Goal: Task Accomplishment & Management: Use online tool/utility

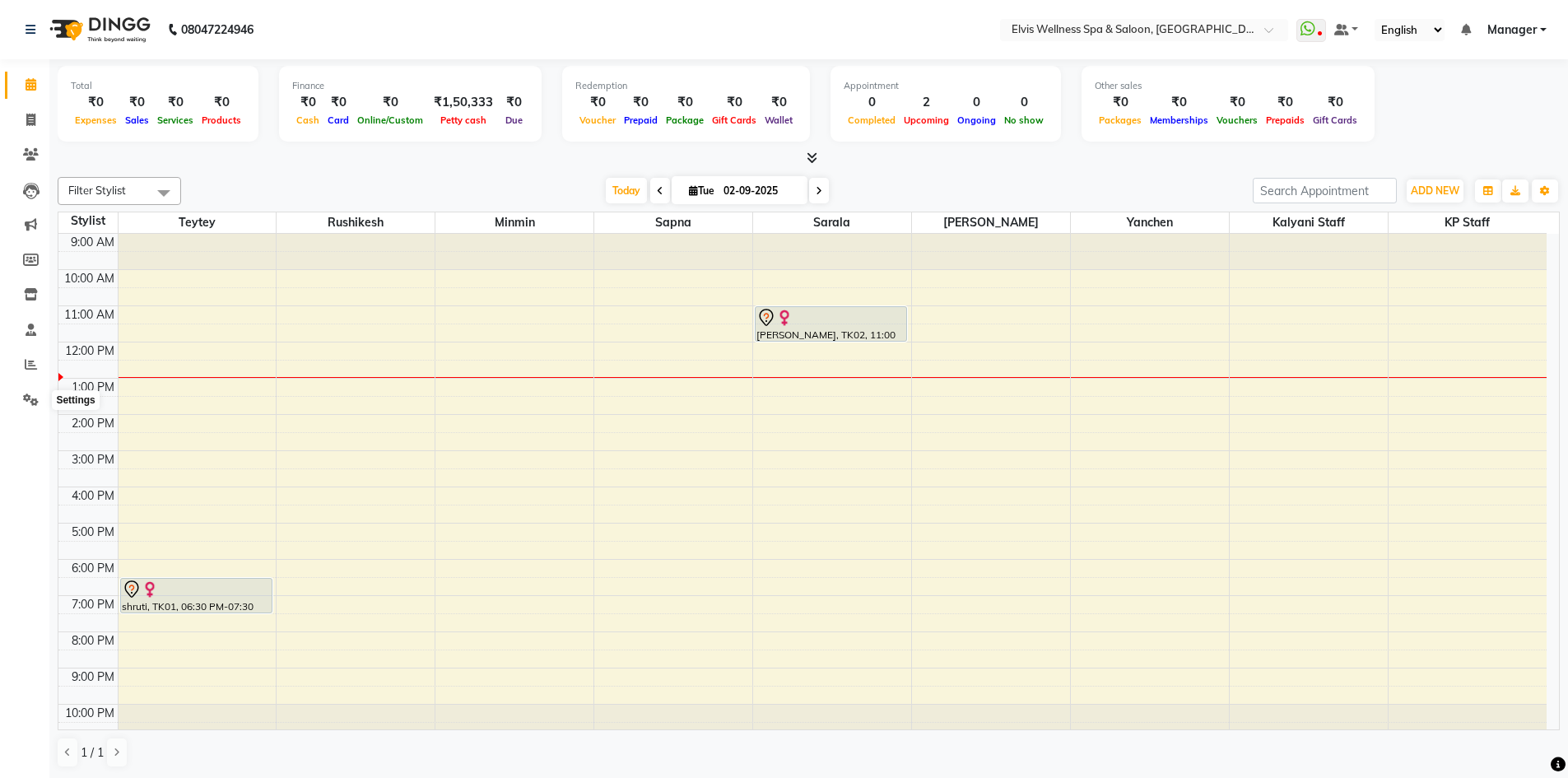
click at [38, 399] on icon at bounding box center [30, 399] width 15 height 12
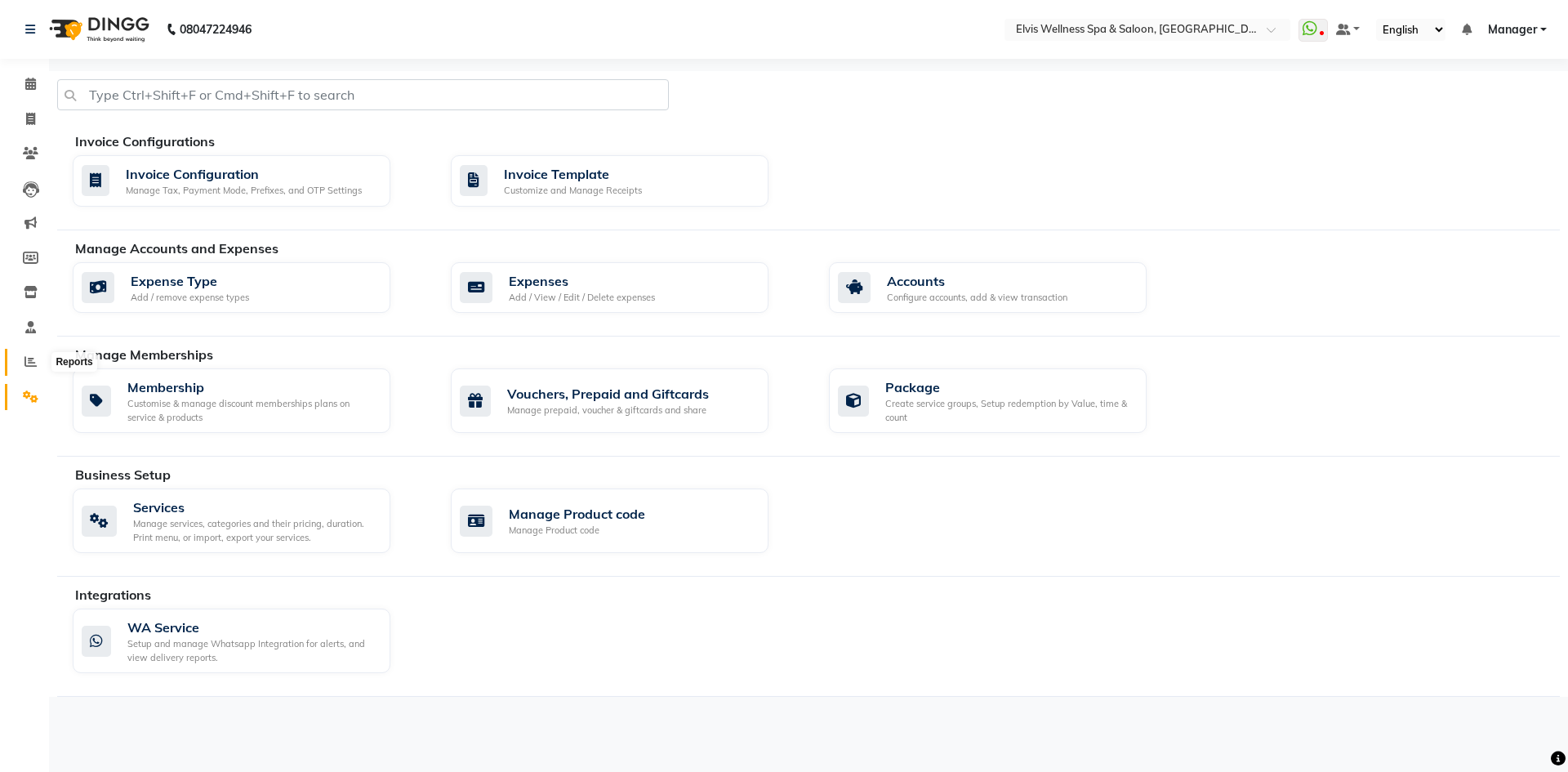
click at [28, 362] on icon at bounding box center [30, 361] width 12 height 12
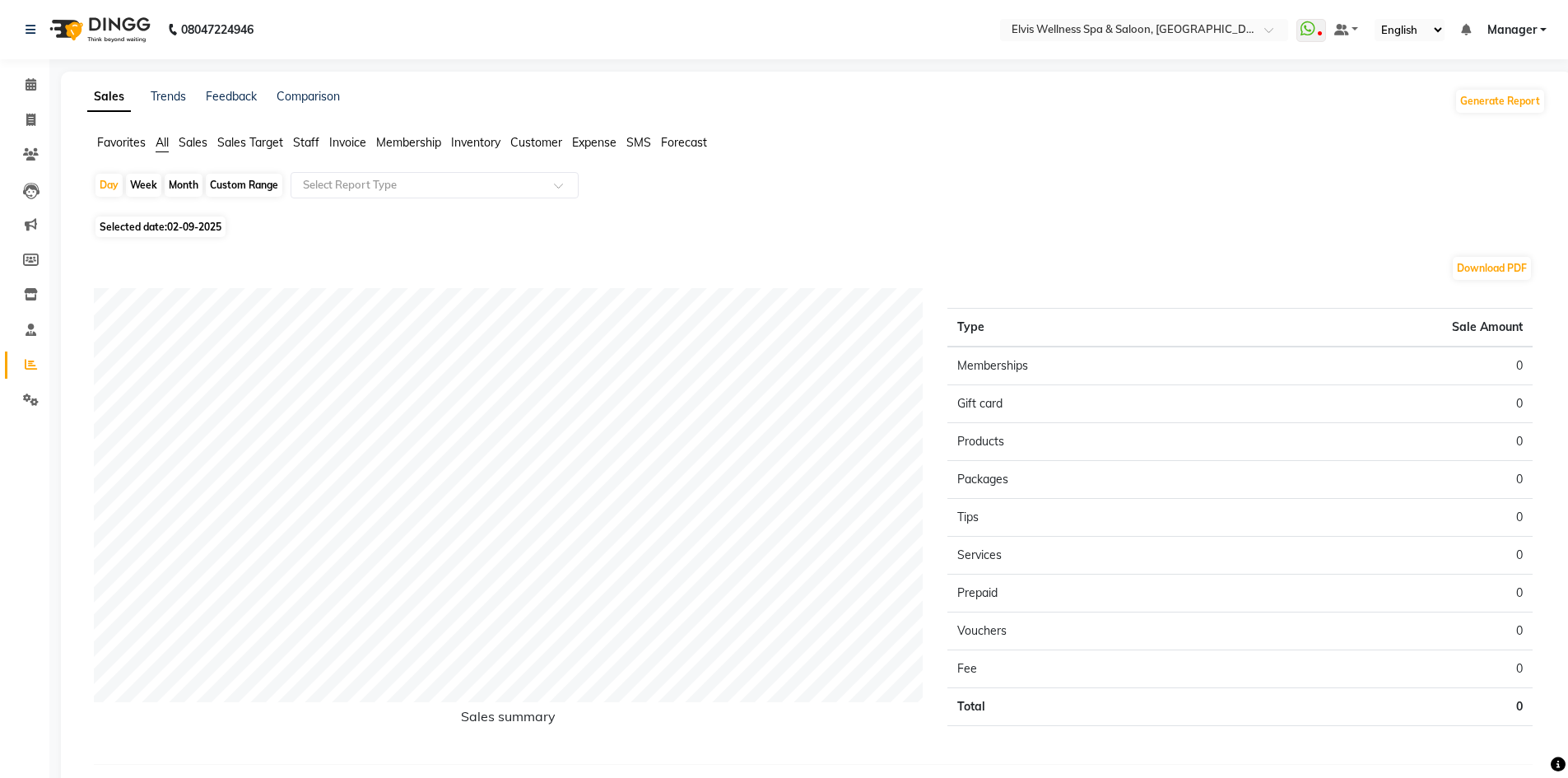
click at [580, 141] on span "Expense" at bounding box center [594, 142] width 45 height 15
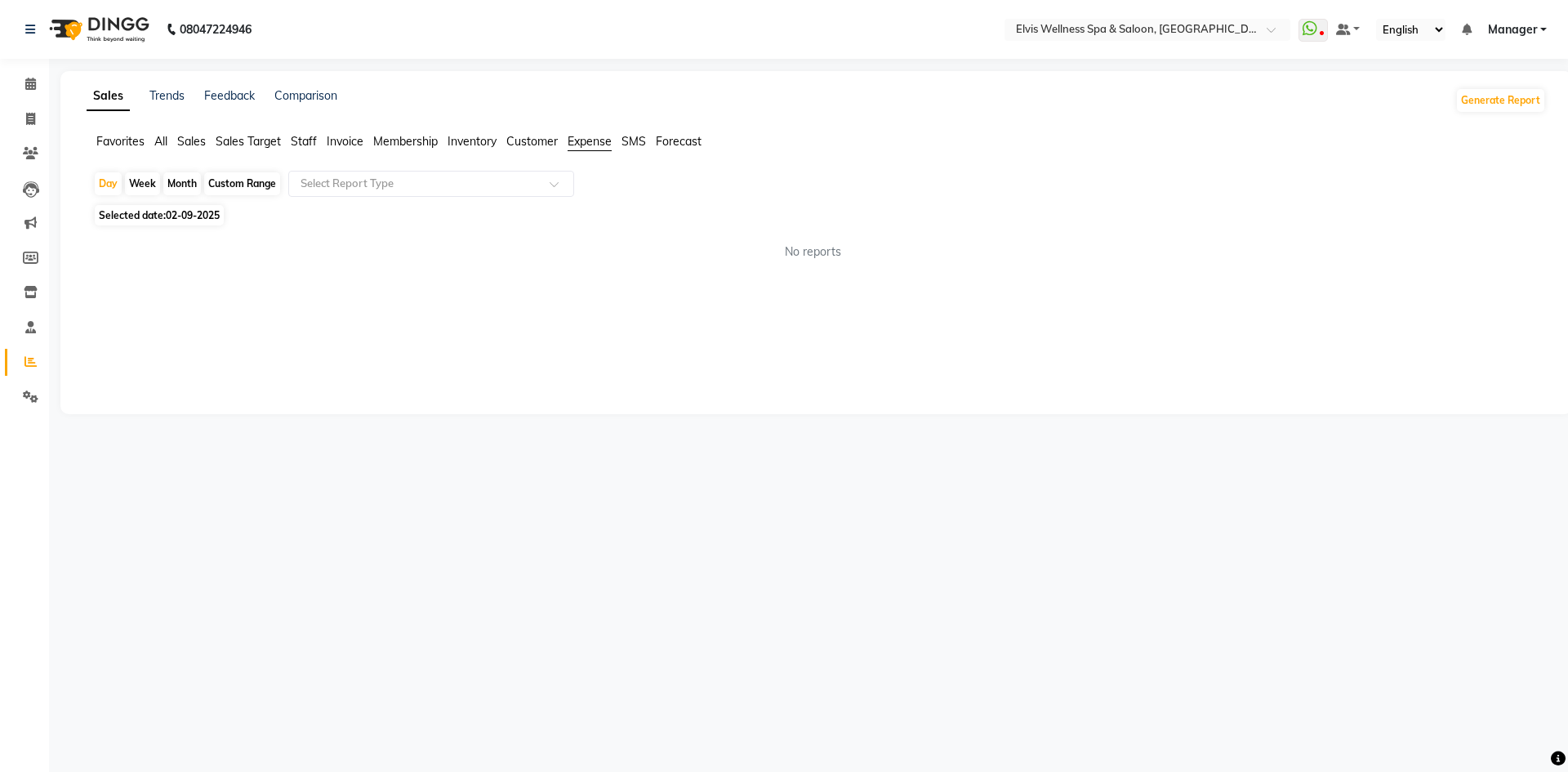
click at [184, 186] on div "Month" at bounding box center [183, 184] width 38 height 23
select select "9"
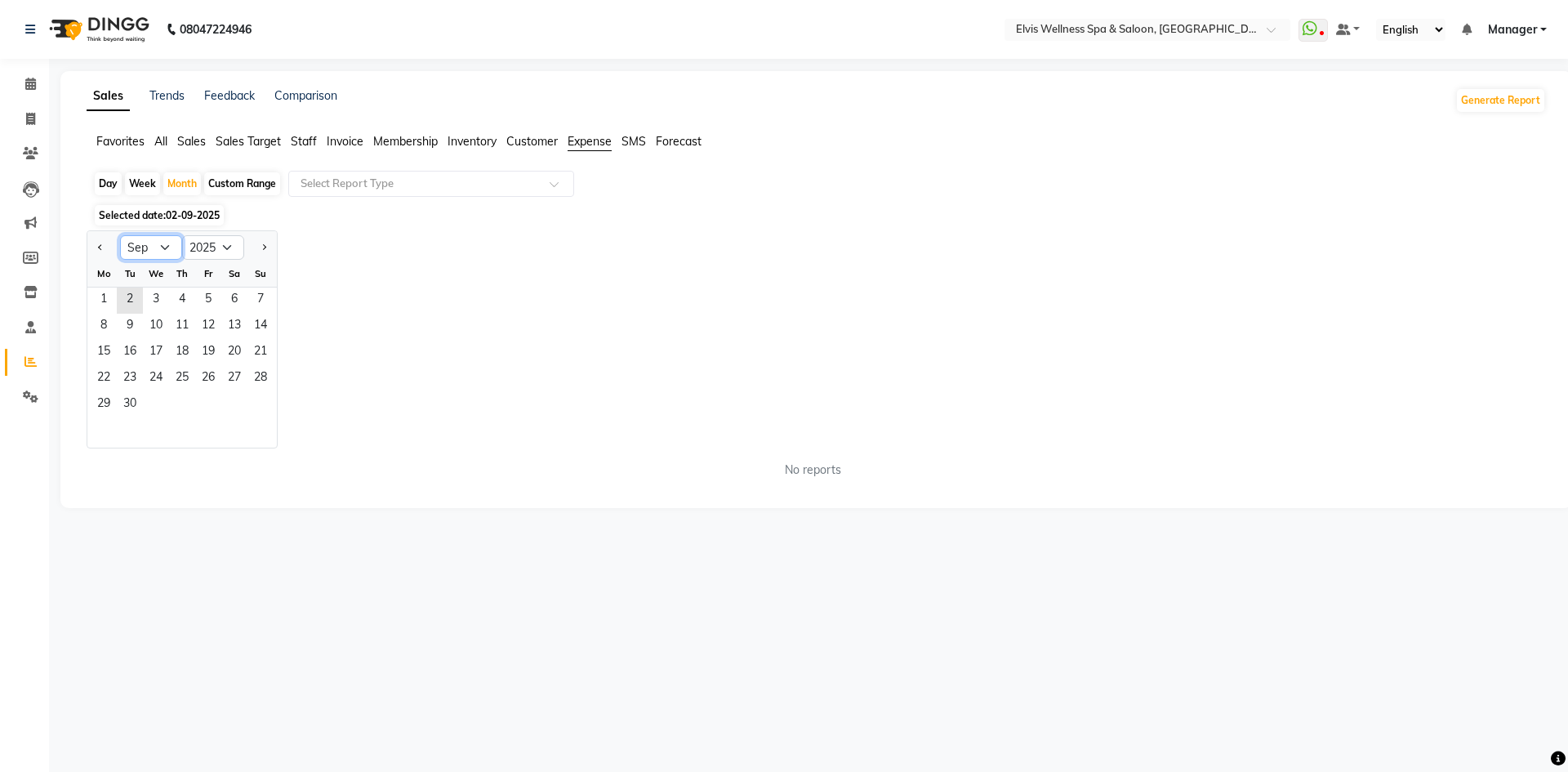
click at [156, 249] on select "Jan Feb Mar Apr May Jun [DATE] Aug Sep Oct Nov Dec" at bounding box center [152, 248] width 62 height 24
click at [229, 247] on select "2015 2016 2017 2018 2019 2020 2021 2022 2023 2024 2025 2026 2027 2028 2029 2030…" at bounding box center [214, 248] width 62 height 24
select select "2024"
click at [183, 235] on select "2015 2016 2017 2018 2019 2020 2021 2022 2023 2024 2025 2026 2027 2028 2029 2030…" at bounding box center [214, 248] width 62 height 24
click at [159, 261] on div "We" at bounding box center [156, 274] width 26 height 26
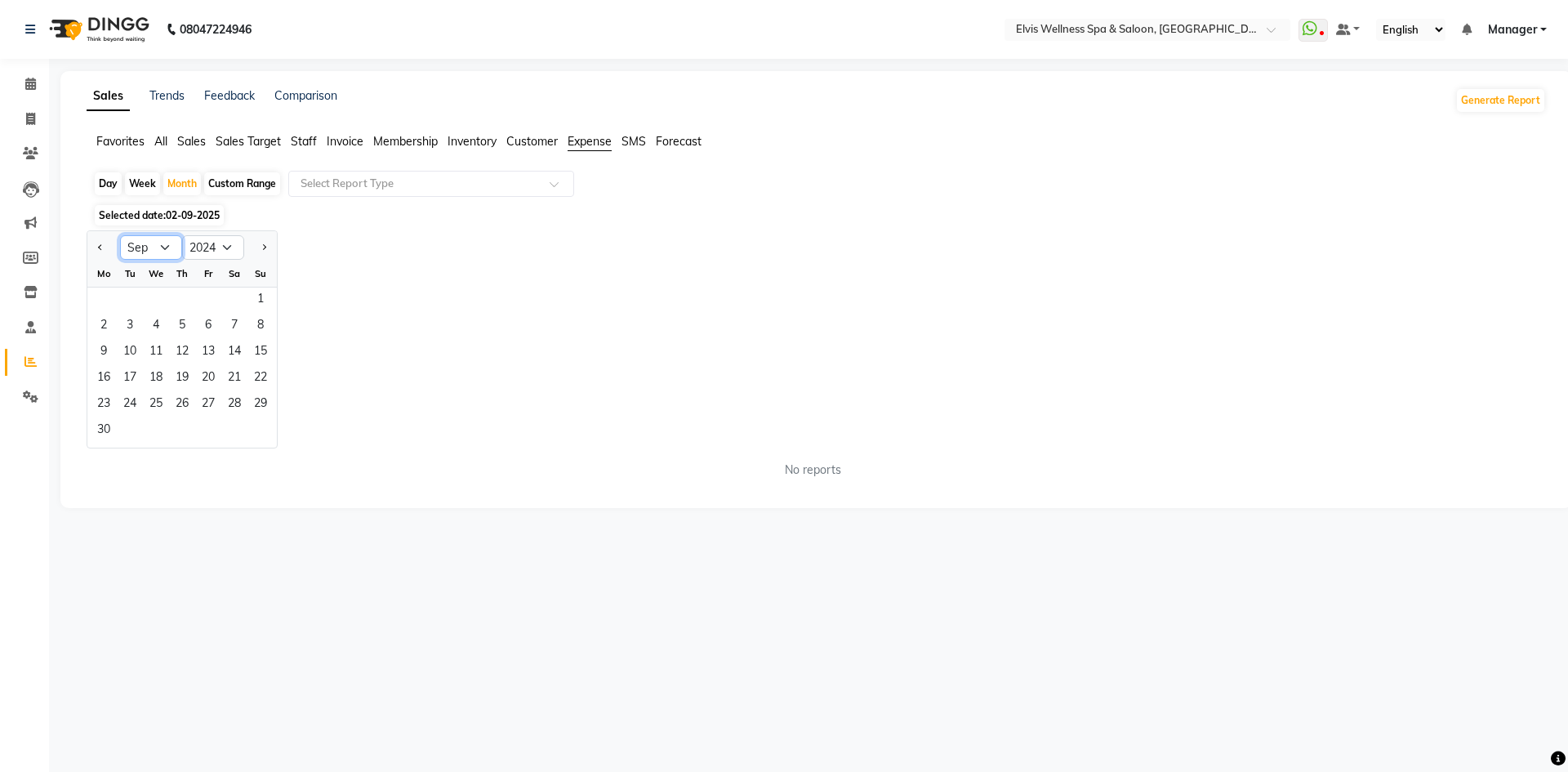
click at [159, 256] on select "Jan Feb Mar Apr May Jun [DATE] Aug Sep Oct Nov Dec" at bounding box center [152, 248] width 62 height 24
select select "11"
click at [120, 235] on select "Jan Feb Mar Apr May Jun [DATE] Aug Sep Oct Nov Dec" at bounding box center [152, 248] width 62 height 24
click at [200, 299] on span "1" at bounding box center [208, 300] width 26 height 26
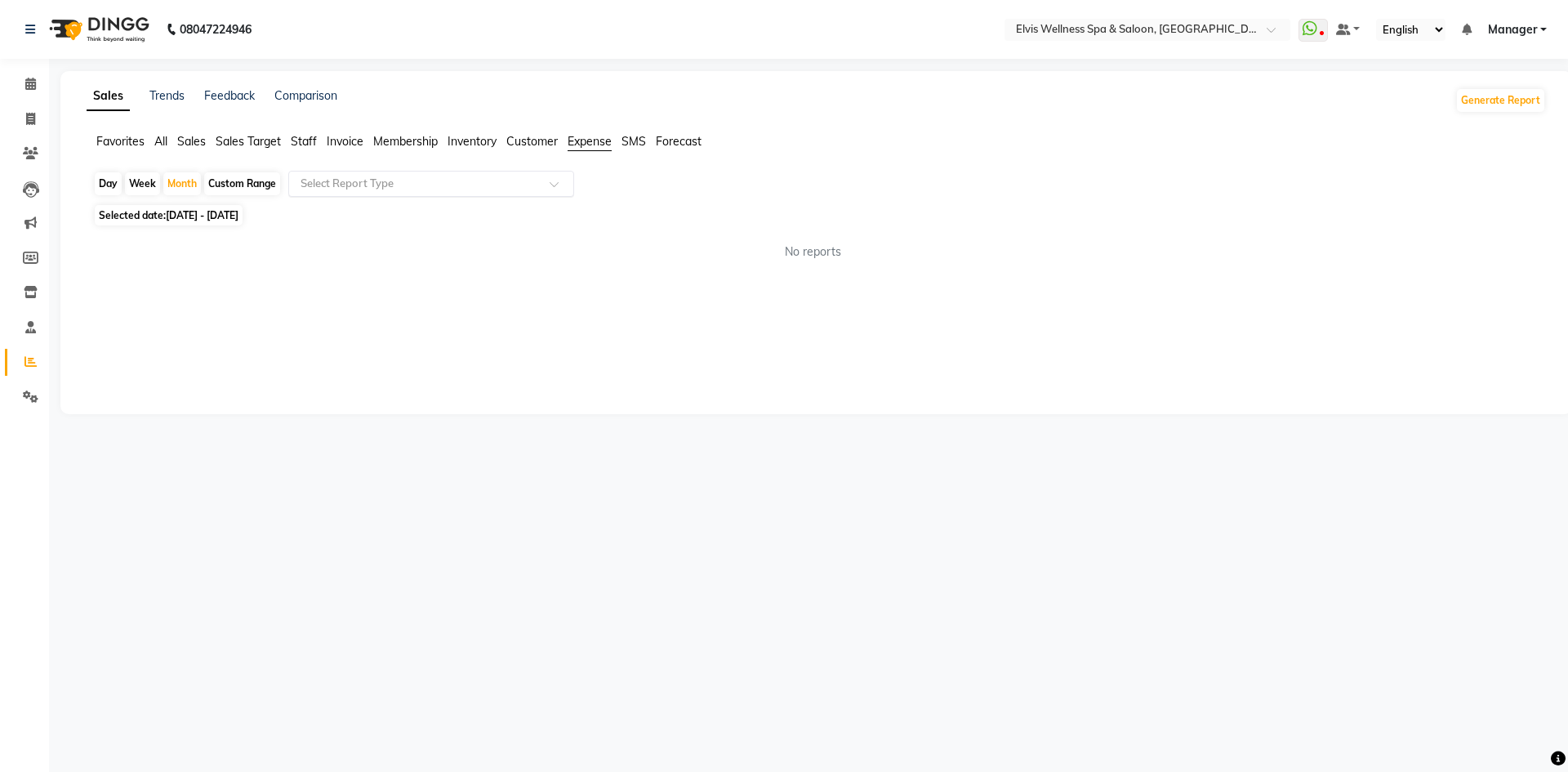
click at [314, 187] on input "text" at bounding box center [415, 184] width 235 height 16
click at [324, 244] on div "Expense" at bounding box center [431, 246] width 284 height 33
select select "full_report"
select select "pdf"
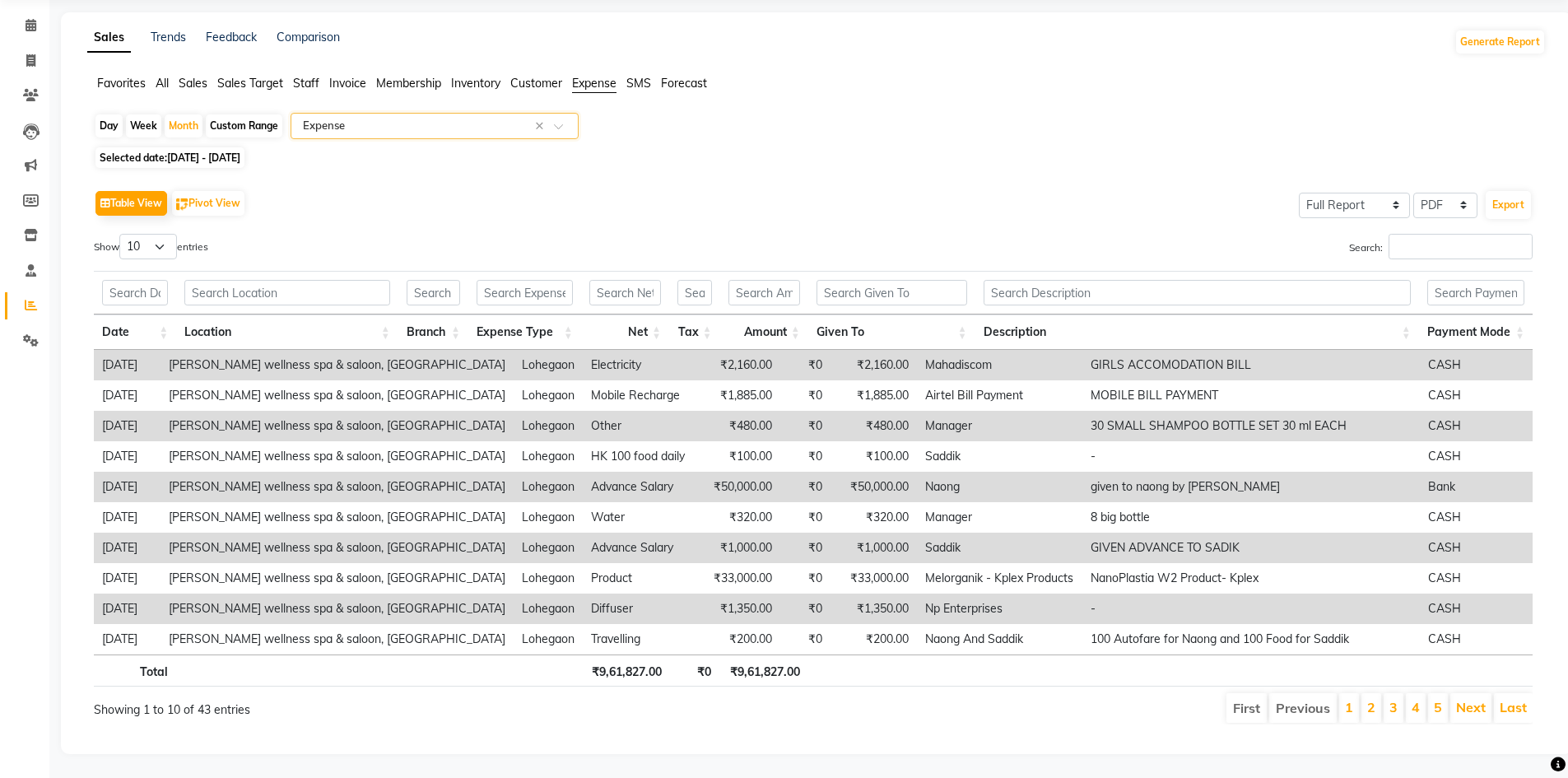
scroll to position [65, 0]
click at [1056, 282] on input "text" at bounding box center [1197, 291] width 427 height 26
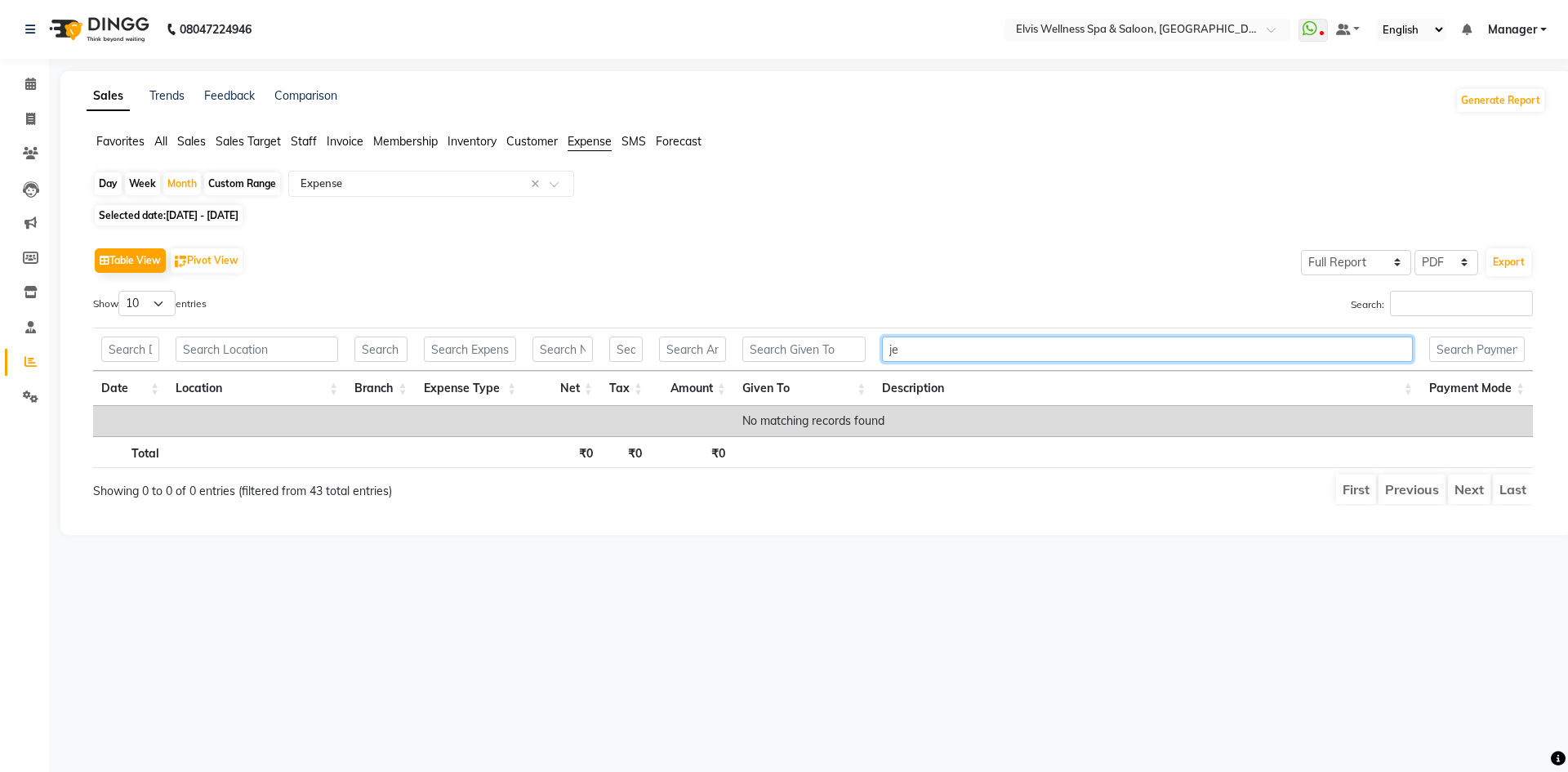
type input "j"
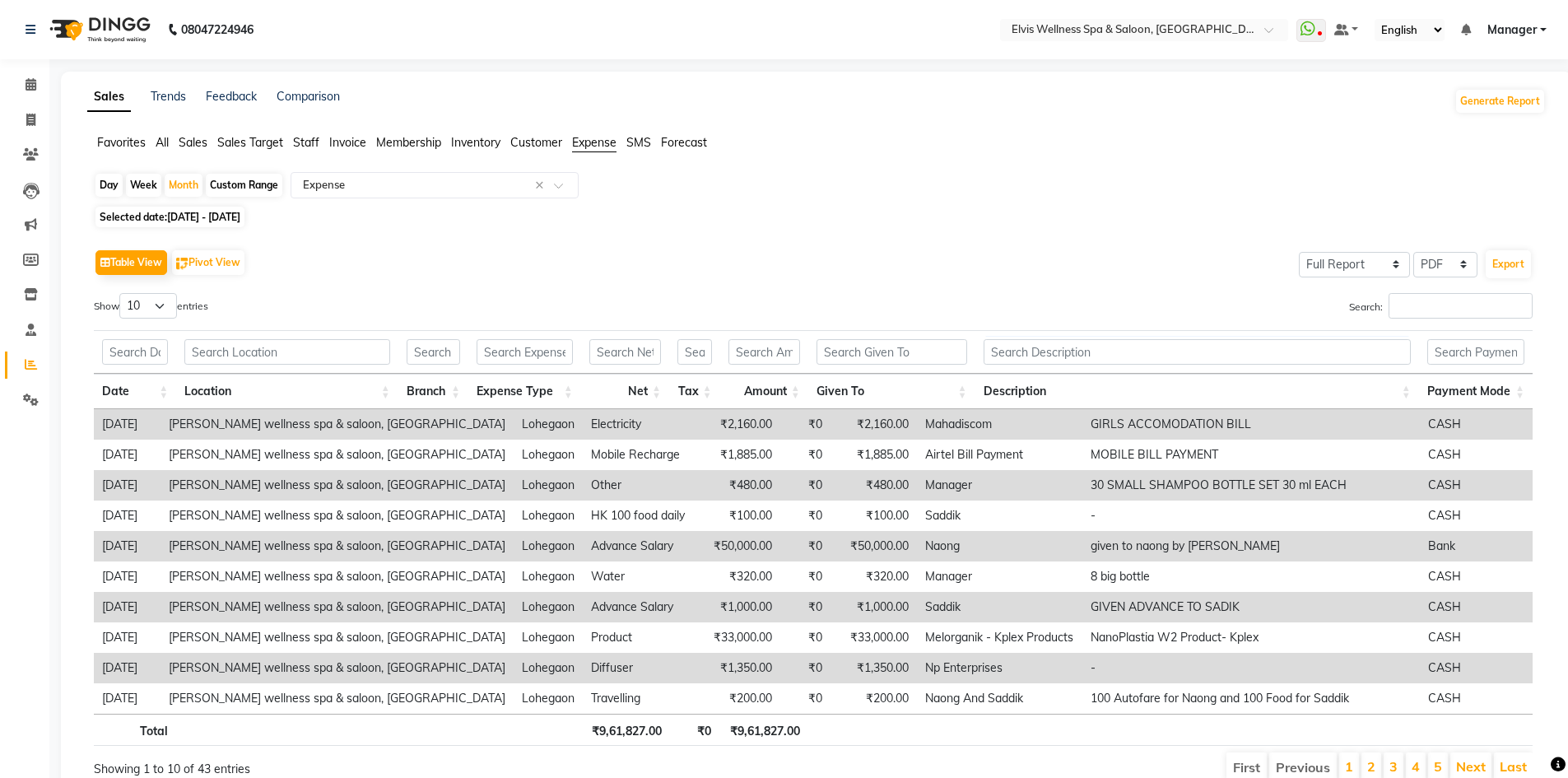
click at [917, 424] on td "Mahadiscom" at bounding box center [1000, 424] width 165 height 30
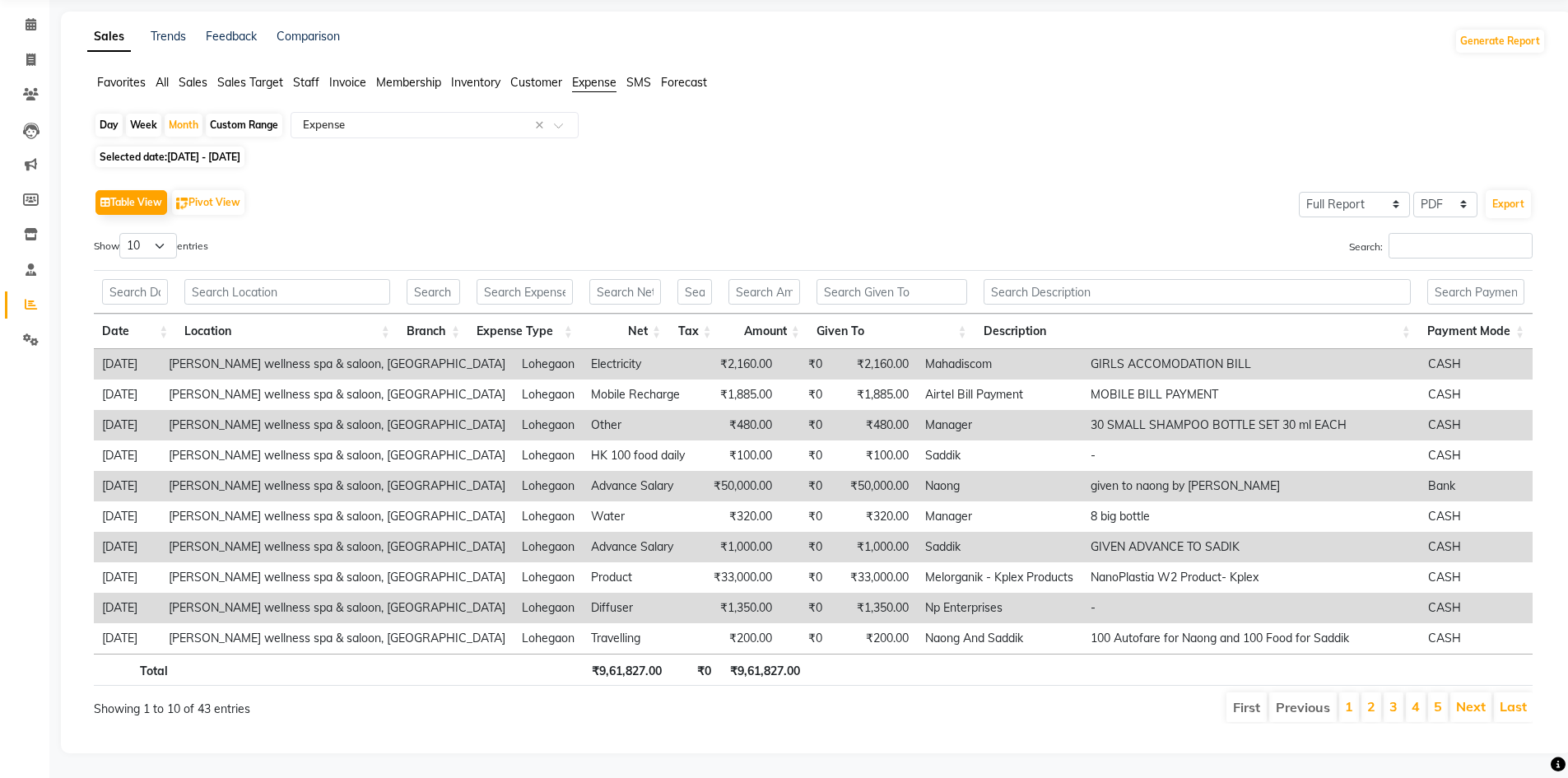
scroll to position [72, 0]
click at [1375, 698] on link "2" at bounding box center [1371, 706] width 9 height 16
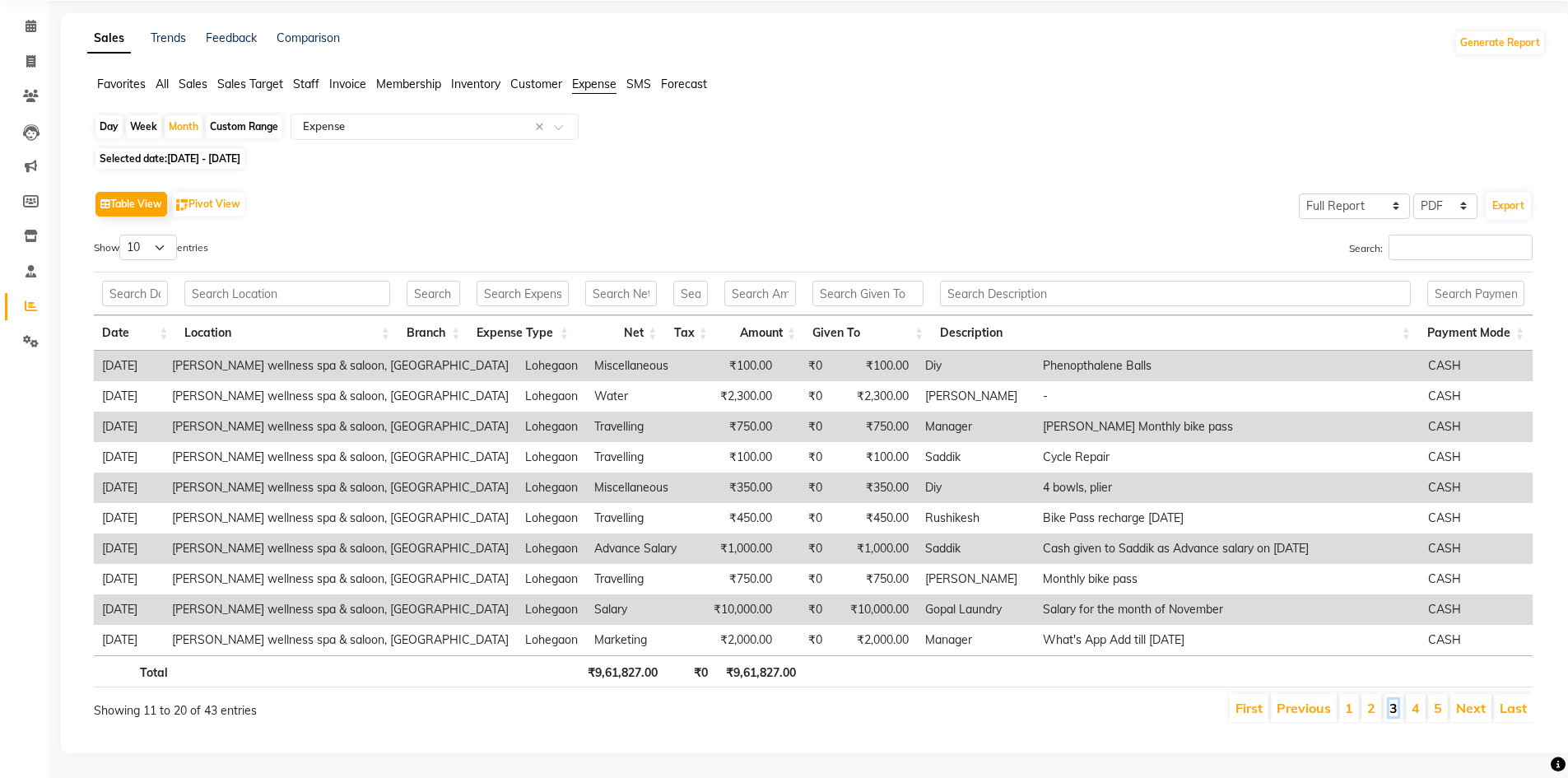
click at [1394, 700] on link "3" at bounding box center [1393, 708] width 9 height 16
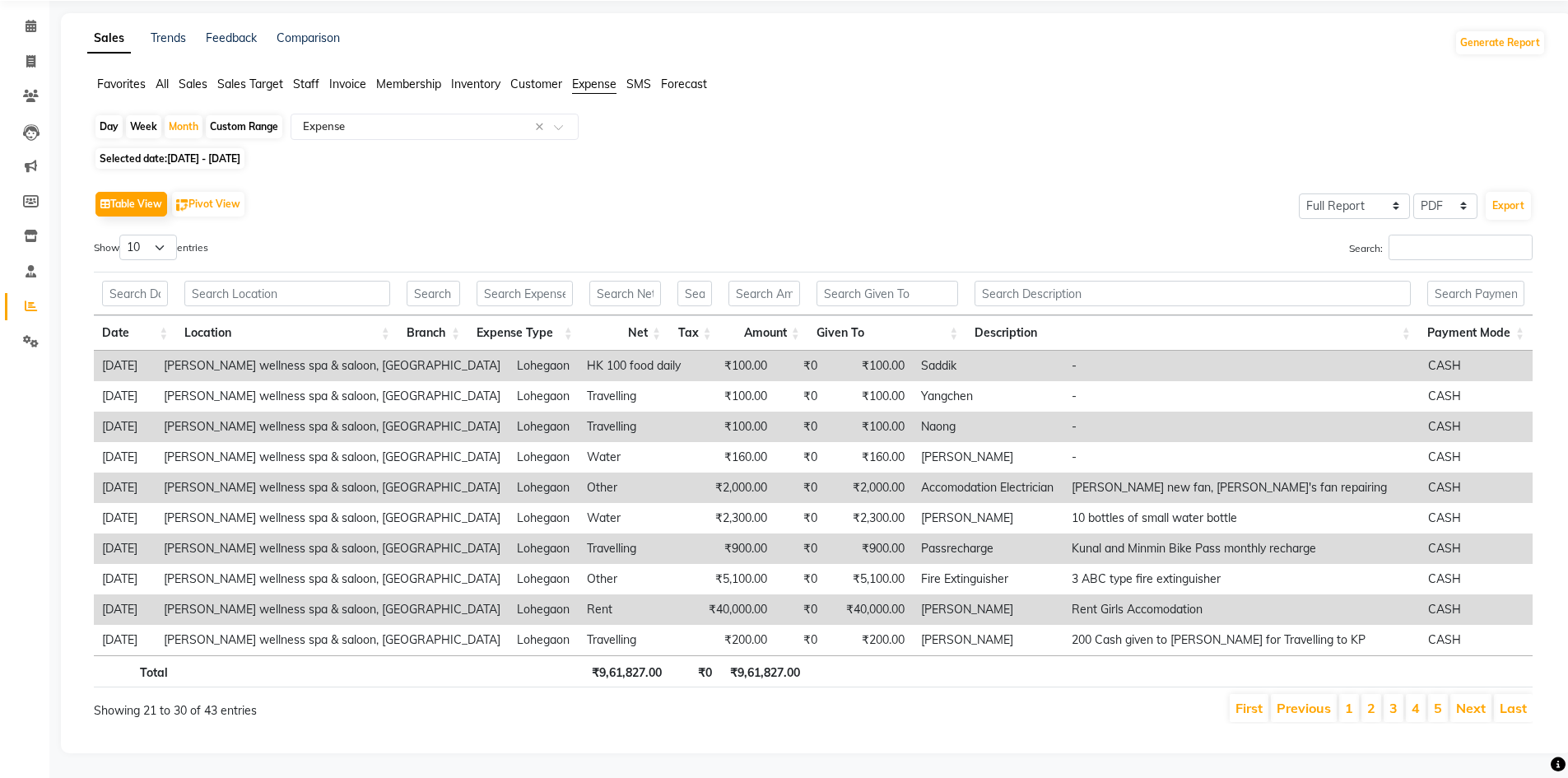
click at [1423, 697] on li "4" at bounding box center [1415, 709] width 20 height 28
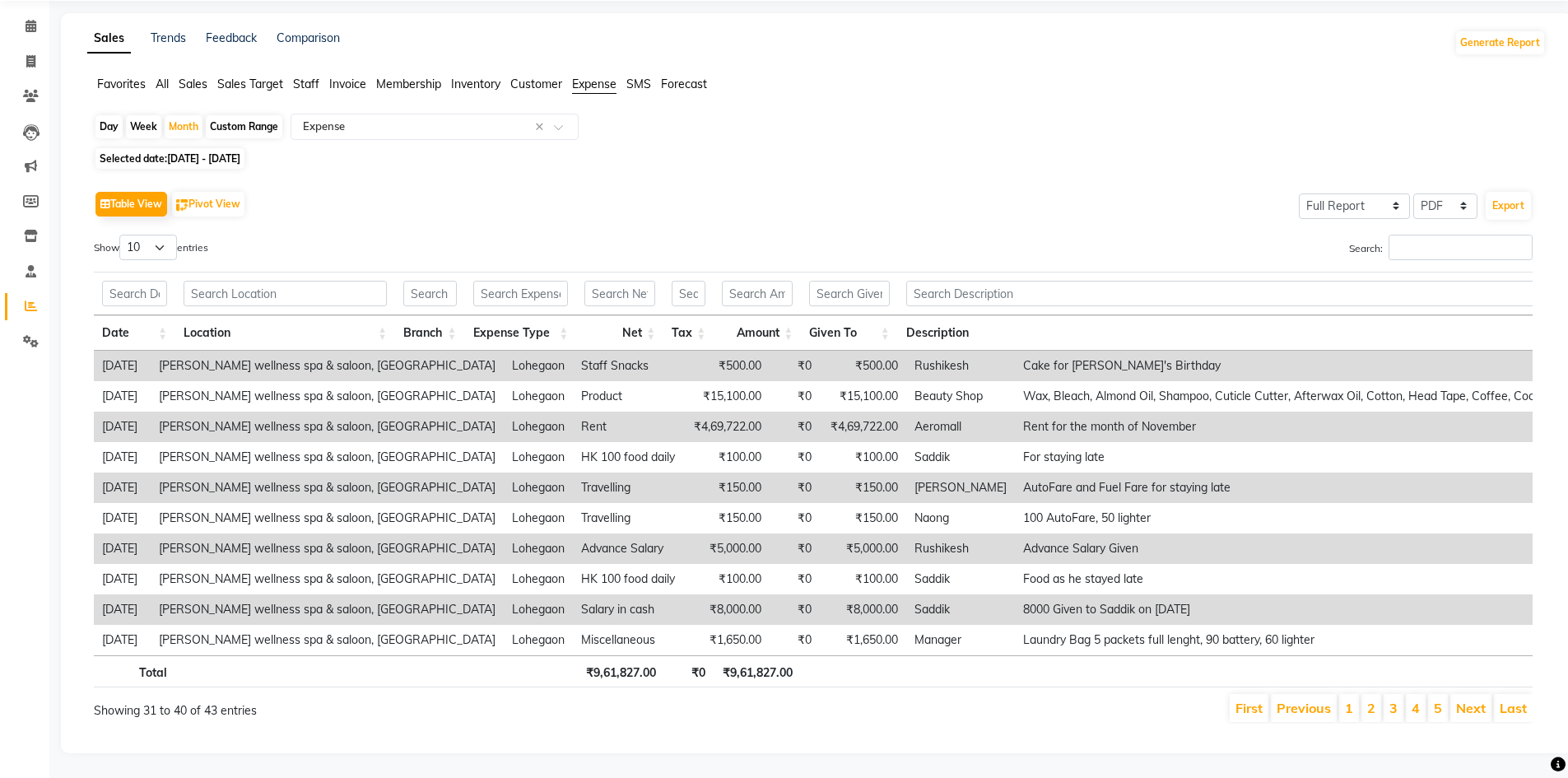
click at [240, 153] on span "[DATE] - [DATE]" at bounding box center [203, 158] width 73 height 12
select select "11"
select select "2024"
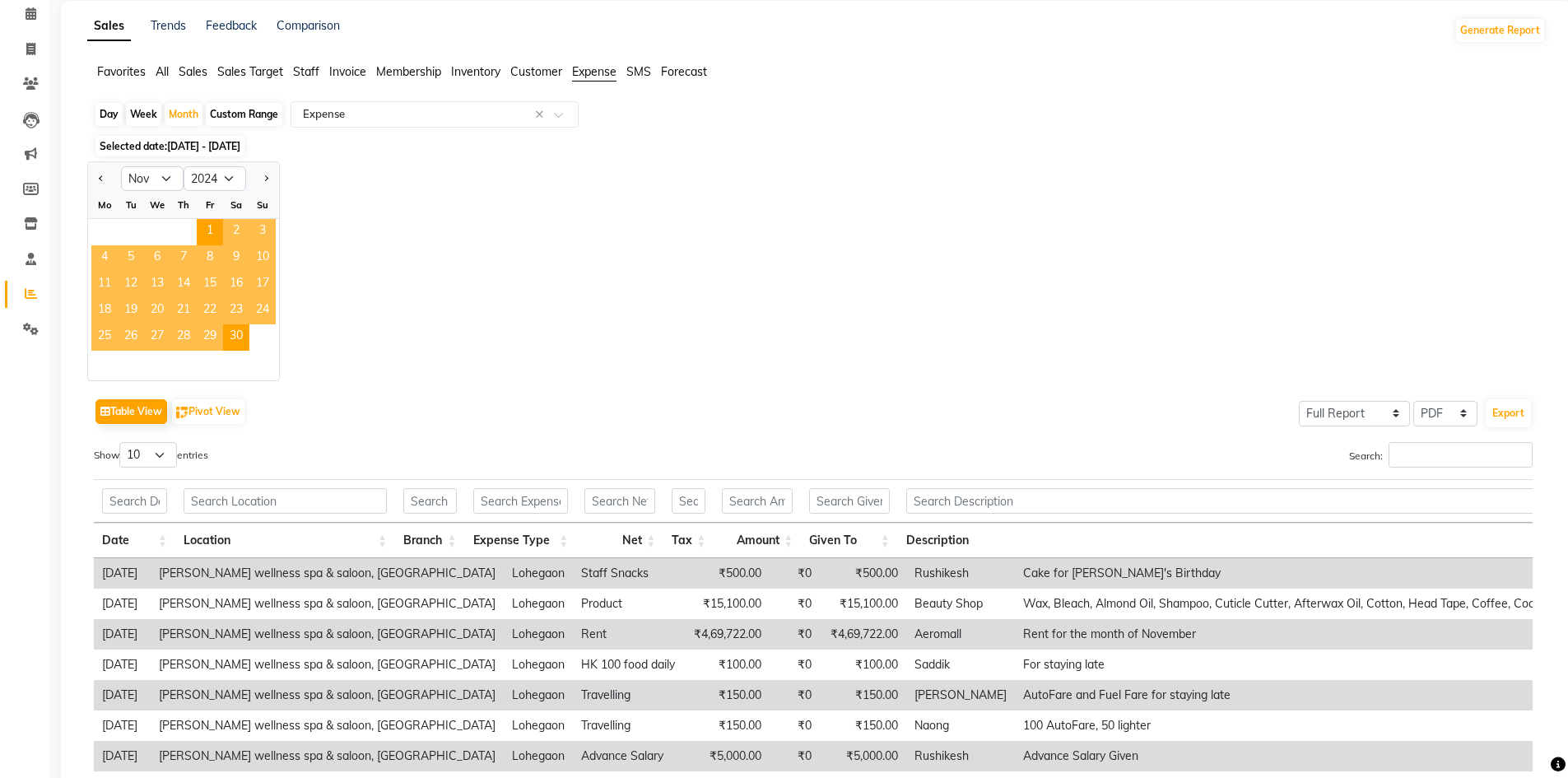
click at [240, 146] on span "[DATE] - [DATE]" at bounding box center [203, 146] width 73 height 12
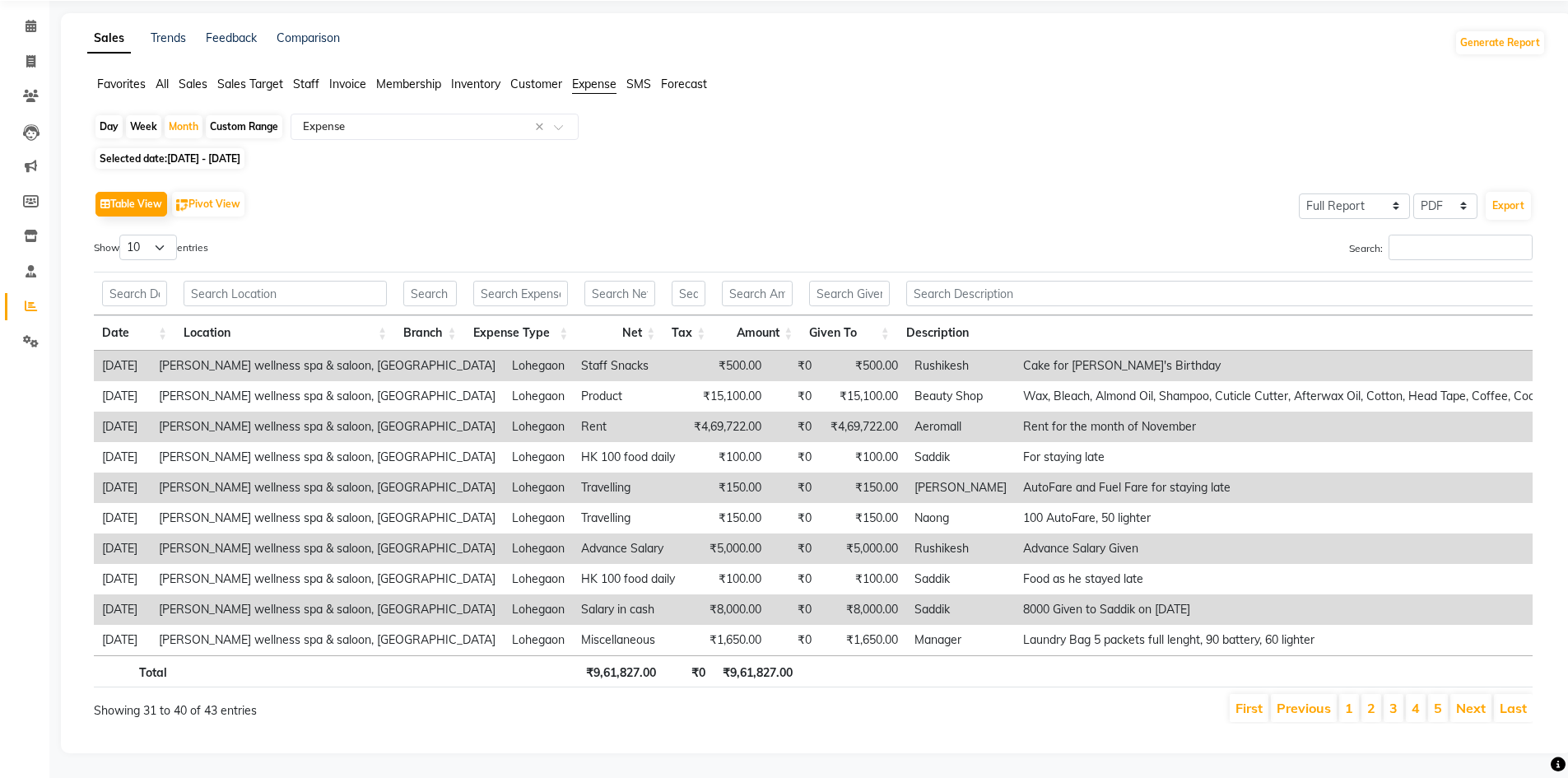
click at [240, 153] on span "[DATE] - [DATE]" at bounding box center [203, 158] width 73 height 12
select select "11"
select select "2024"
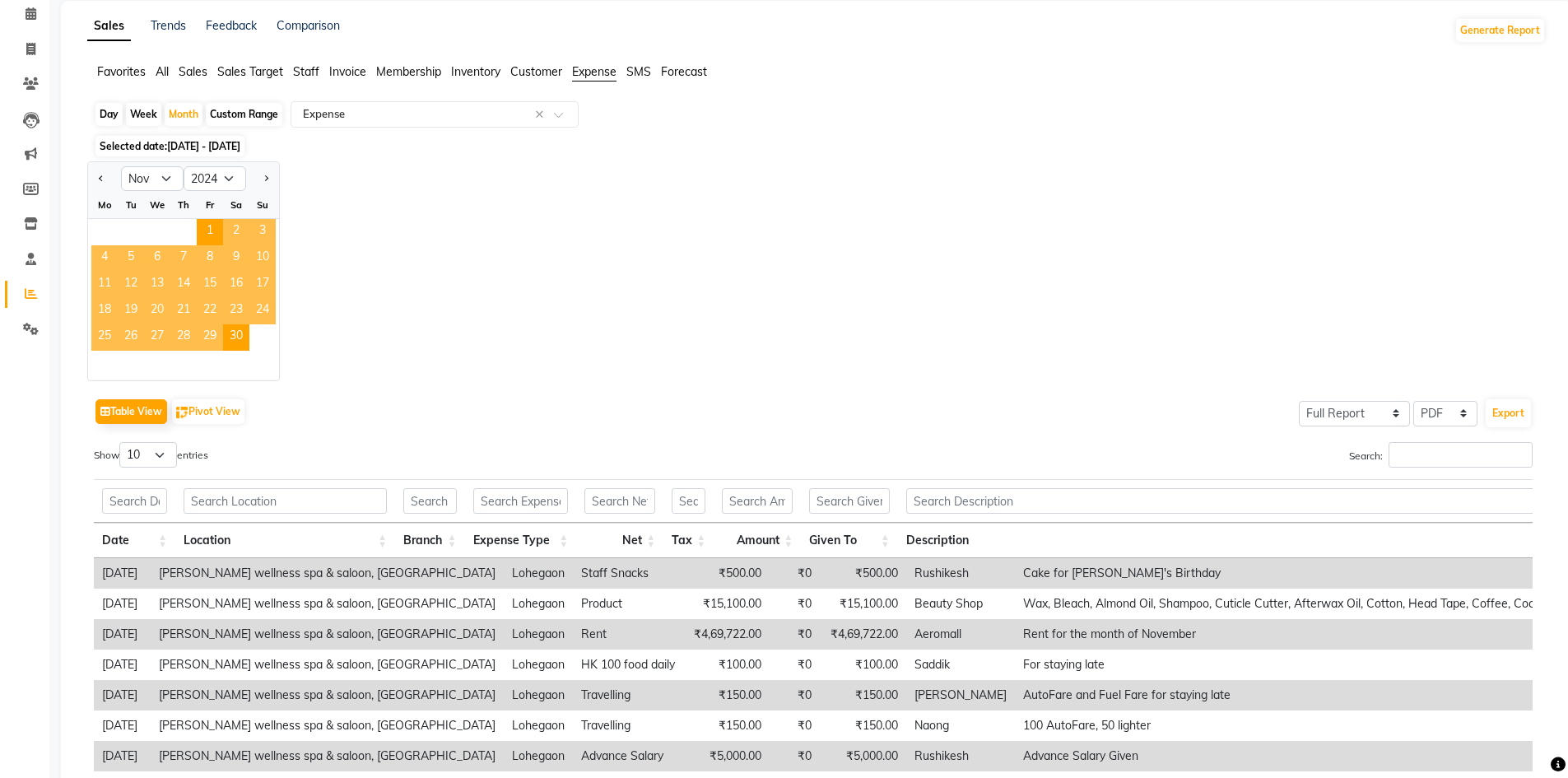
click at [583, 320] on div "Jan Feb Mar Apr May Jun [DATE] Aug Sep Oct Nov [DATE] 2015 2016 2017 2018 2019 …" at bounding box center [817, 271] width 1459 height 220
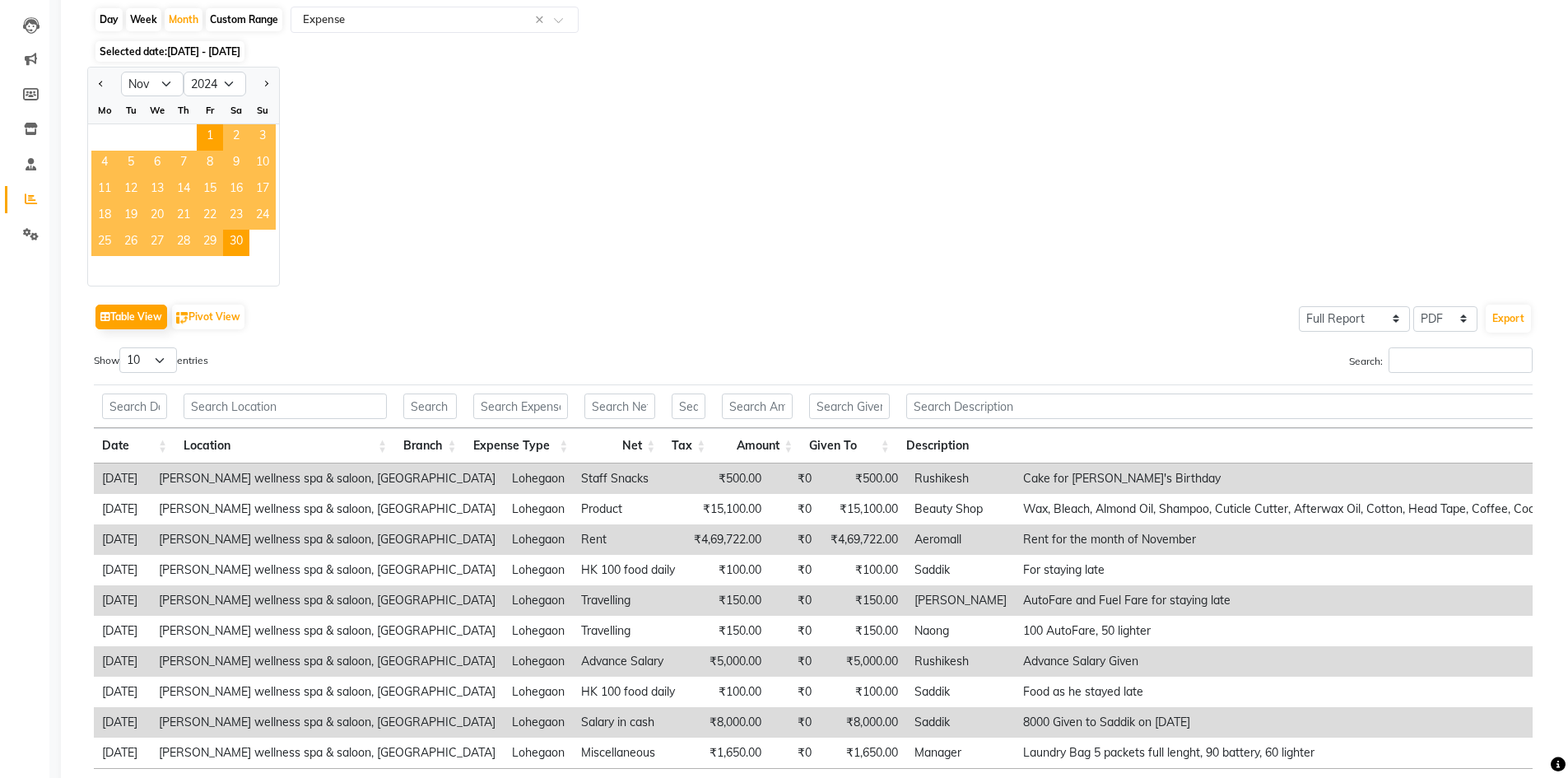
scroll to position [303, 0]
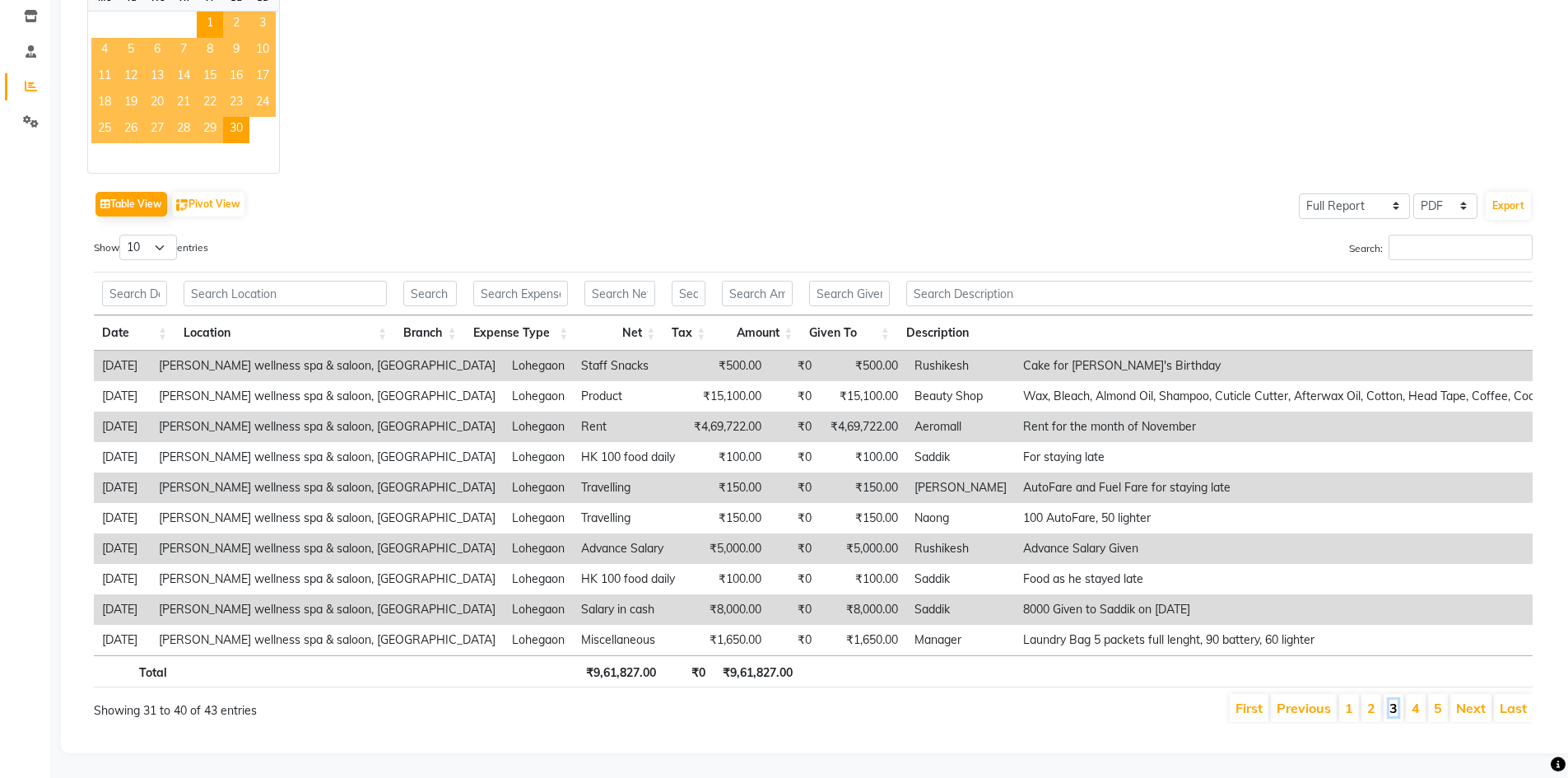
click at [1392, 700] on link "3" at bounding box center [1393, 708] width 9 height 16
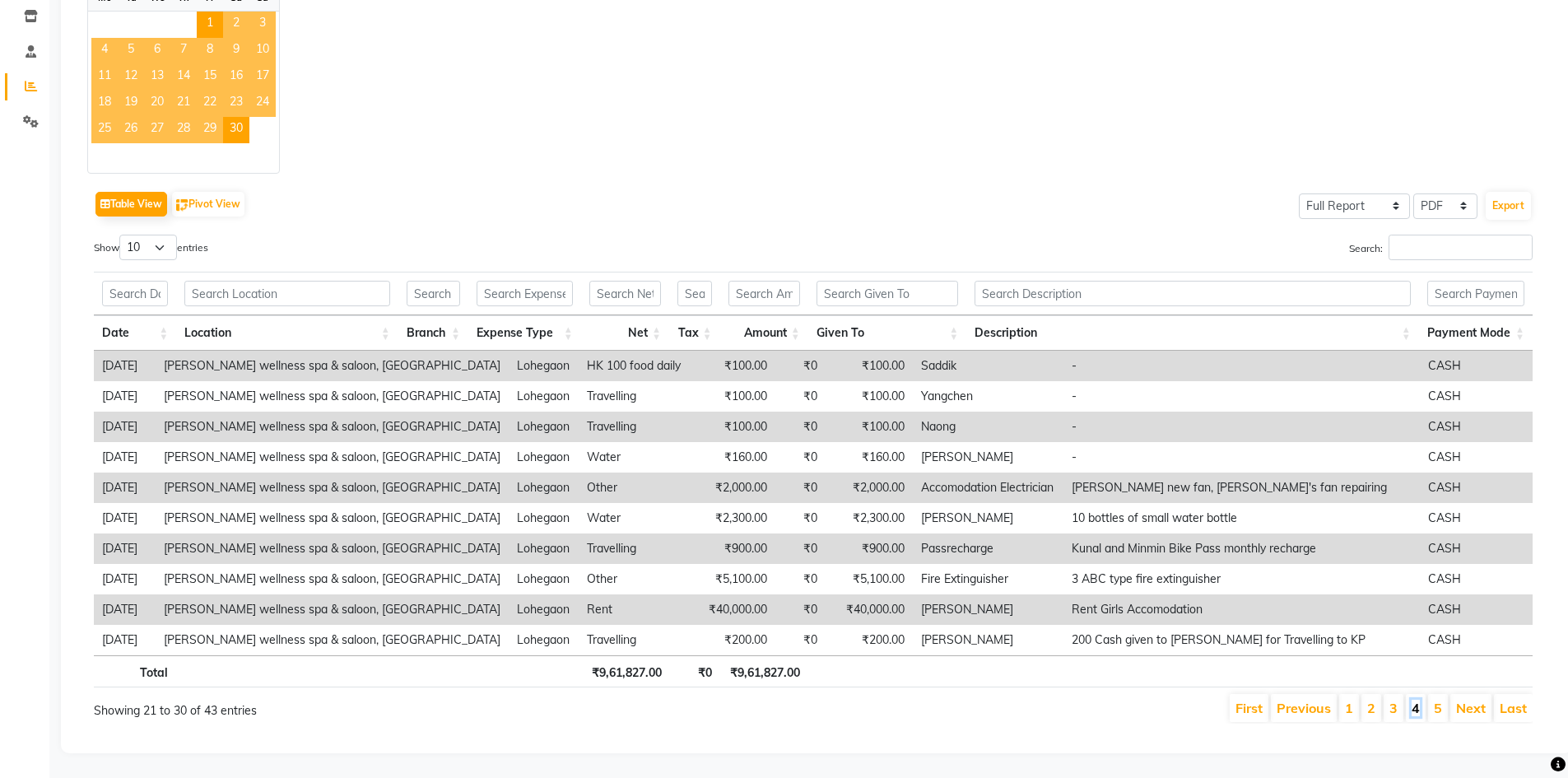
click at [1416, 700] on link "4" at bounding box center [1415, 708] width 9 height 16
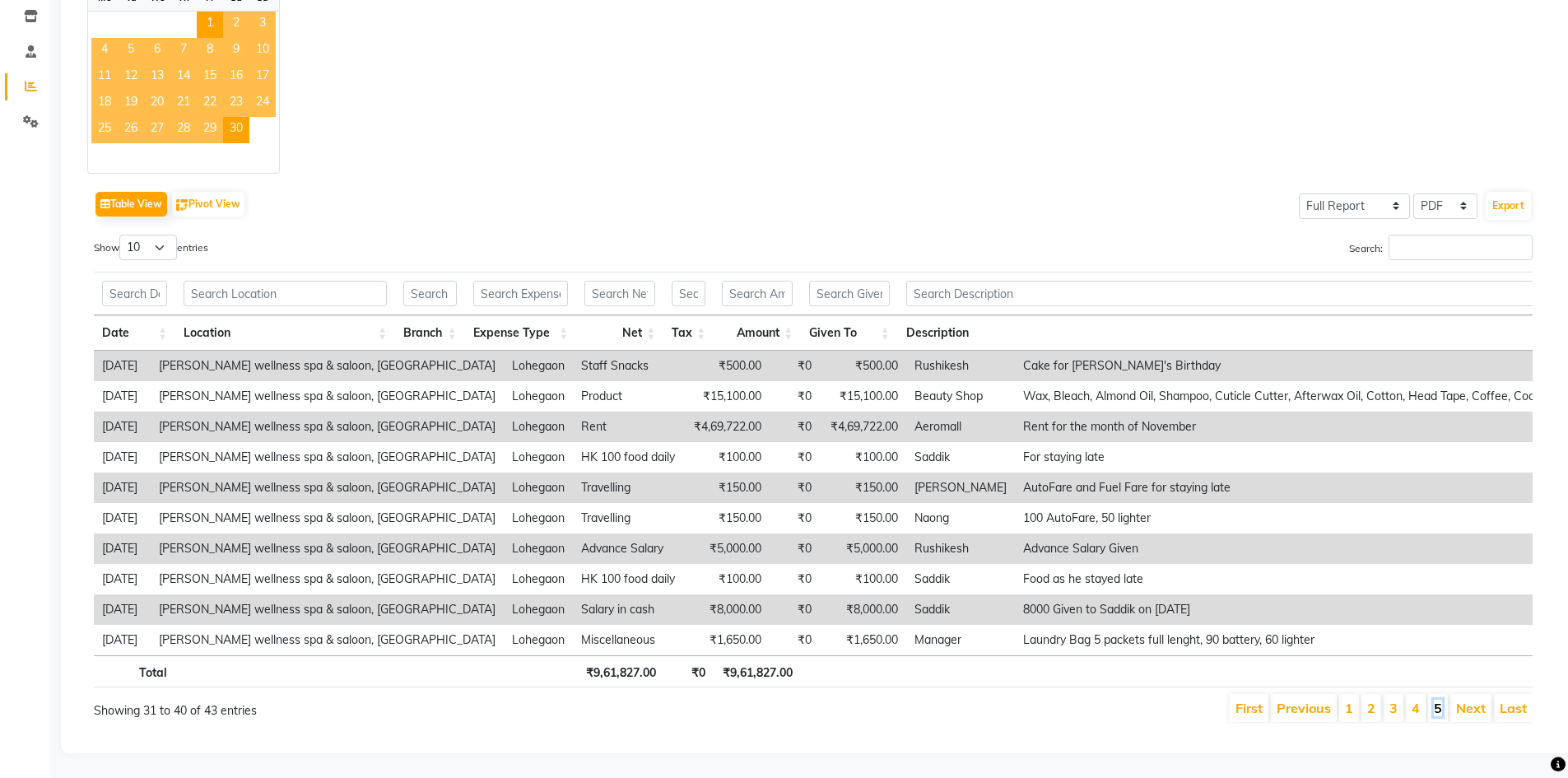
click at [1434, 700] on link "5" at bounding box center [1438, 708] width 9 height 16
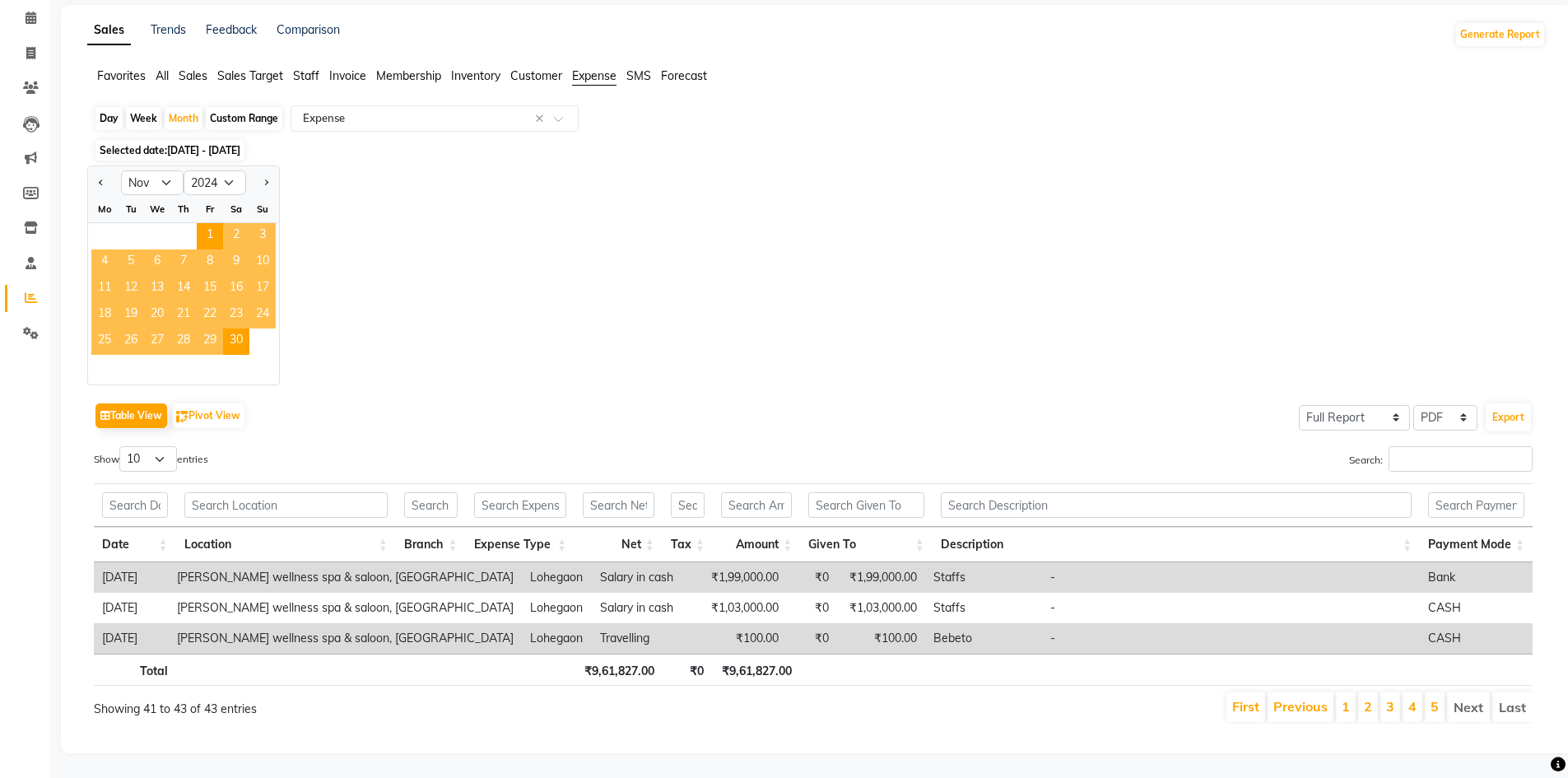
scroll to position [79, 0]
click at [174, 171] on select "Jan Feb Mar Apr May Jun [DATE] Aug Sep Oct Nov Dec" at bounding box center [153, 183] width 63 height 25
select select "12"
click at [121, 171] on select "Jan Feb Mar Apr May Jun [DATE] Aug Sep Oct Nov Dec" at bounding box center [153, 183] width 63 height 25
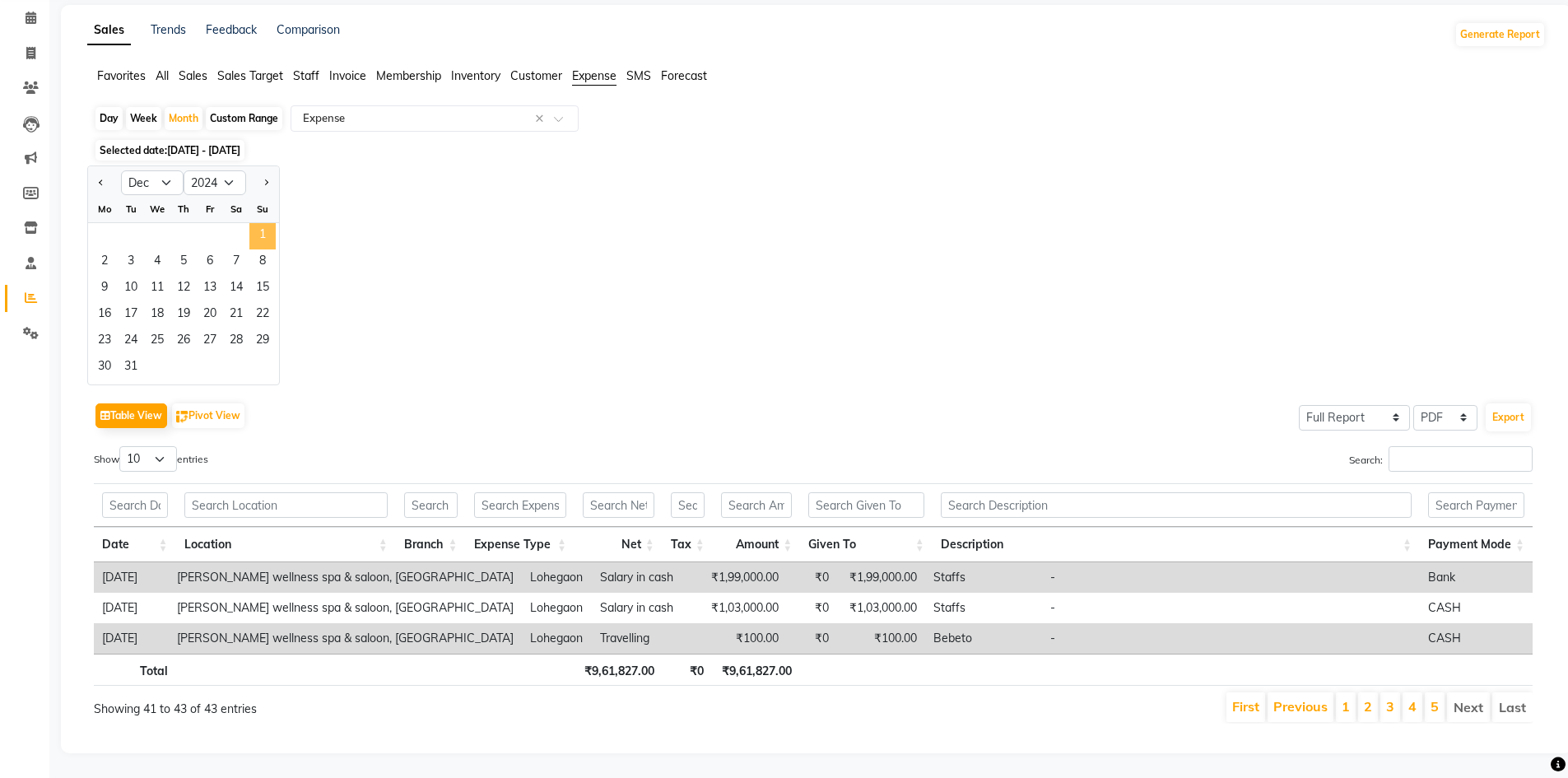
click at [258, 230] on span "1" at bounding box center [263, 236] width 27 height 27
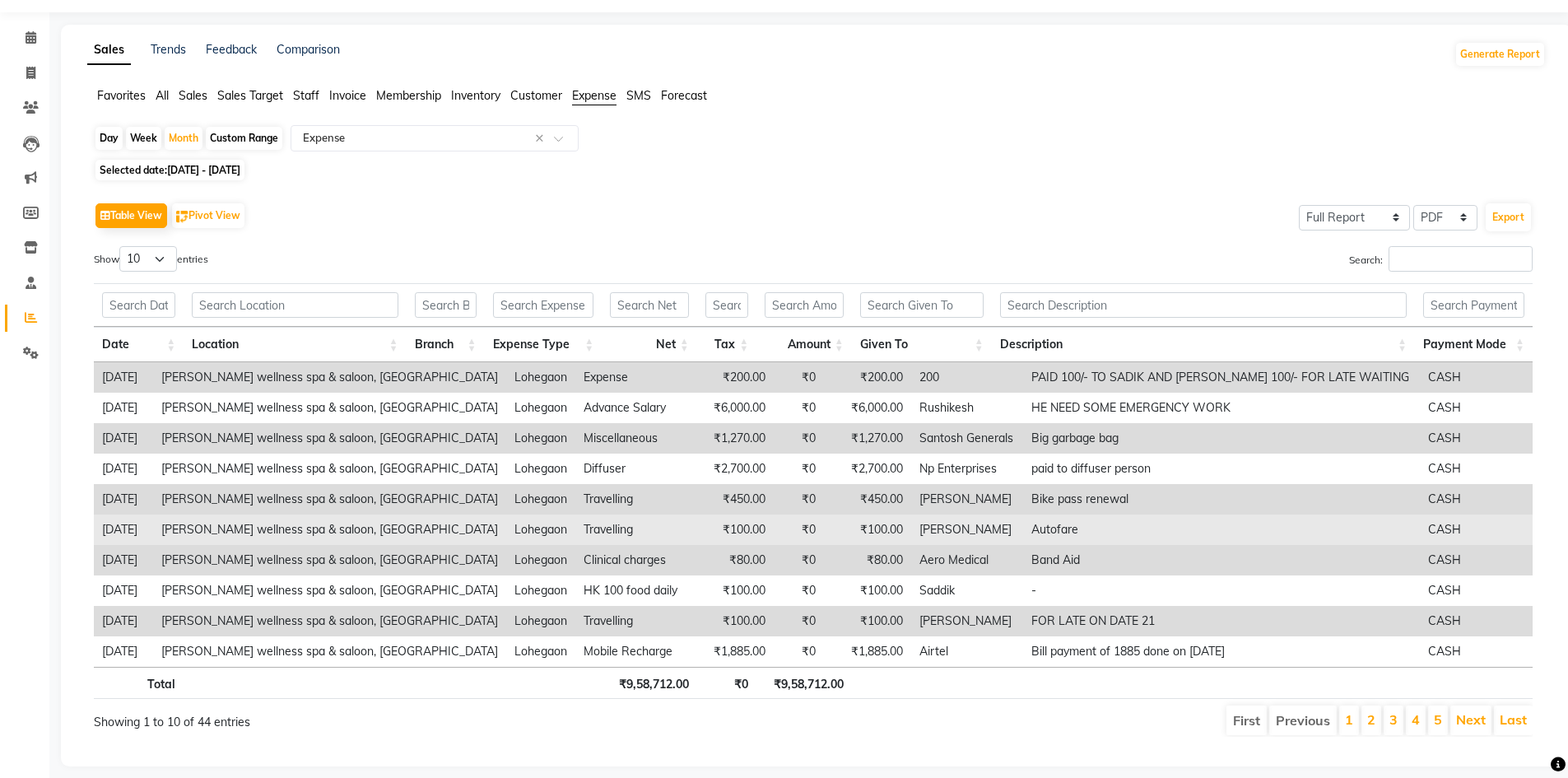
scroll to position [72, 0]
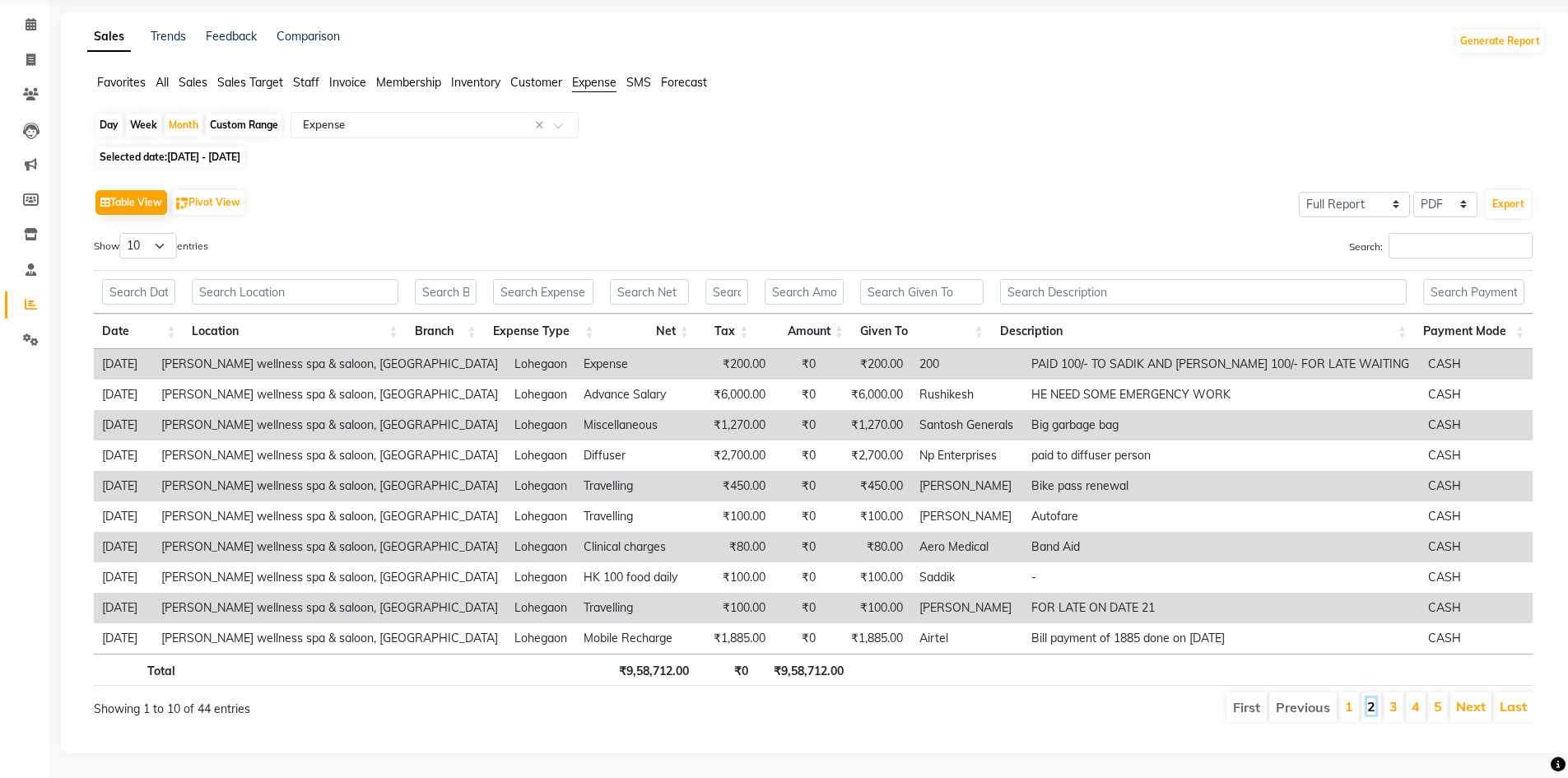
click at [1375, 698] on link "2" at bounding box center [1371, 706] width 9 height 16
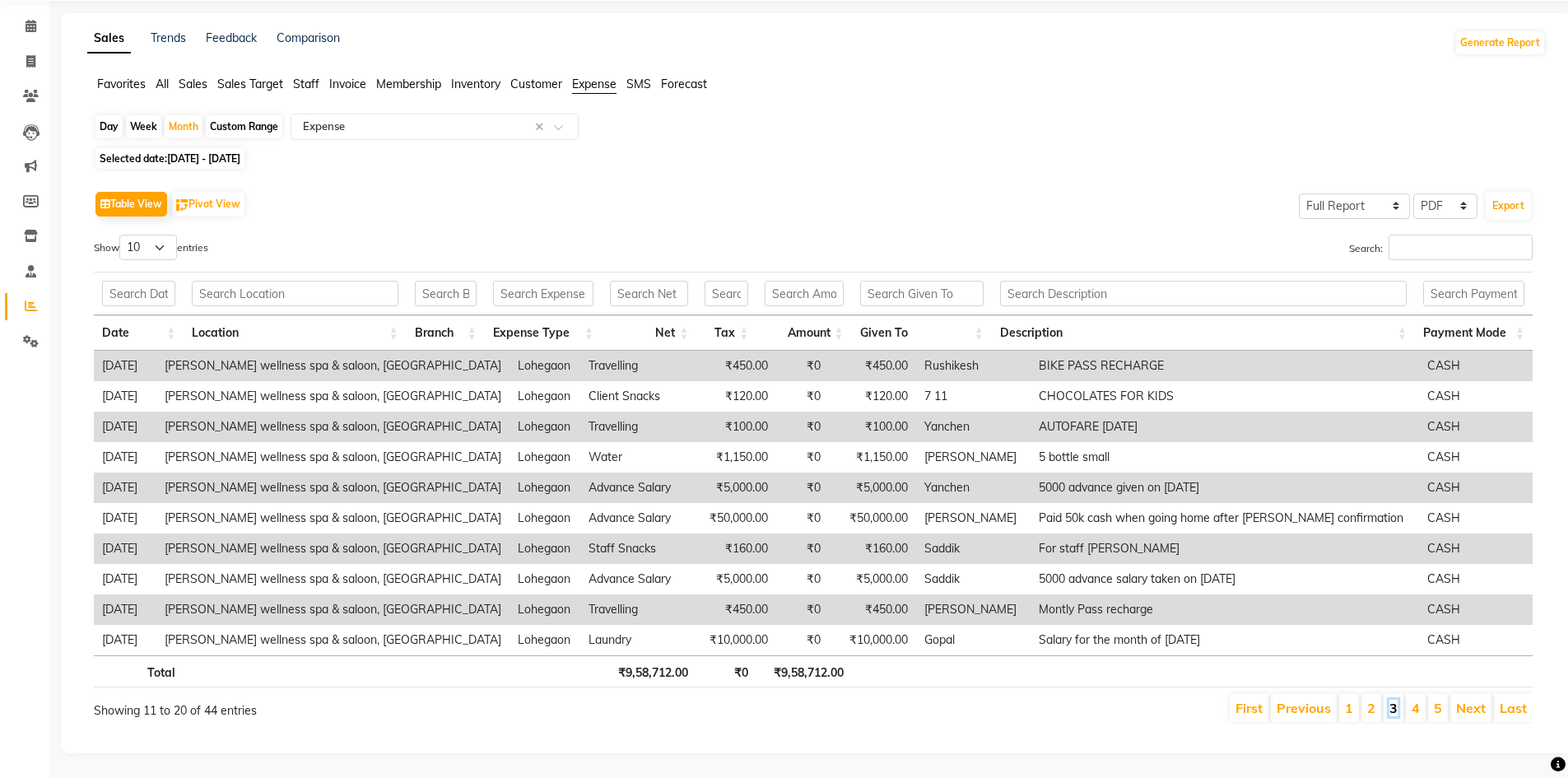
click at [1396, 700] on link "3" at bounding box center [1393, 708] width 9 height 16
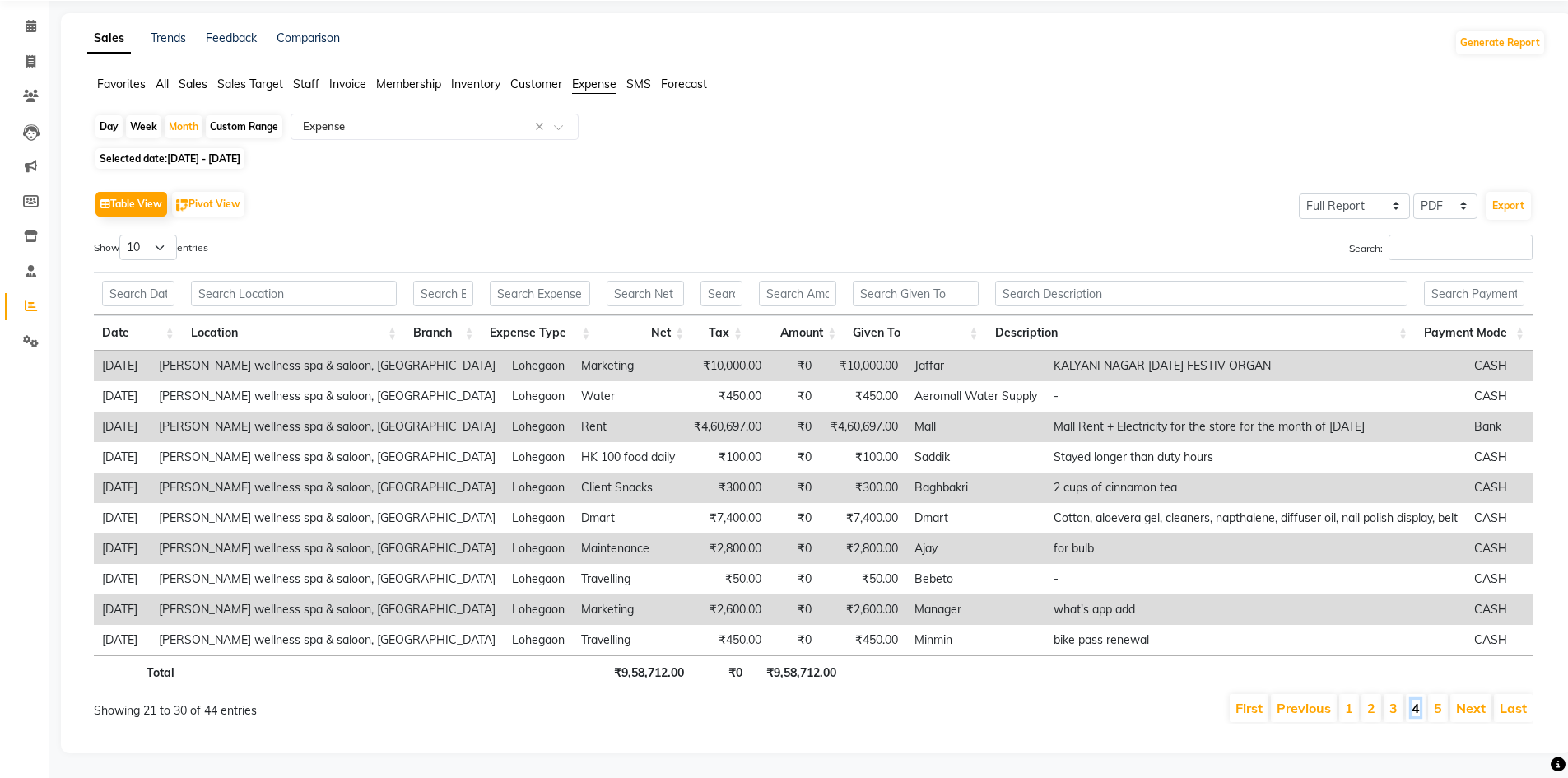
click at [1415, 700] on link "4" at bounding box center [1415, 708] width 9 height 16
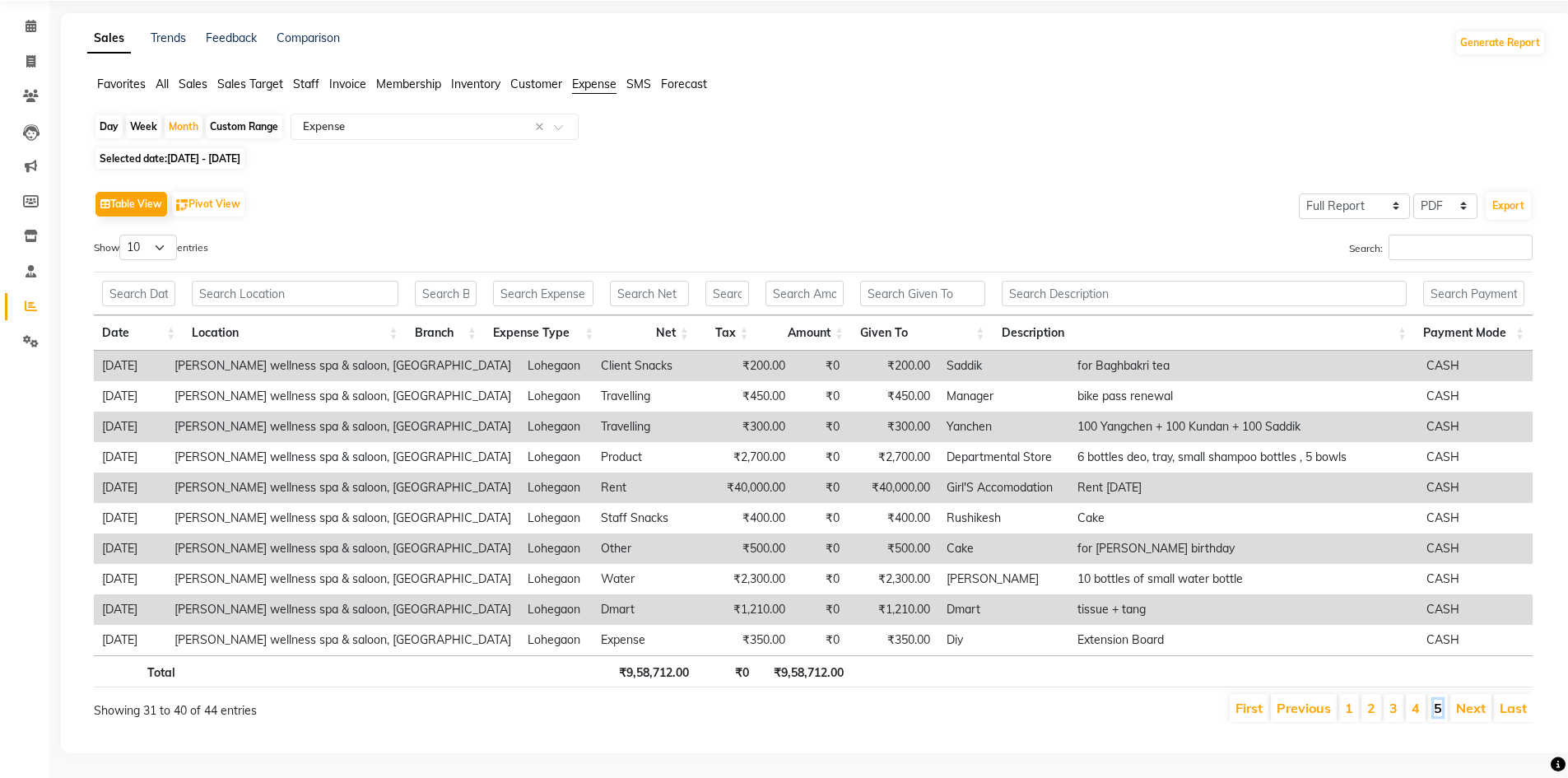
click at [1435, 700] on link "5" at bounding box center [1438, 708] width 9 height 16
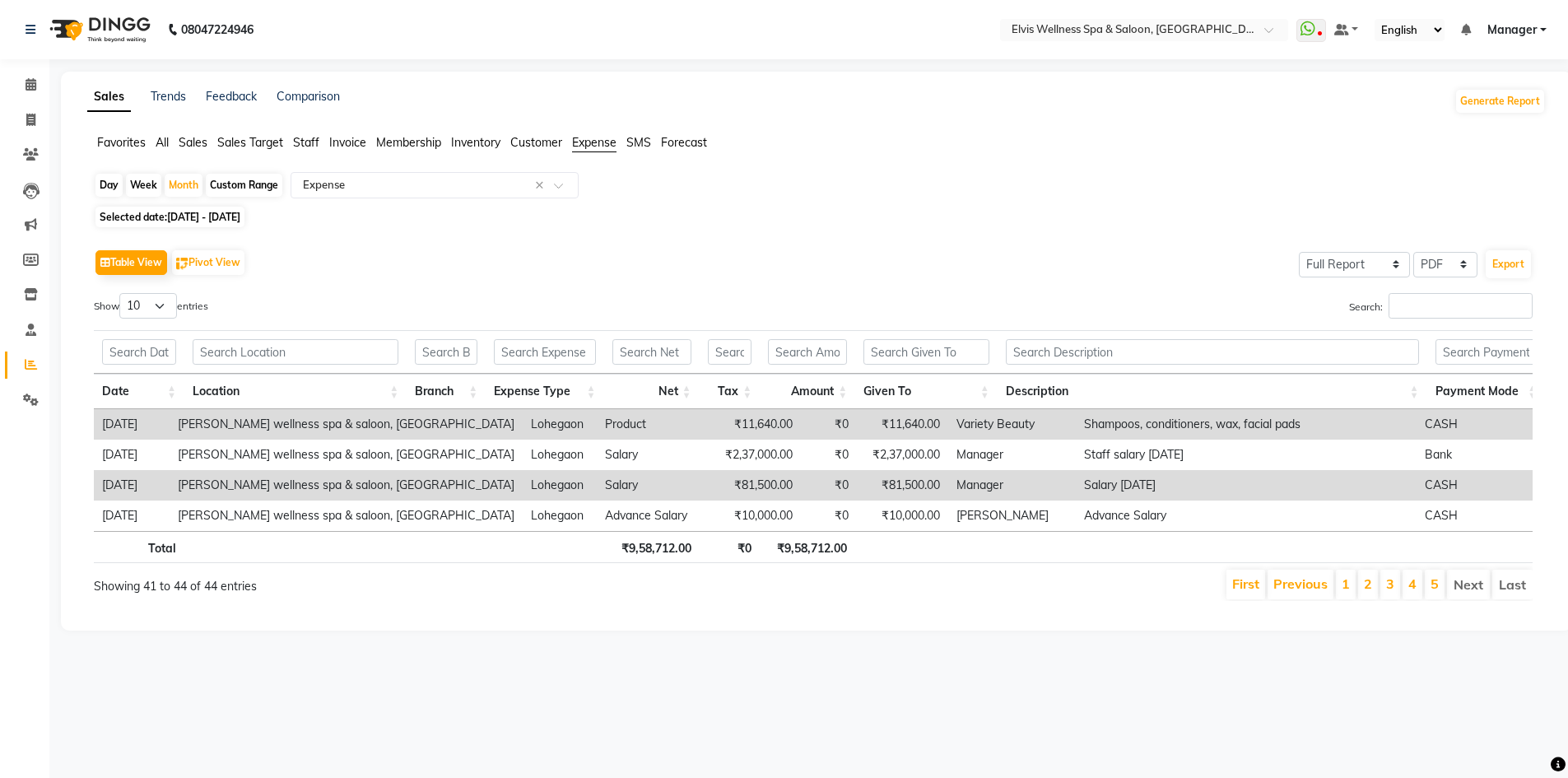
scroll to position [0, 0]
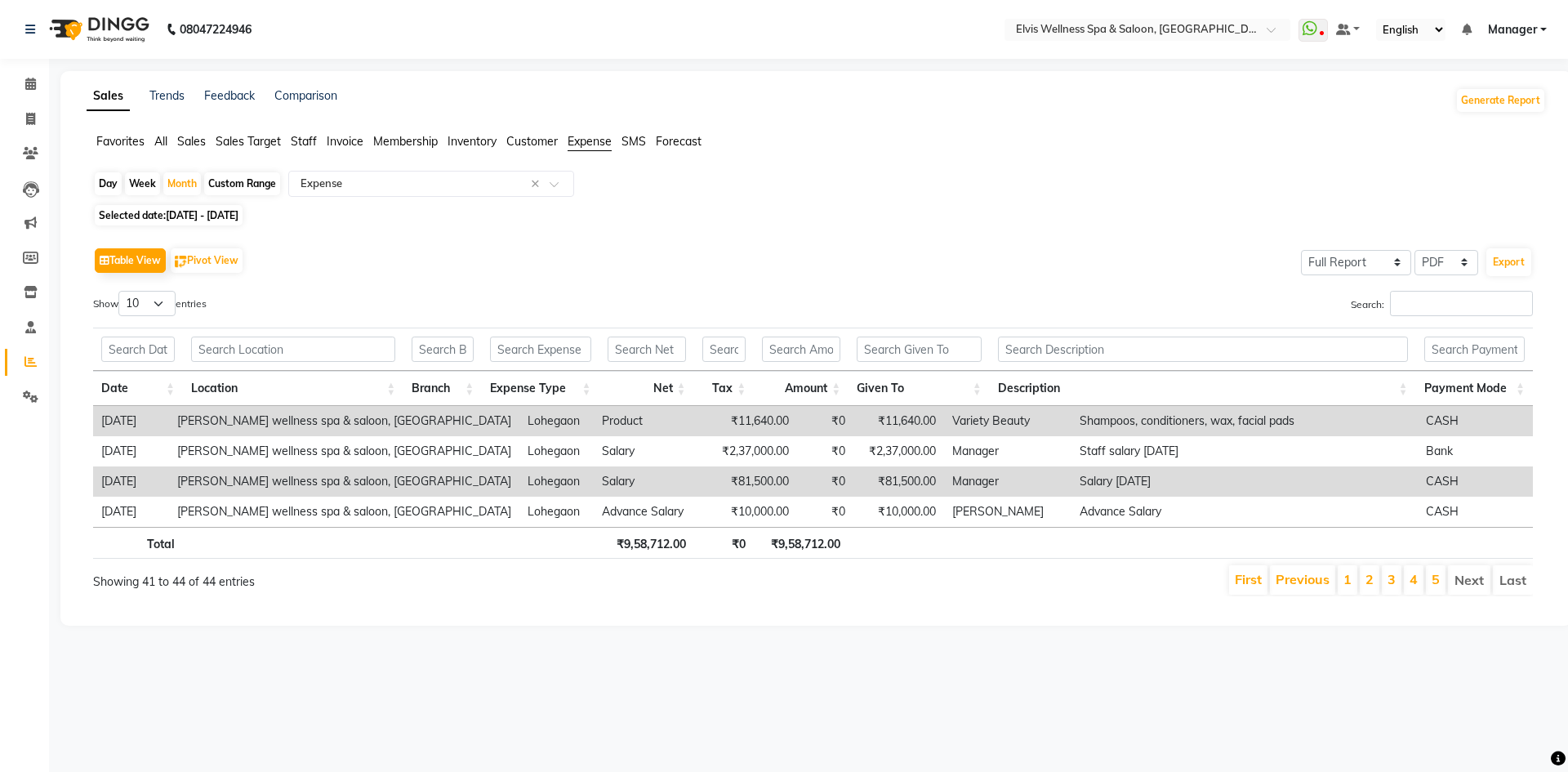
click at [967, 421] on td "Variety Beauty" at bounding box center [1007, 421] width 127 height 30
click at [1437, 578] on link "5" at bounding box center [1435, 579] width 8 height 16
click at [1471, 580] on li "Next" at bounding box center [1468, 579] width 42 height 29
click at [225, 213] on span "[DATE] - [DATE]" at bounding box center [201, 215] width 72 height 12
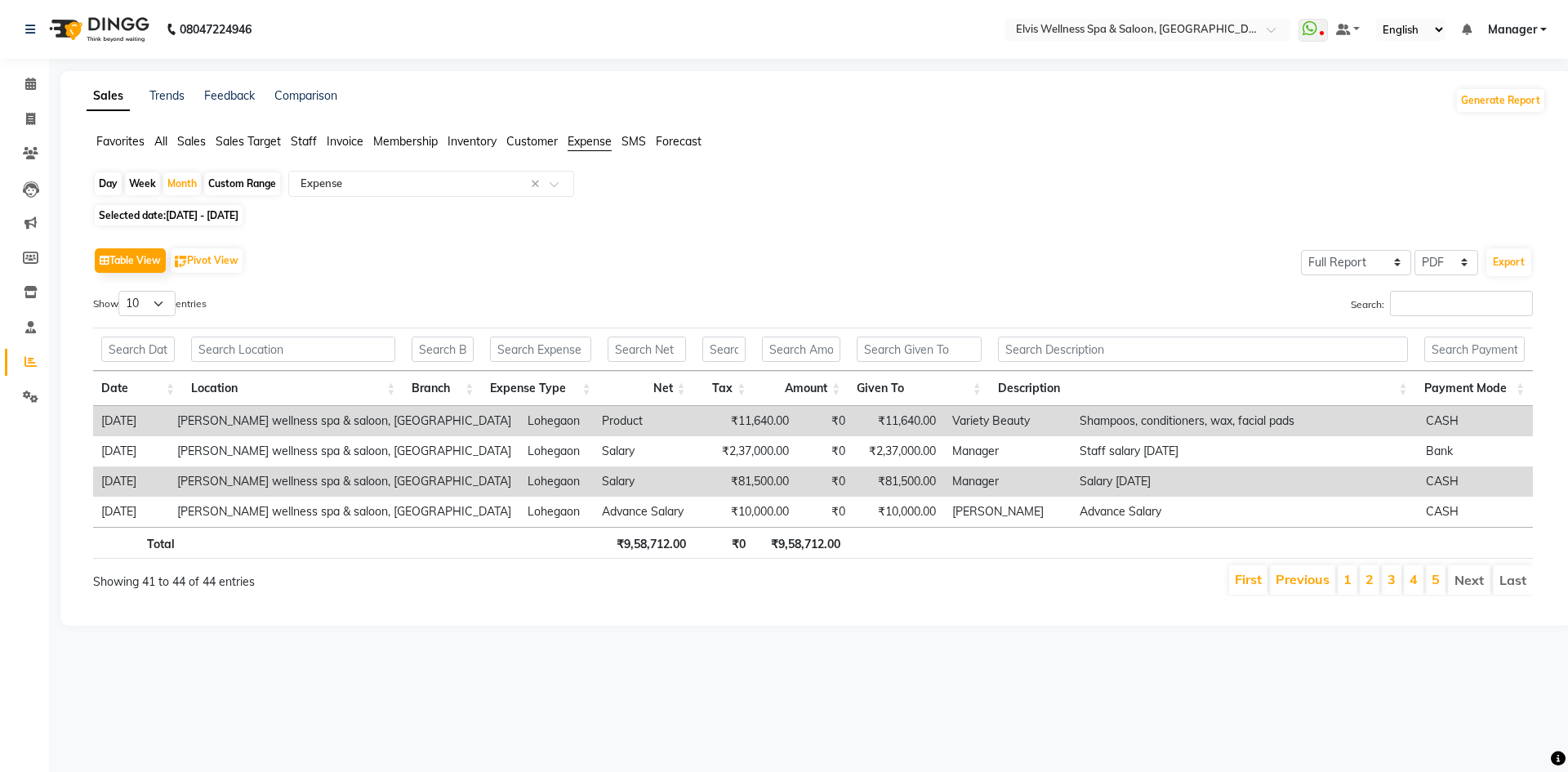
select select "12"
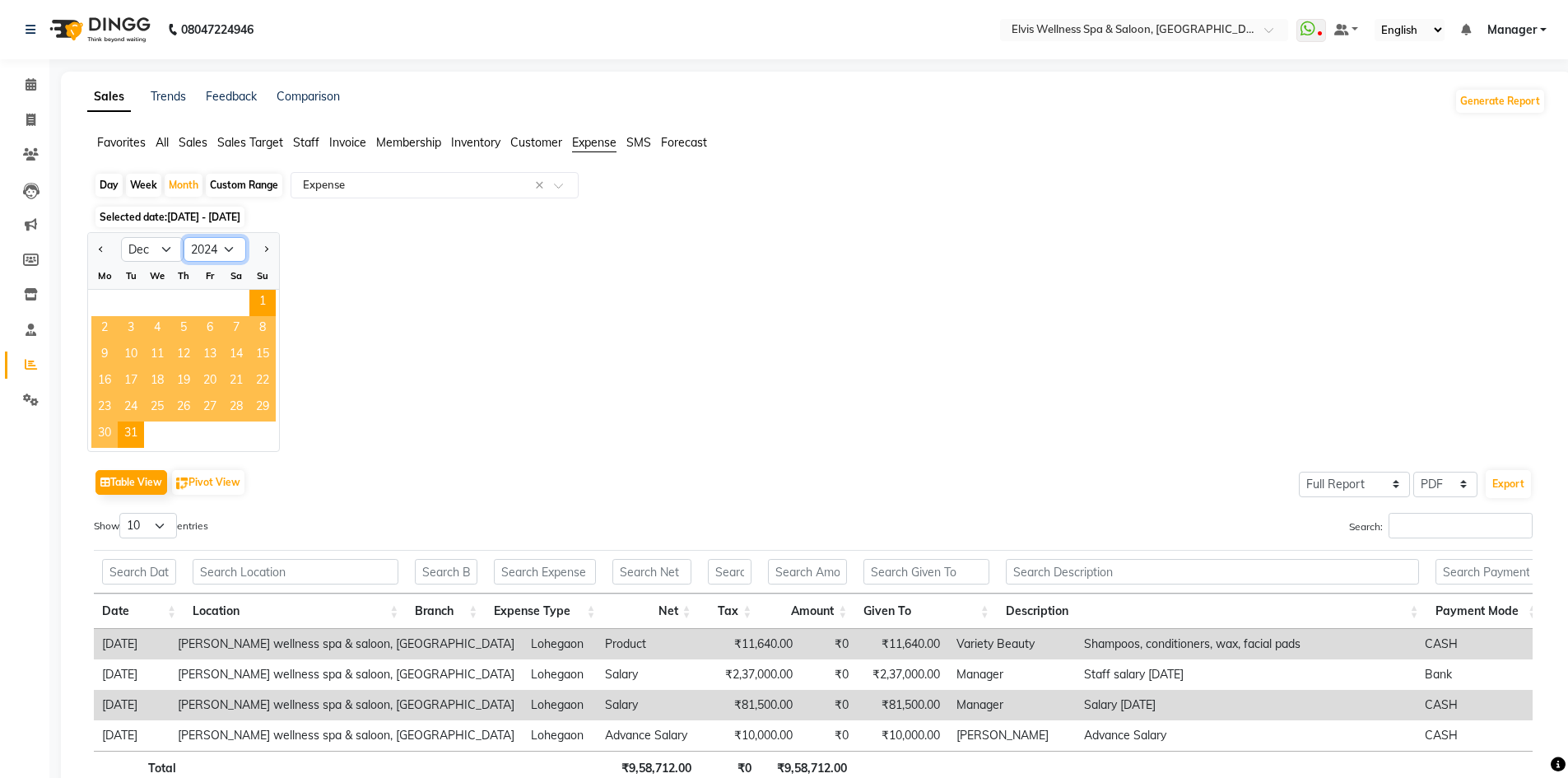
click at [246, 240] on select "2014 2015 2016 2017 2018 2019 2020 2021 2022 2023 2024 2025 2026 2027 2028 2029…" at bounding box center [215, 250] width 63 height 25
select select "2025"
click at [184, 237] on select "2014 2015 2016 2017 2018 2019 2020 2021 2022 2023 2024 2025 2026 2027 2028 2029…" at bounding box center [215, 250] width 63 height 25
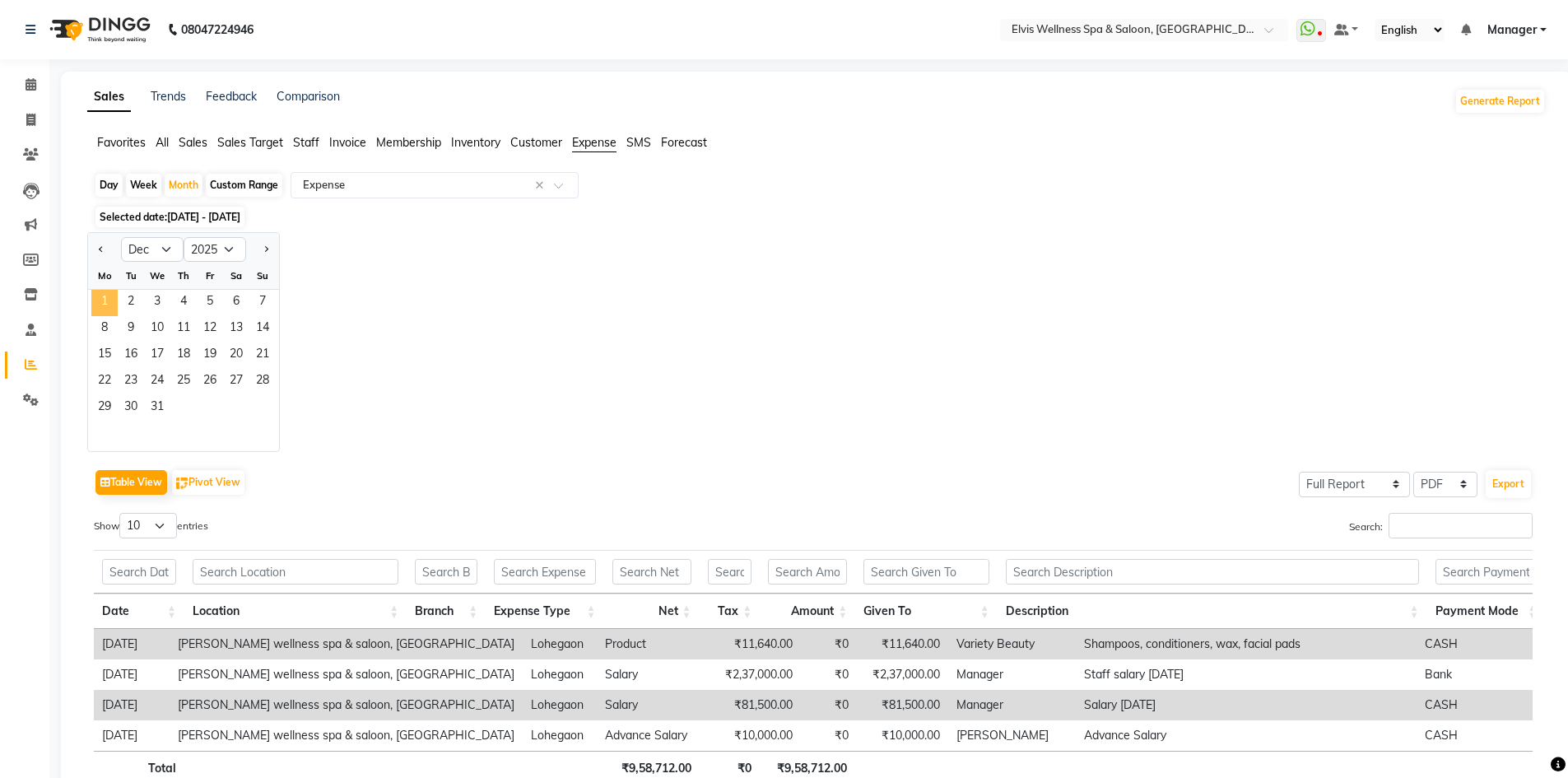
click at [103, 297] on span "1" at bounding box center [104, 303] width 27 height 27
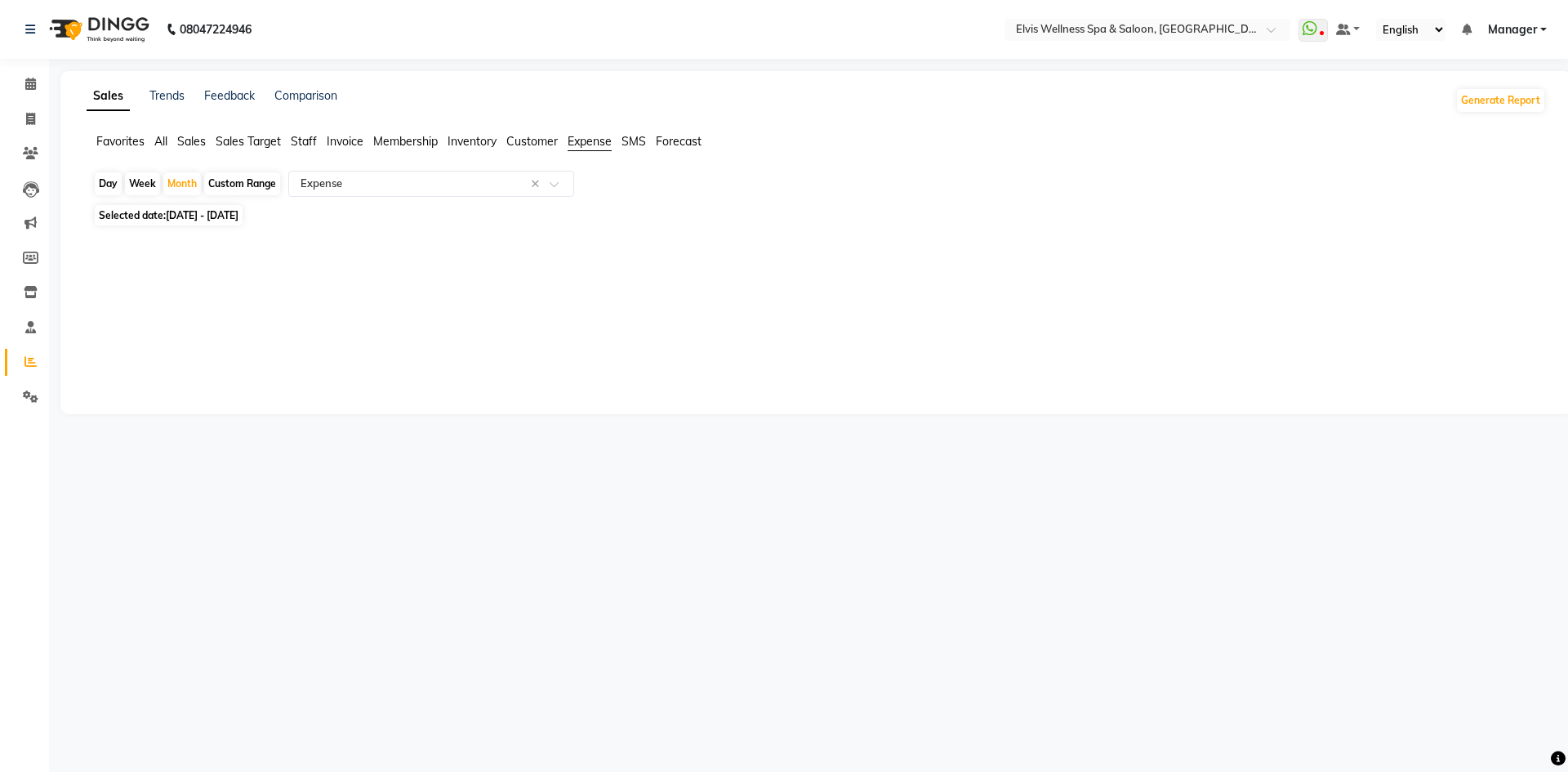
click at [238, 212] on span "[DATE] - [DATE]" at bounding box center [201, 215] width 72 height 12
select select "12"
select select "2025"
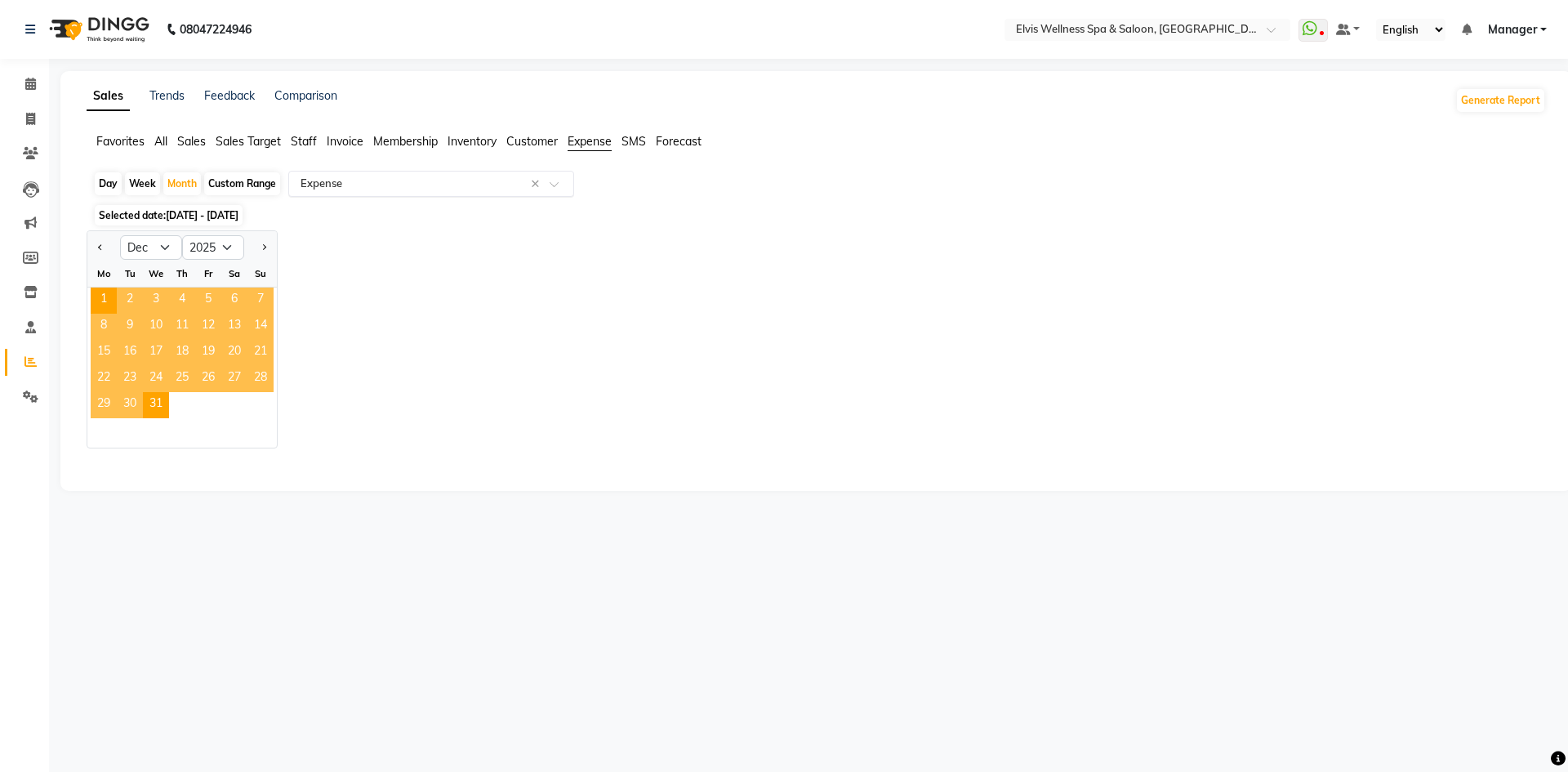
click at [322, 183] on input "text" at bounding box center [415, 184] width 235 height 16
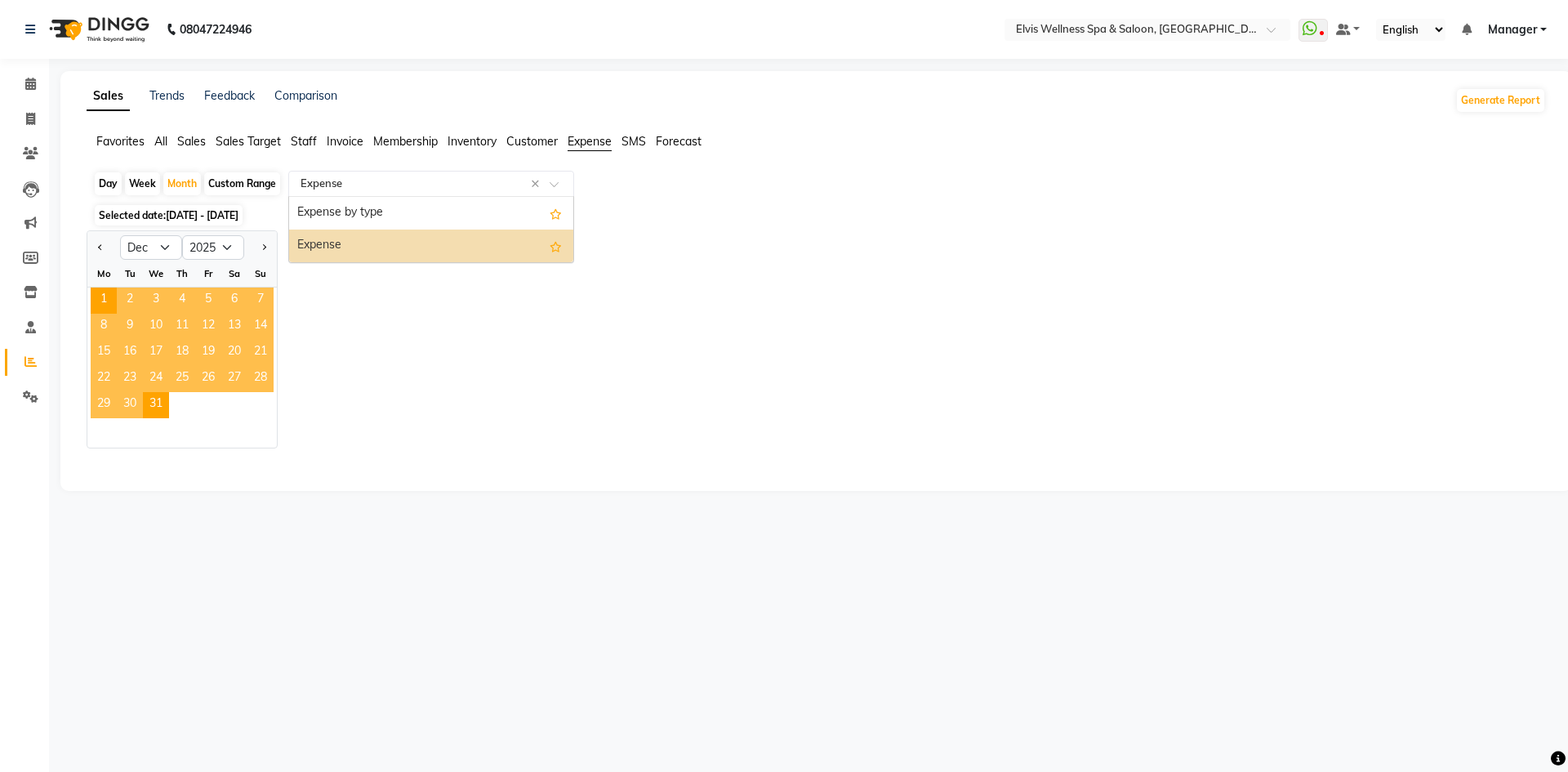
click at [322, 183] on input "text" at bounding box center [415, 184] width 235 height 16
click at [333, 251] on div "Expense" at bounding box center [431, 246] width 284 height 33
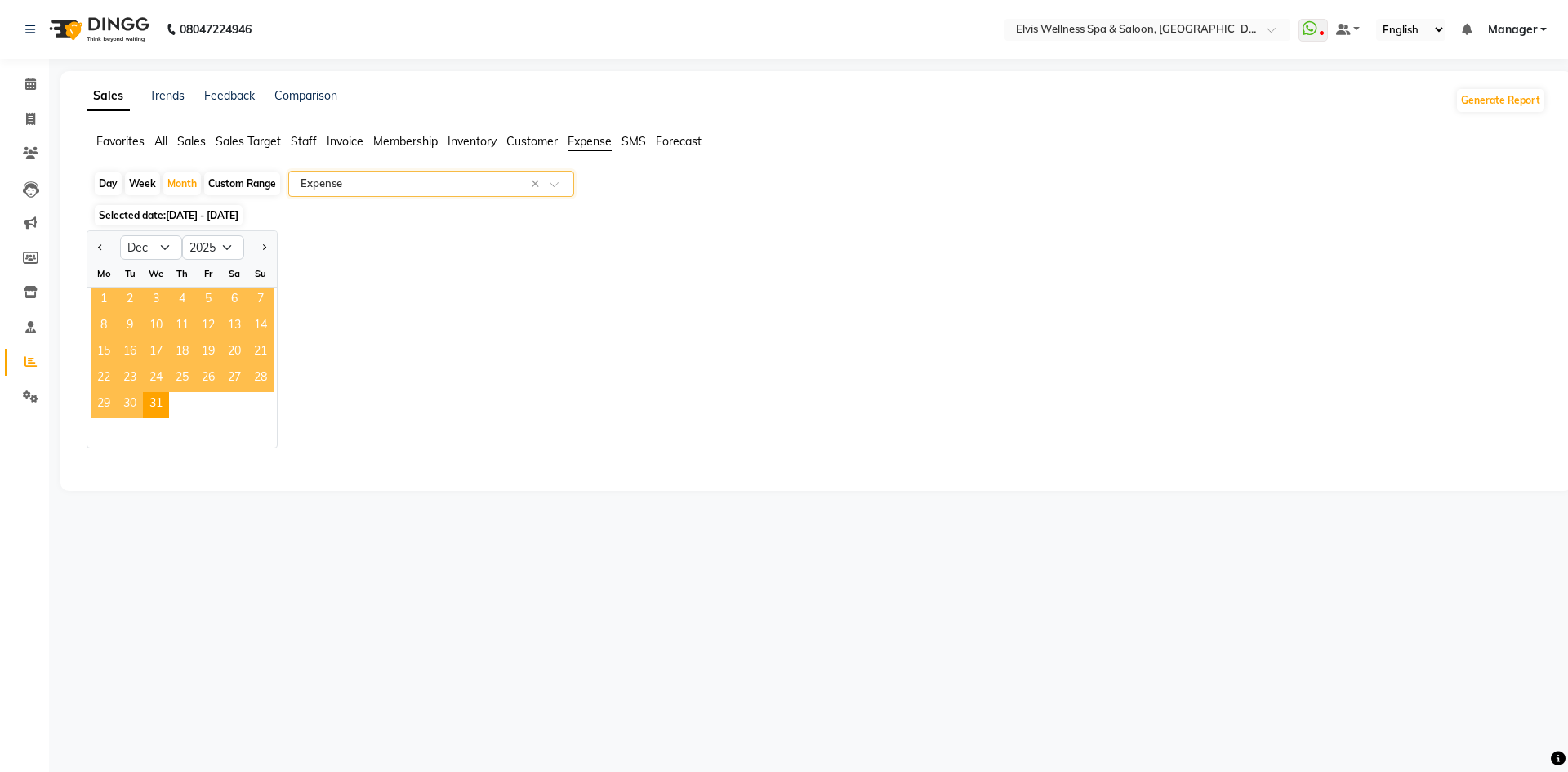
click at [104, 294] on span "1" at bounding box center [104, 300] width 26 height 26
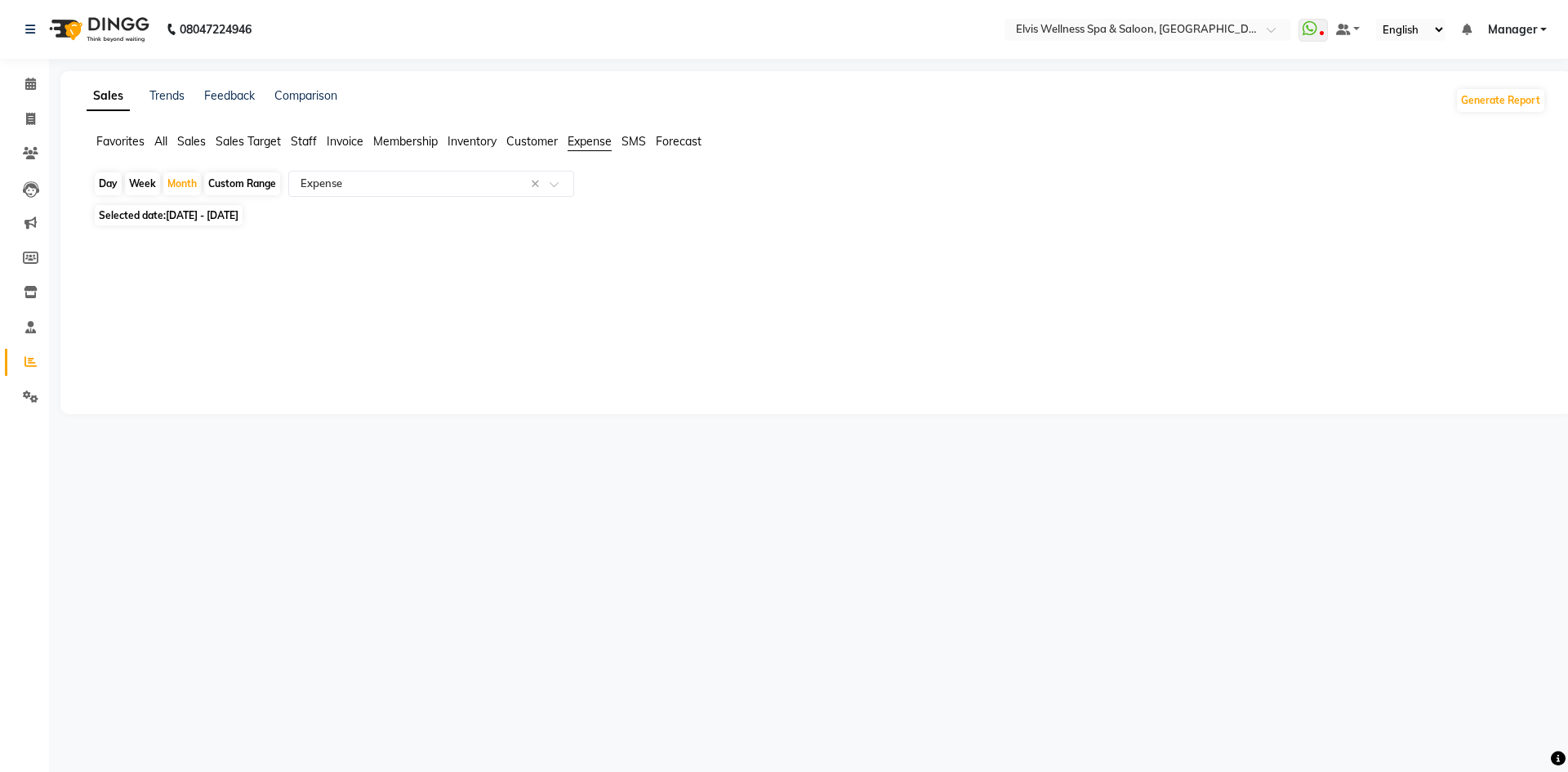
click at [238, 219] on span "[DATE] - [DATE]" at bounding box center [201, 215] width 72 height 12
select select "12"
select select "2025"
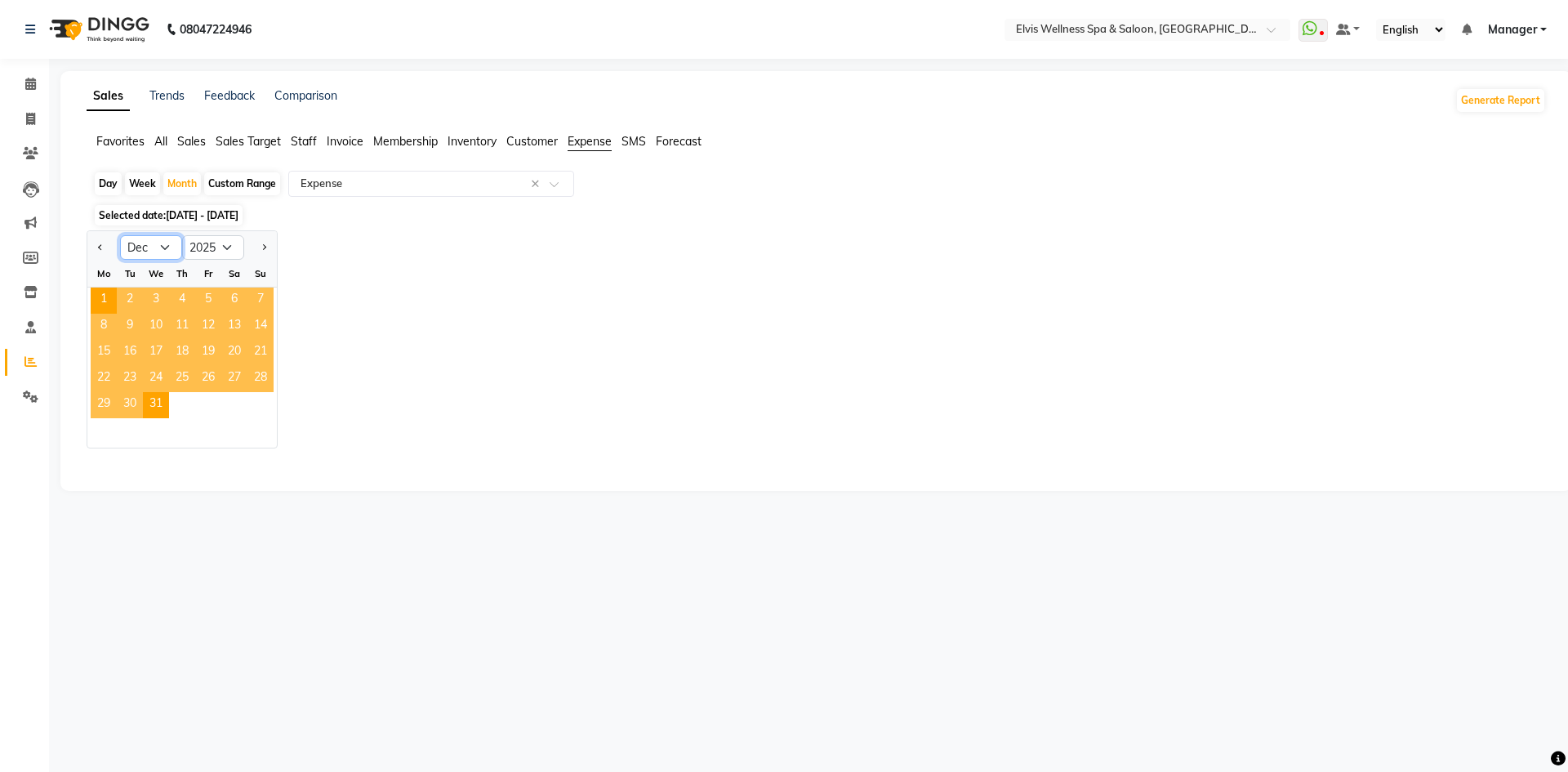
click at [168, 244] on select "Jan Feb Mar Apr May Jun [DATE] Aug Sep Oct Nov Dec" at bounding box center [152, 248] width 62 height 24
click at [120, 235] on select "Jan Feb Mar Apr May Jun [DATE] Aug Sep Oct Nov Dec" at bounding box center [152, 248] width 62 height 24
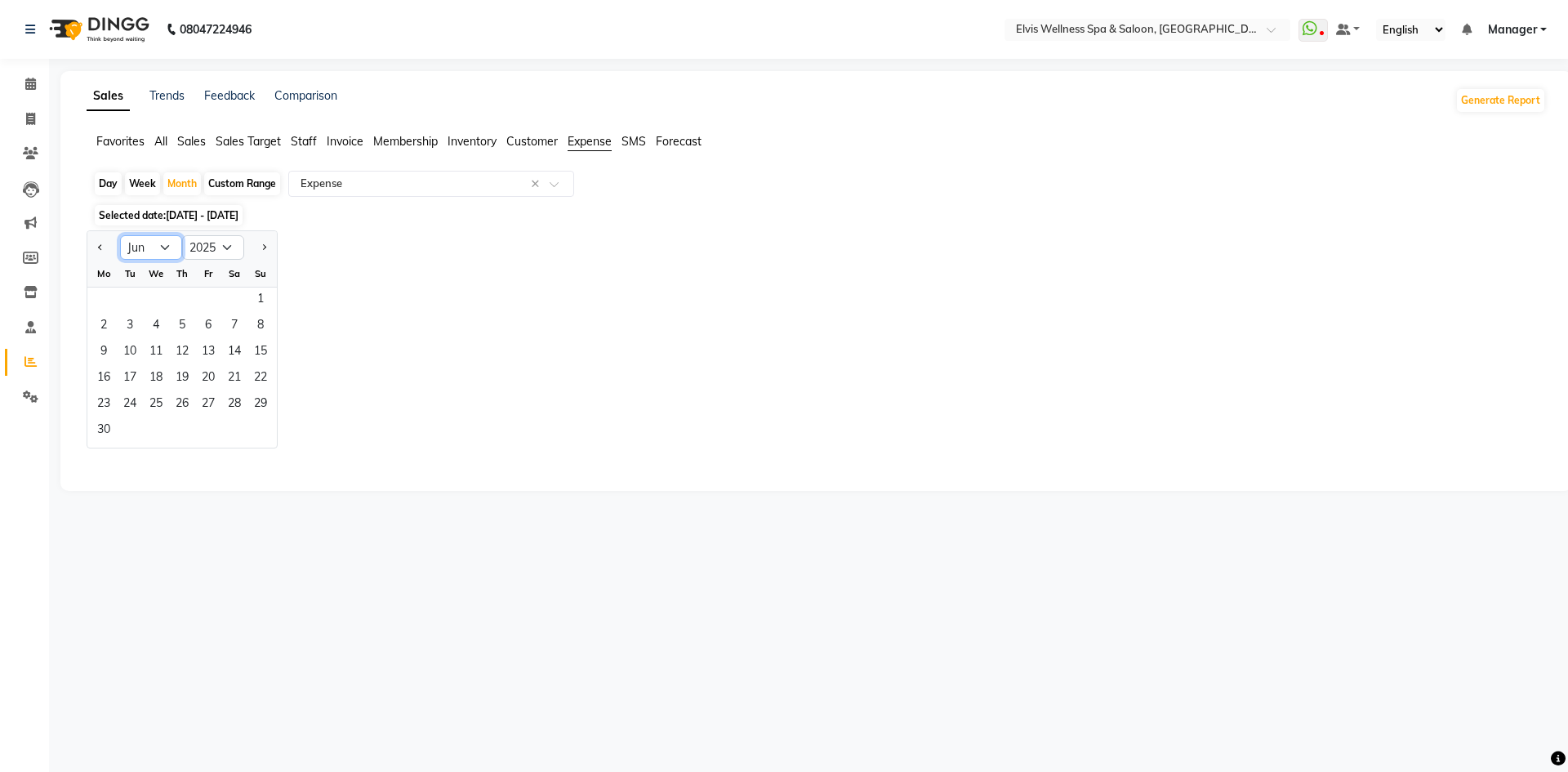
click at [163, 245] on select "Jan Feb Mar Apr May Jun [DATE] Aug Sep Oct Nov Dec" at bounding box center [152, 248] width 62 height 24
select select "1"
click at [120, 235] on select "Jan Feb Mar Apr May Jun [DATE] Aug Sep Oct Nov Dec" at bounding box center [152, 248] width 62 height 24
click at [152, 302] on span "1" at bounding box center [156, 300] width 26 height 26
select select "full_report"
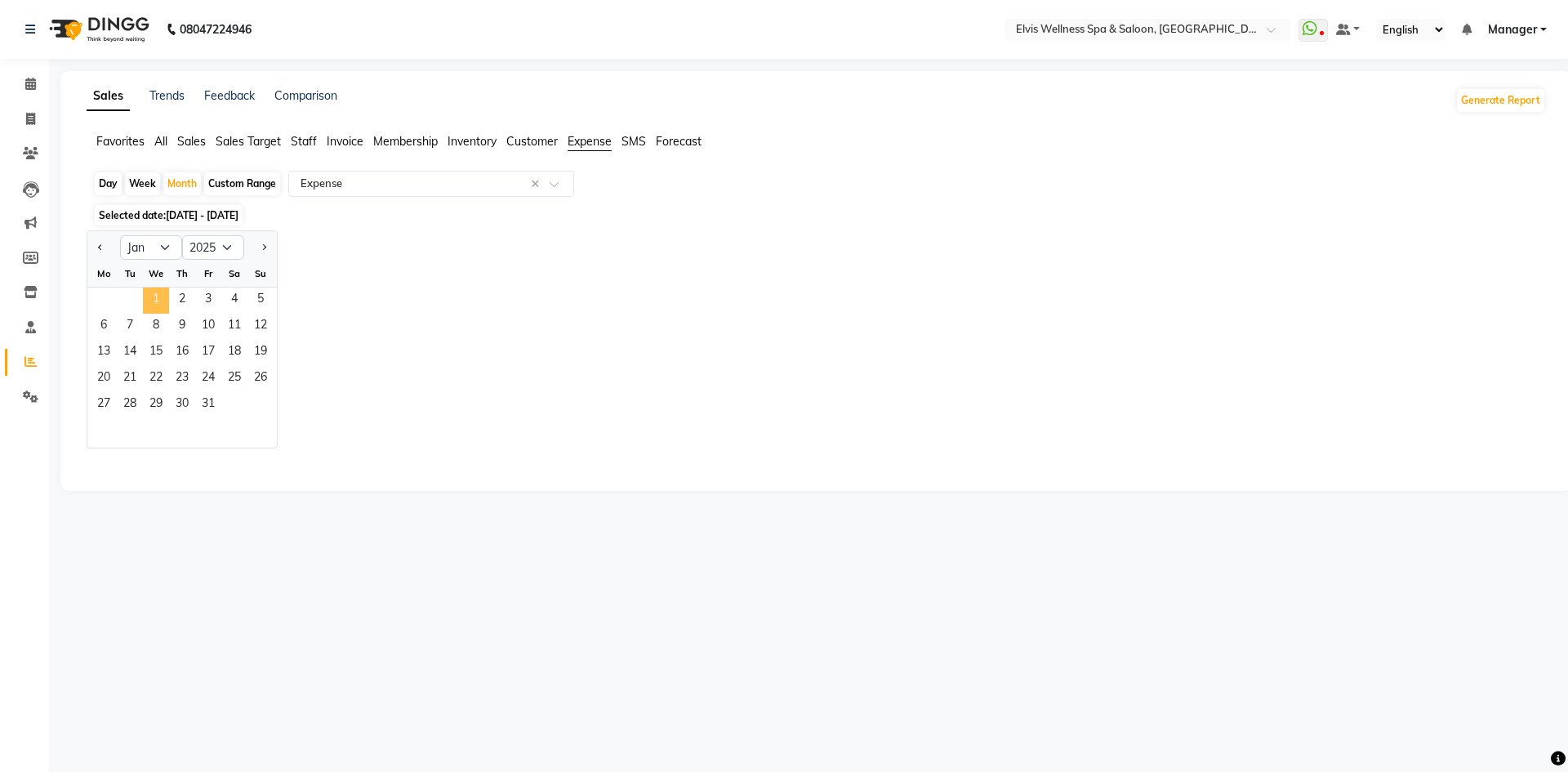
select select "pdf"
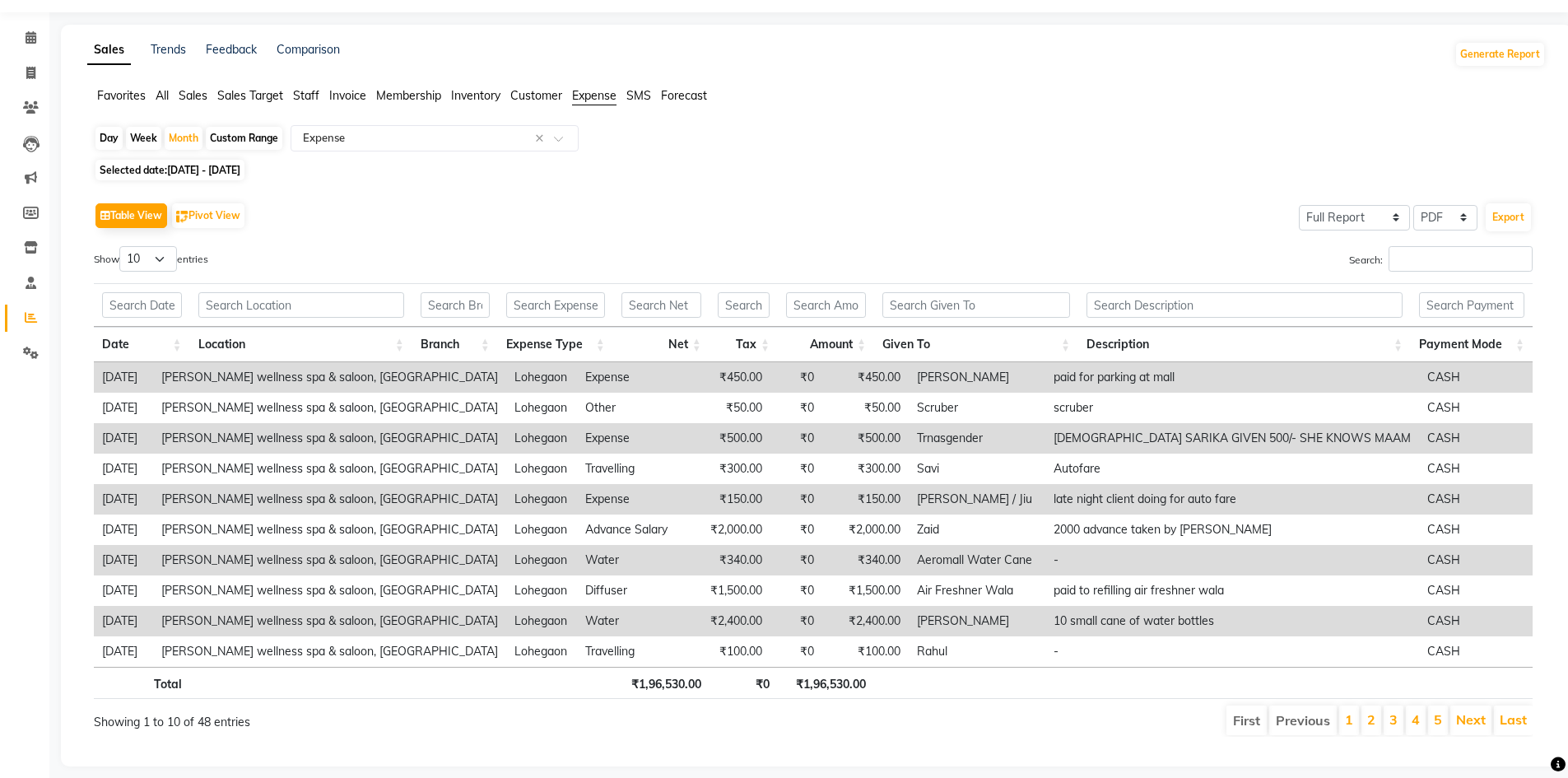
scroll to position [72, 0]
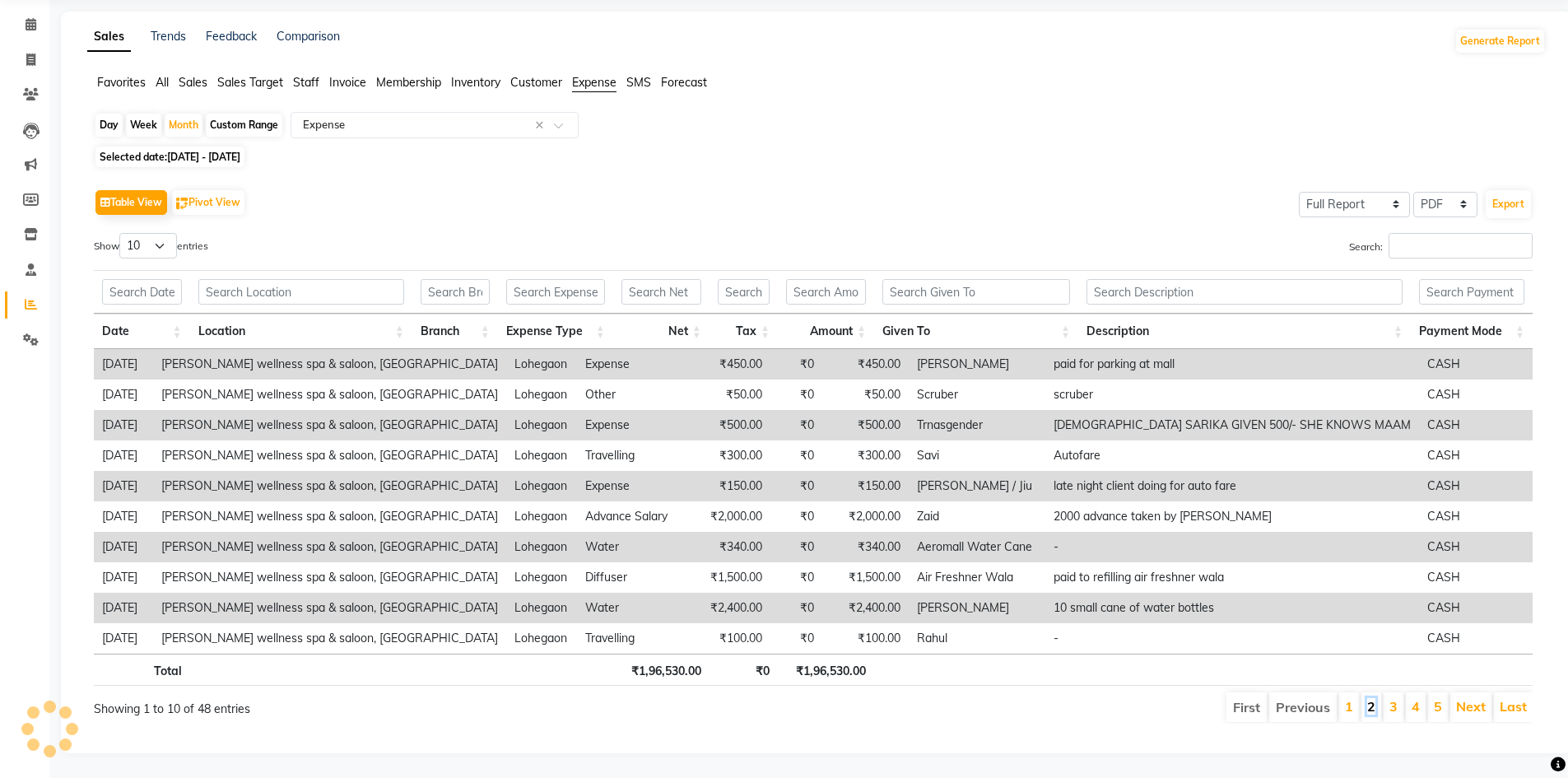
click at [1375, 700] on link "2" at bounding box center [1371, 706] width 9 height 16
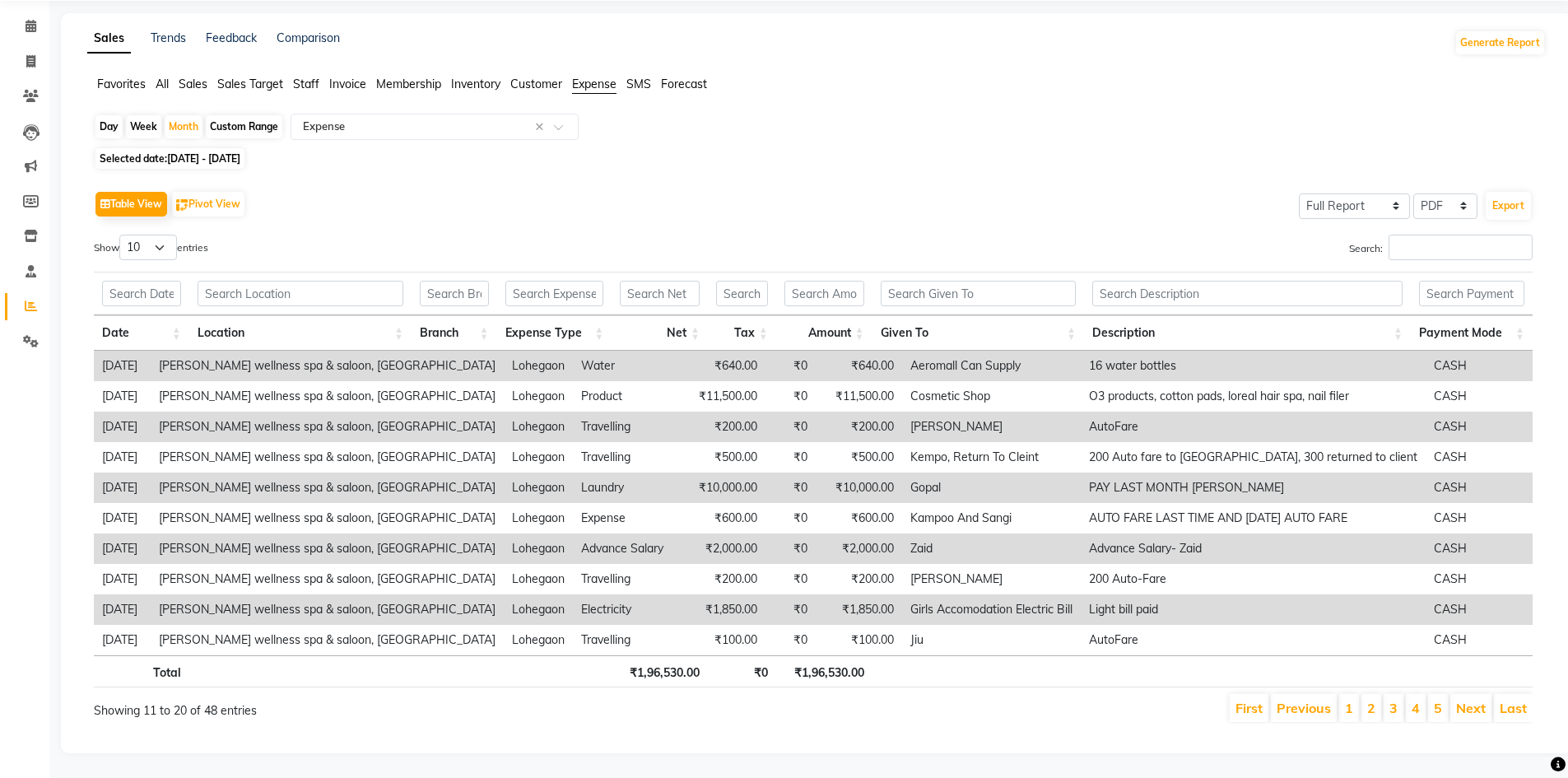
scroll to position [71, 0]
click at [1391, 700] on link "3" at bounding box center [1393, 708] width 9 height 16
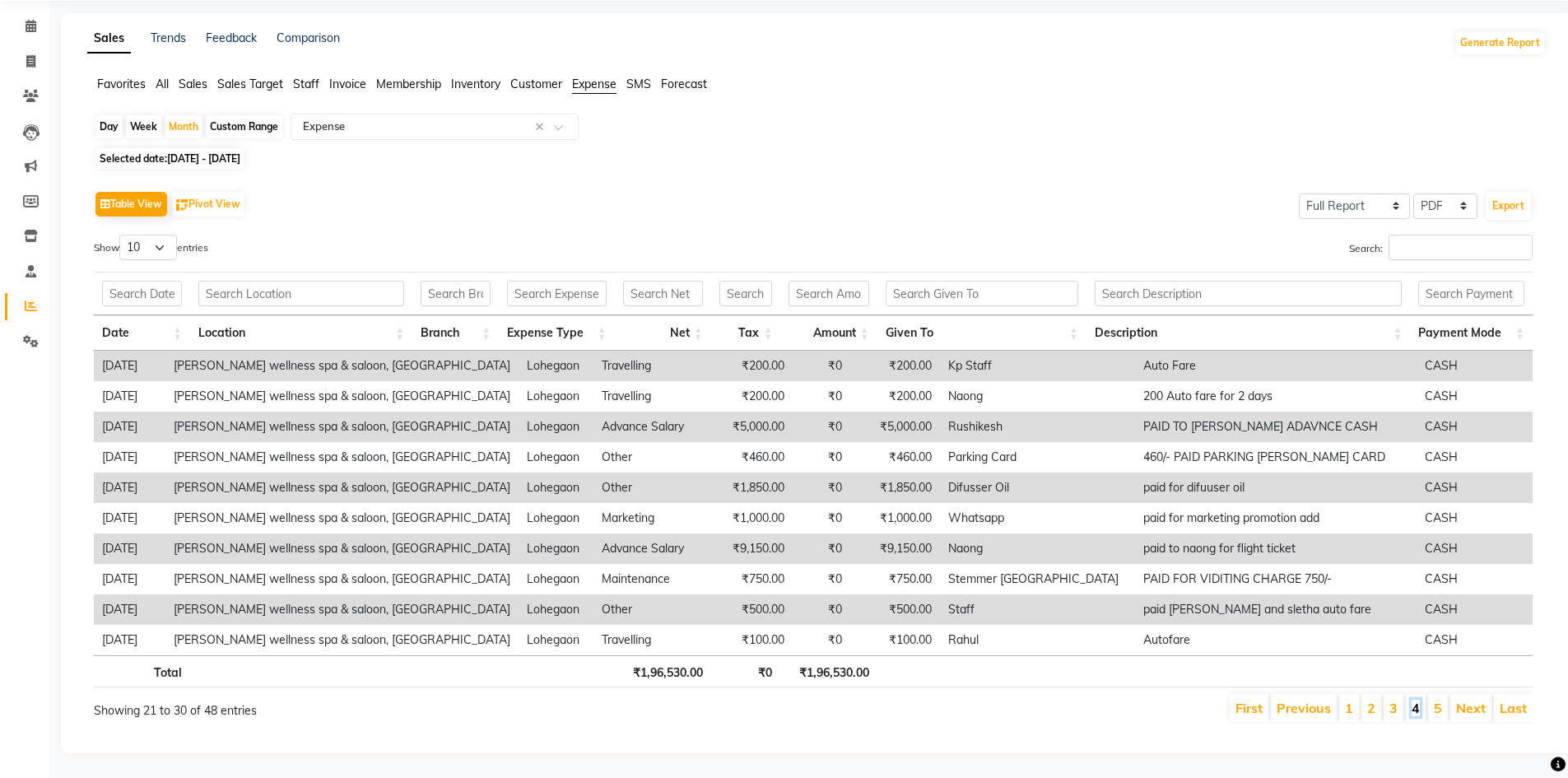
click at [1419, 700] on link "4" at bounding box center [1415, 708] width 9 height 16
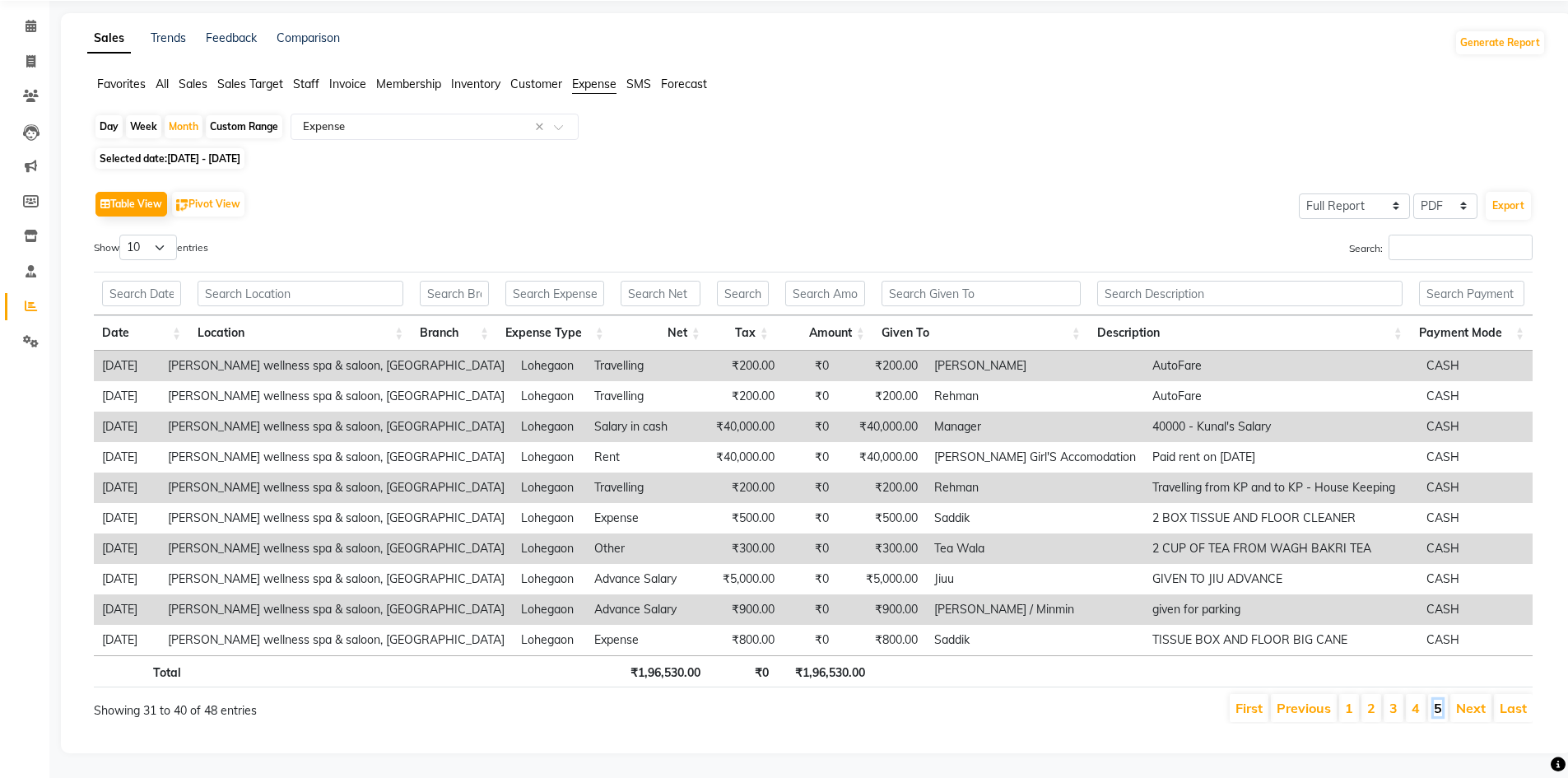
click at [1435, 700] on link "5" at bounding box center [1438, 708] width 9 height 16
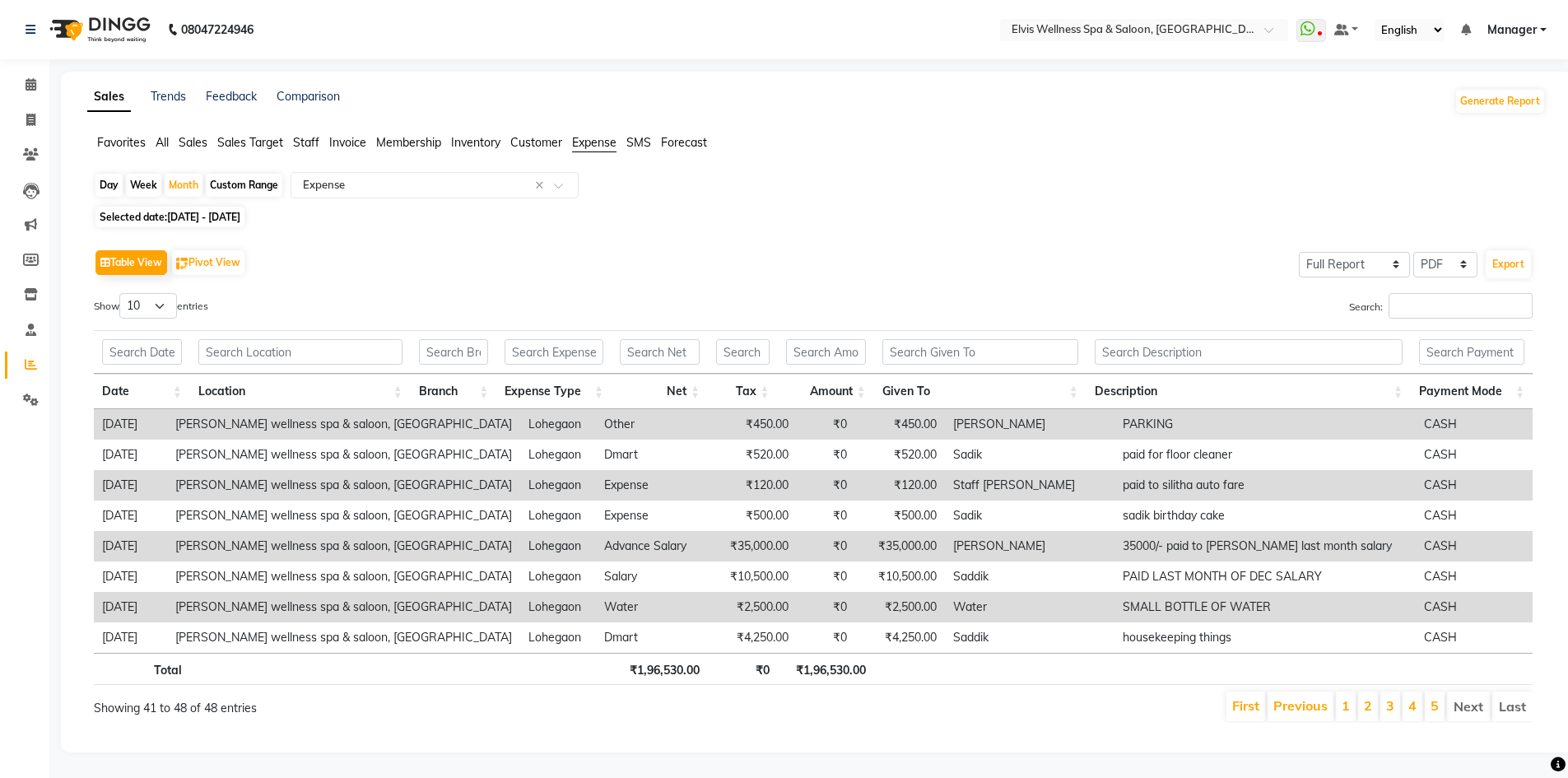
click at [240, 211] on span "[DATE] - [DATE]" at bounding box center [203, 216] width 73 height 12
select select "2025"
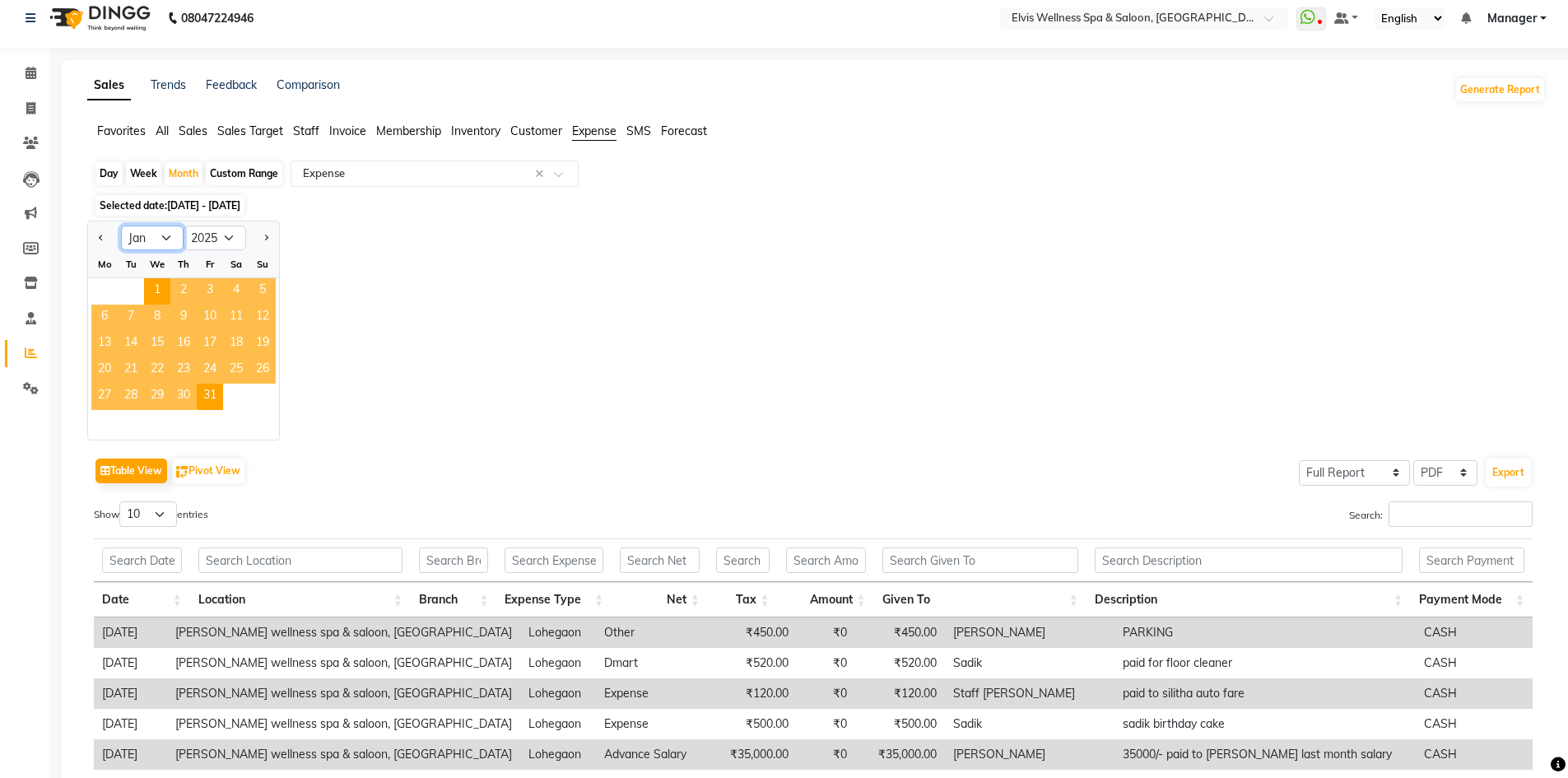
click at [138, 228] on select "Jan Feb Mar Apr May Jun [DATE] Aug Sep Oct Nov Dec" at bounding box center [153, 238] width 63 height 25
select select "2"
click at [121, 226] on select "Jan Feb Mar Apr May Jun [DATE] Aug Sep Oct Nov Dec" at bounding box center [153, 238] width 63 height 25
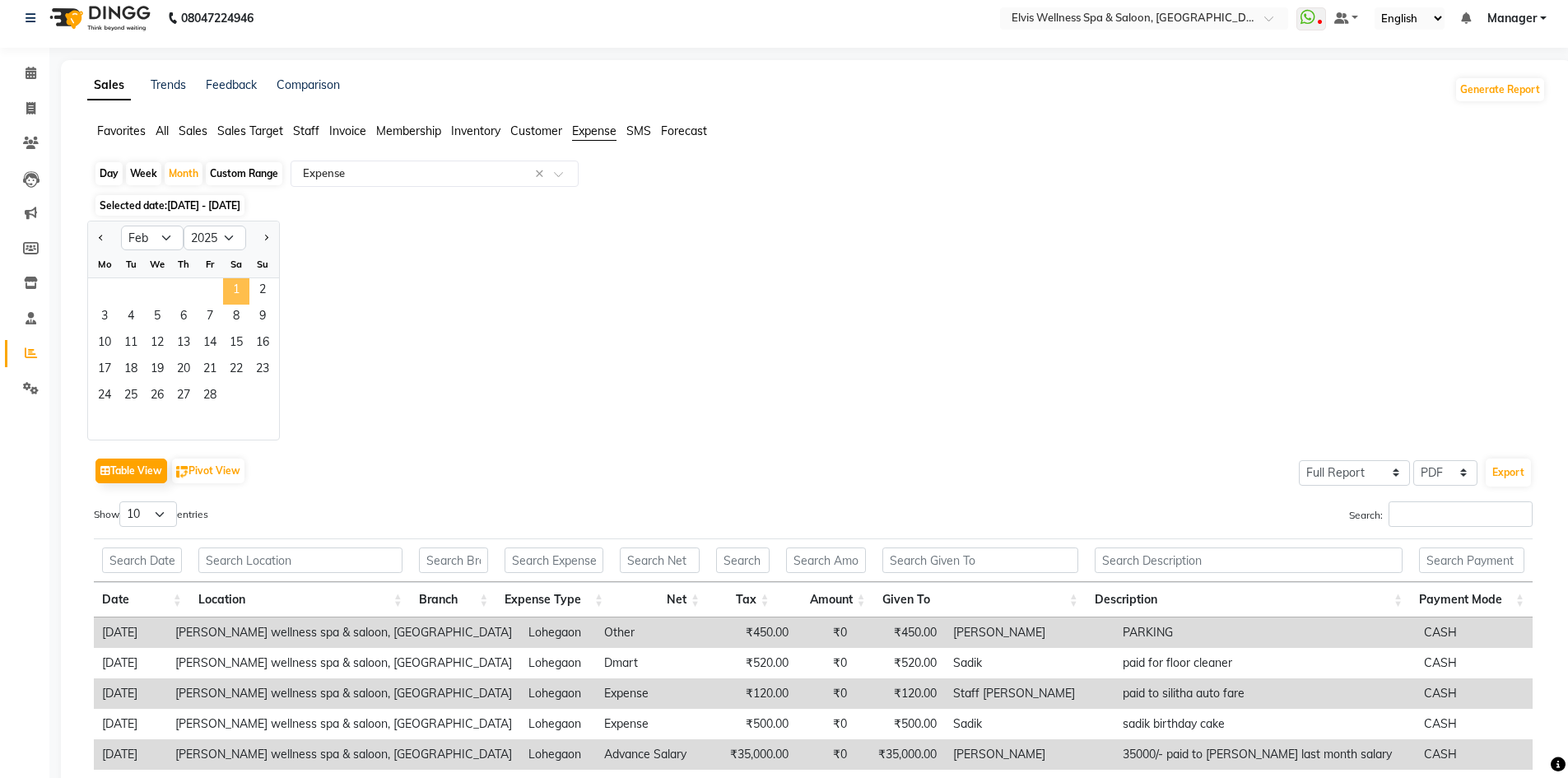
click at [230, 289] on span "1" at bounding box center [236, 291] width 27 height 27
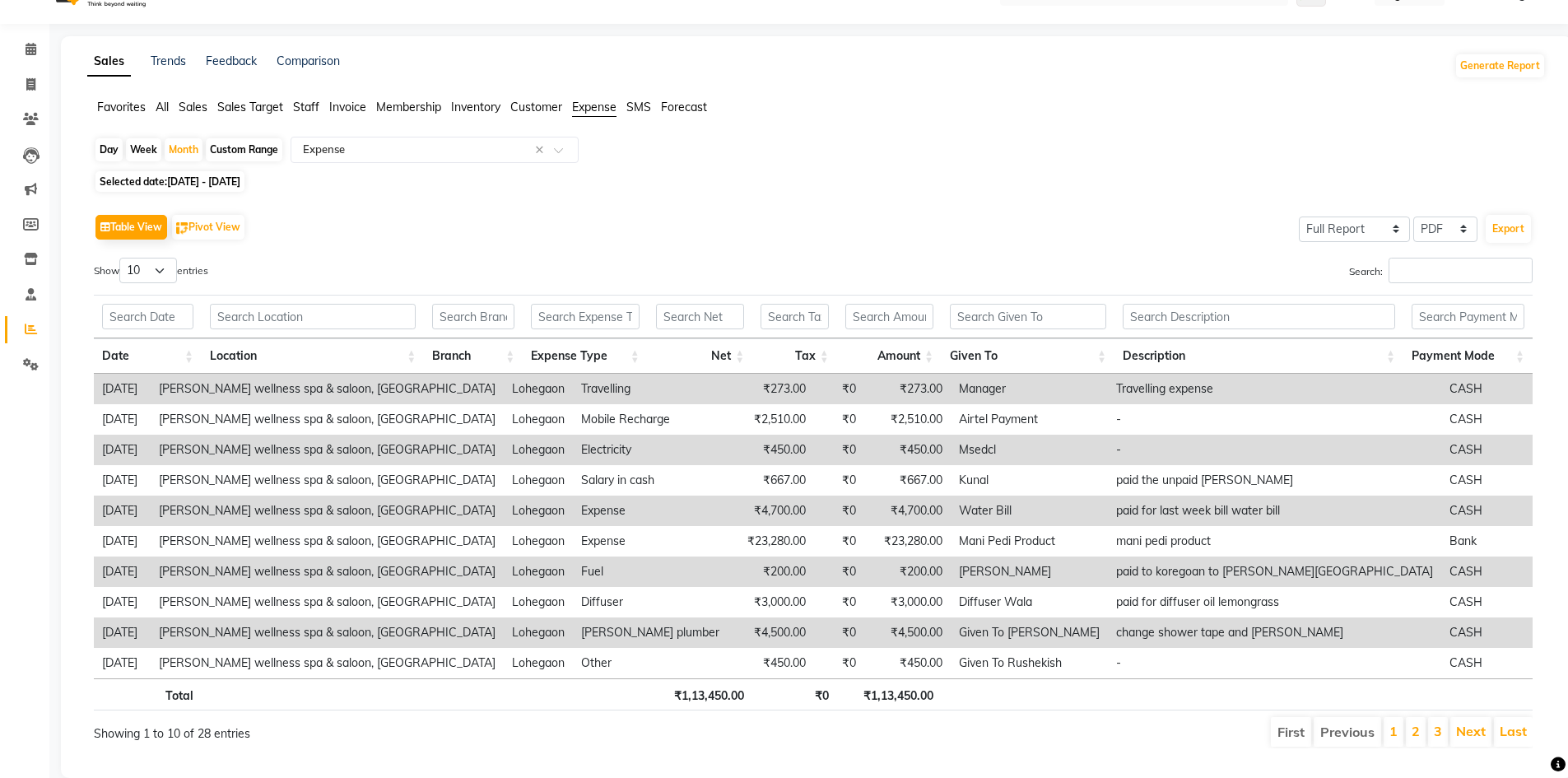
scroll to position [0, 0]
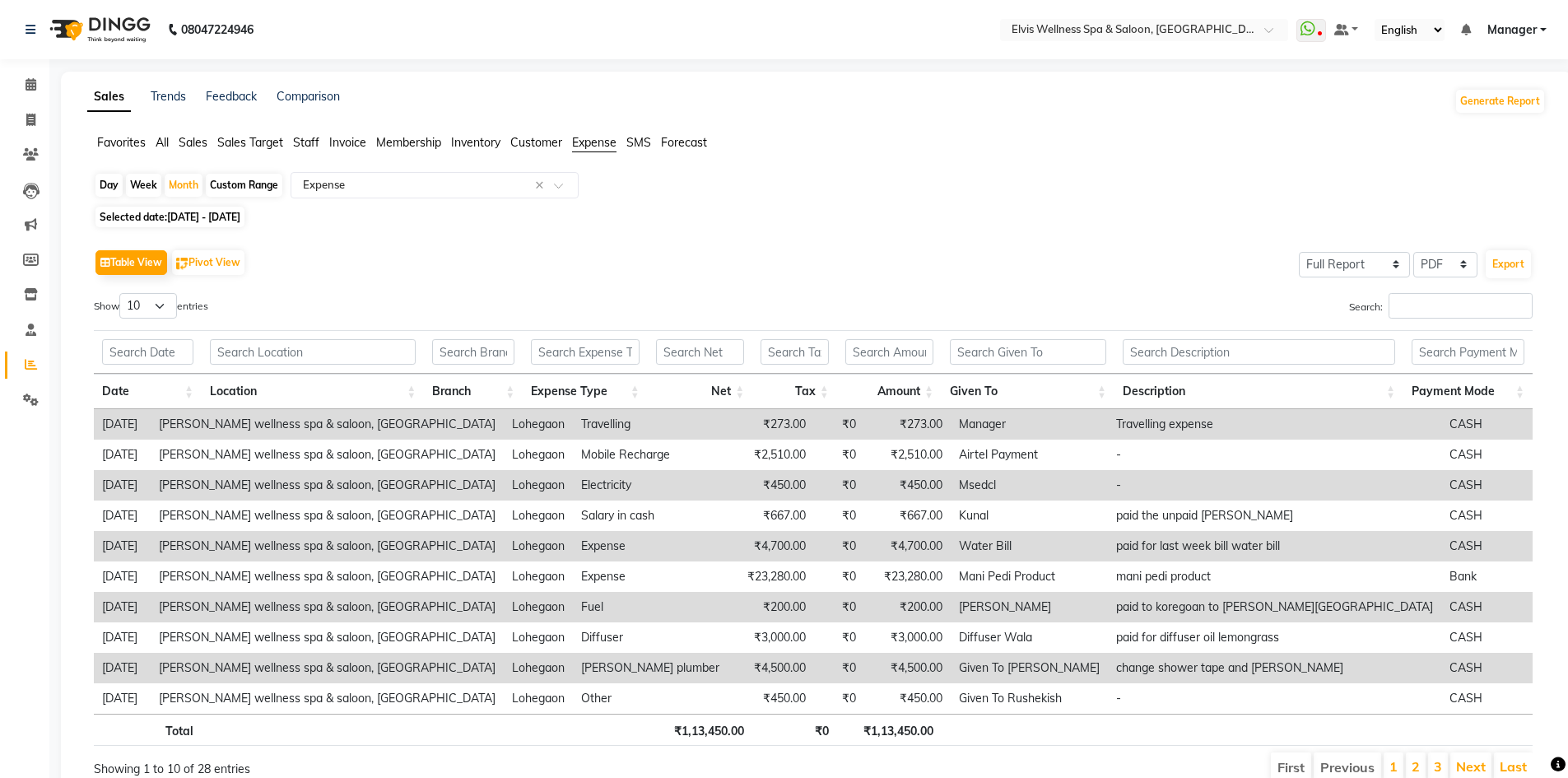
click at [1411, 696] on div "Date Location Branch Expense Type Net Tax Amount Given To Description Payment M…" at bounding box center [813, 538] width 1439 height 426
click at [1414, 771] on link "2" at bounding box center [1415, 766] width 9 height 16
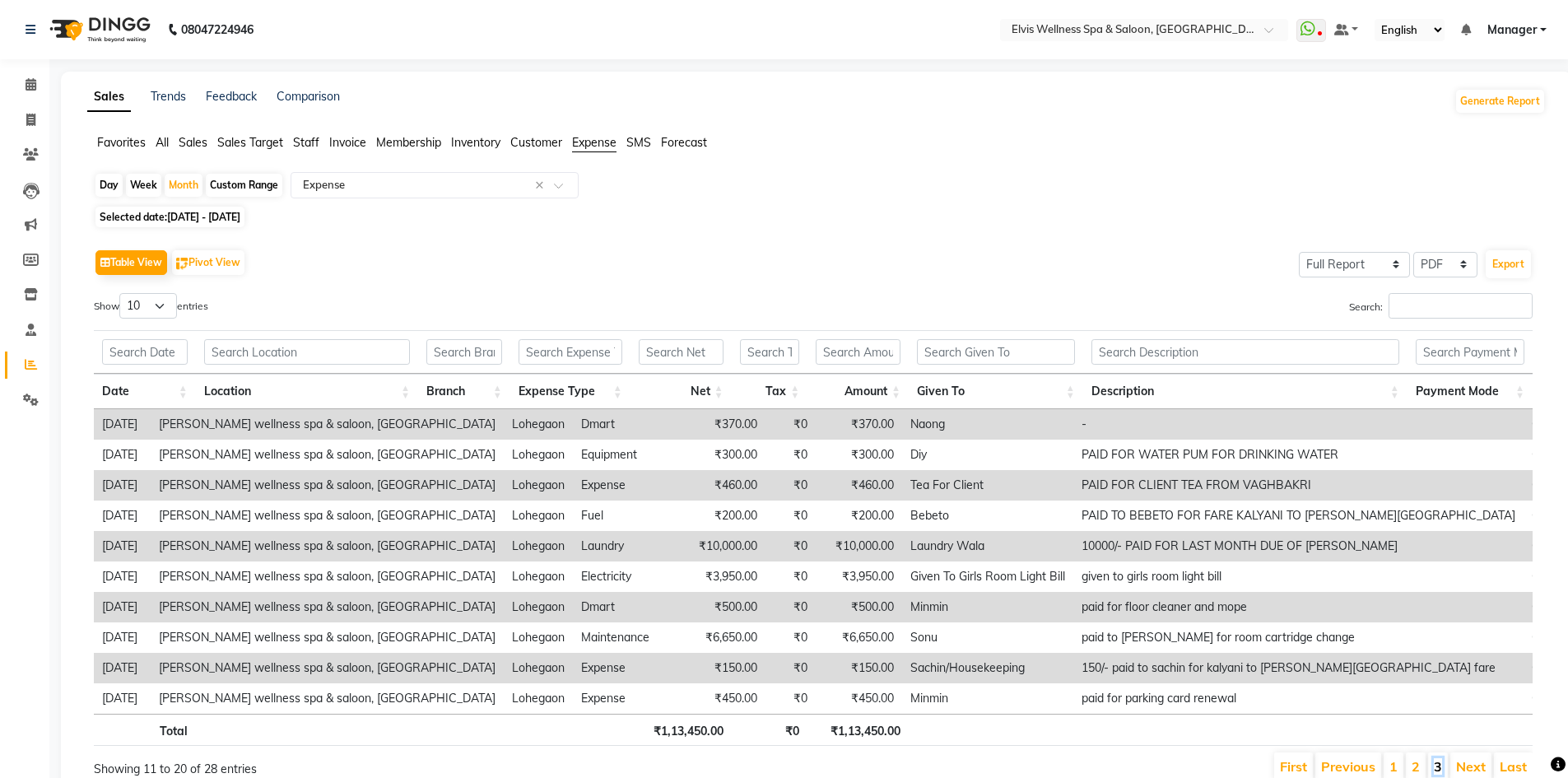
click at [1440, 771] on link "3" at bounding box center [1438, 766] width 9 height 16
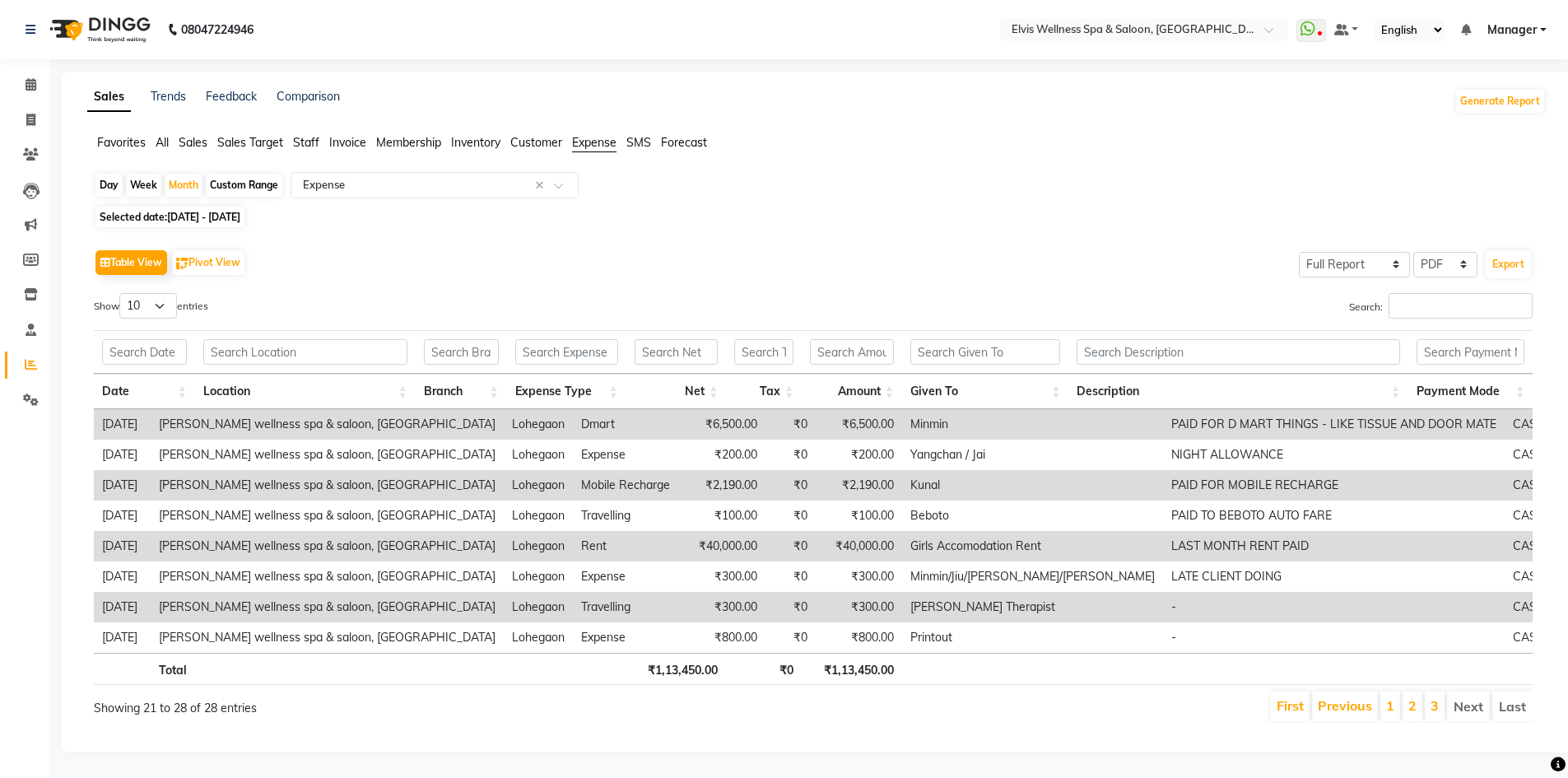
click at [1459, 707] on li "Next" at bounding box center [1467, 706] width 43 height 29
click at [240, 213] on span "[DATE] - [DATE]" at bounding box center [203, 216] width 73 height 12
select select "2"
select select "2025"
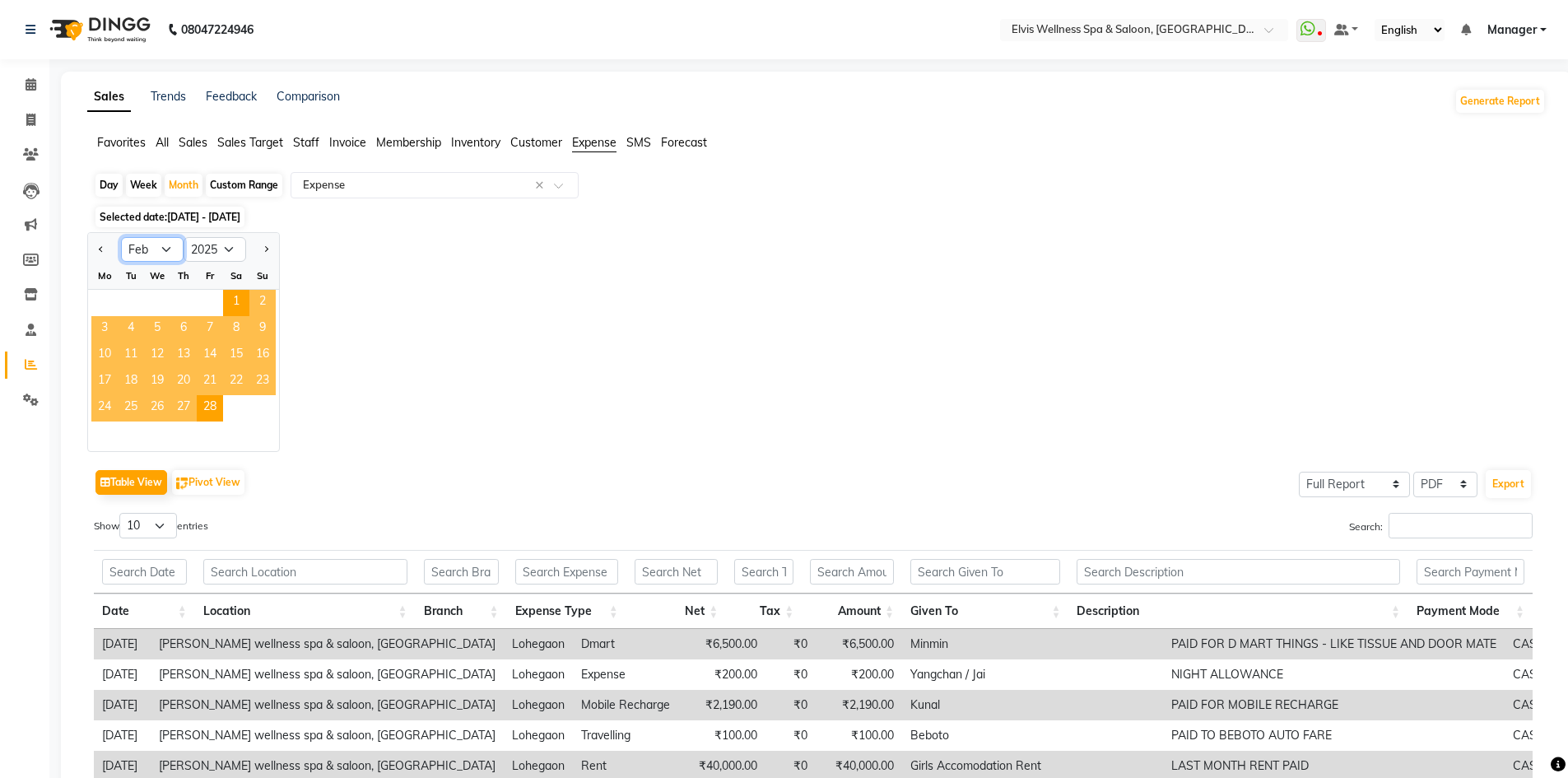
click at [166, 245] on select "Jan Feb Mar Apr May Jun [DATE] Aug Sep Oct Nov Dec" at bounding box center [153, 250] width 63 height 25
select select "3"
click at [121, 237] on select "Jan Feb Mar Apr May Jun [DATE] Aug Sep Oct Nov Dec" at bounding box center [153, 250] width 63 height 25
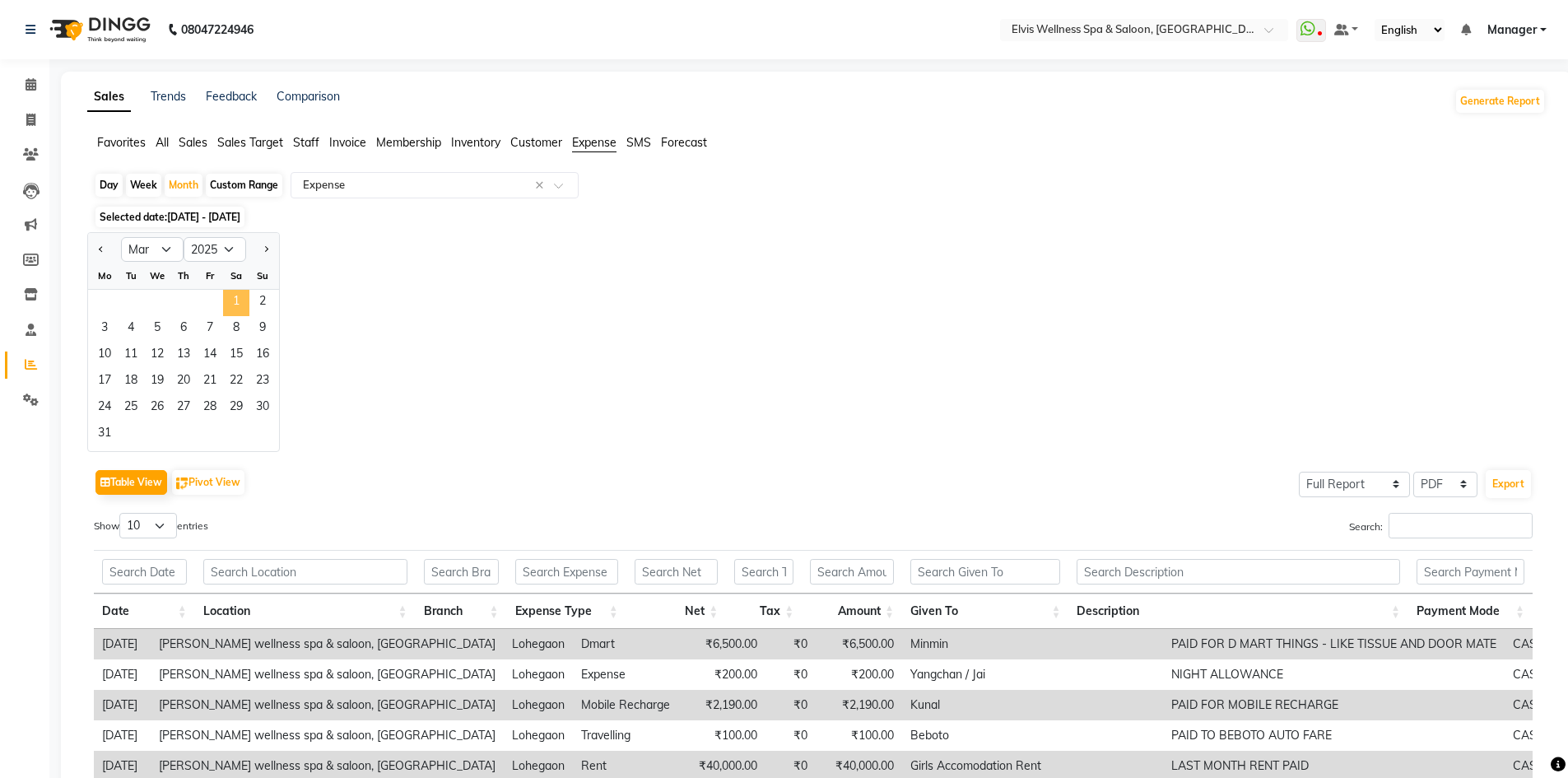
click at [229, 302] on span "1" at bounding box center [236, 303] width 27 height 27
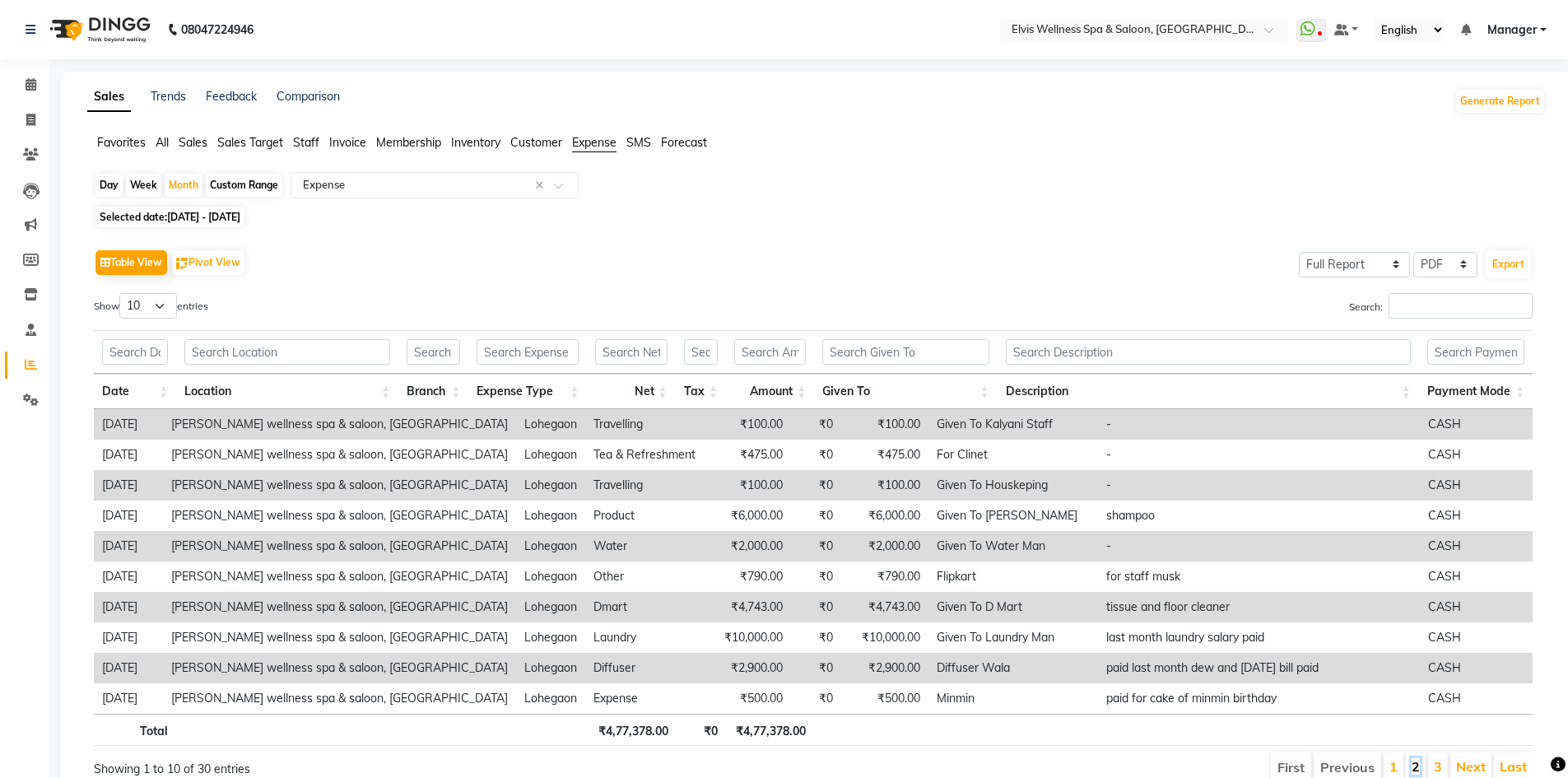
click at [1413, 762] on link "2" at bounding box center [1415, 766] width 9 height 16
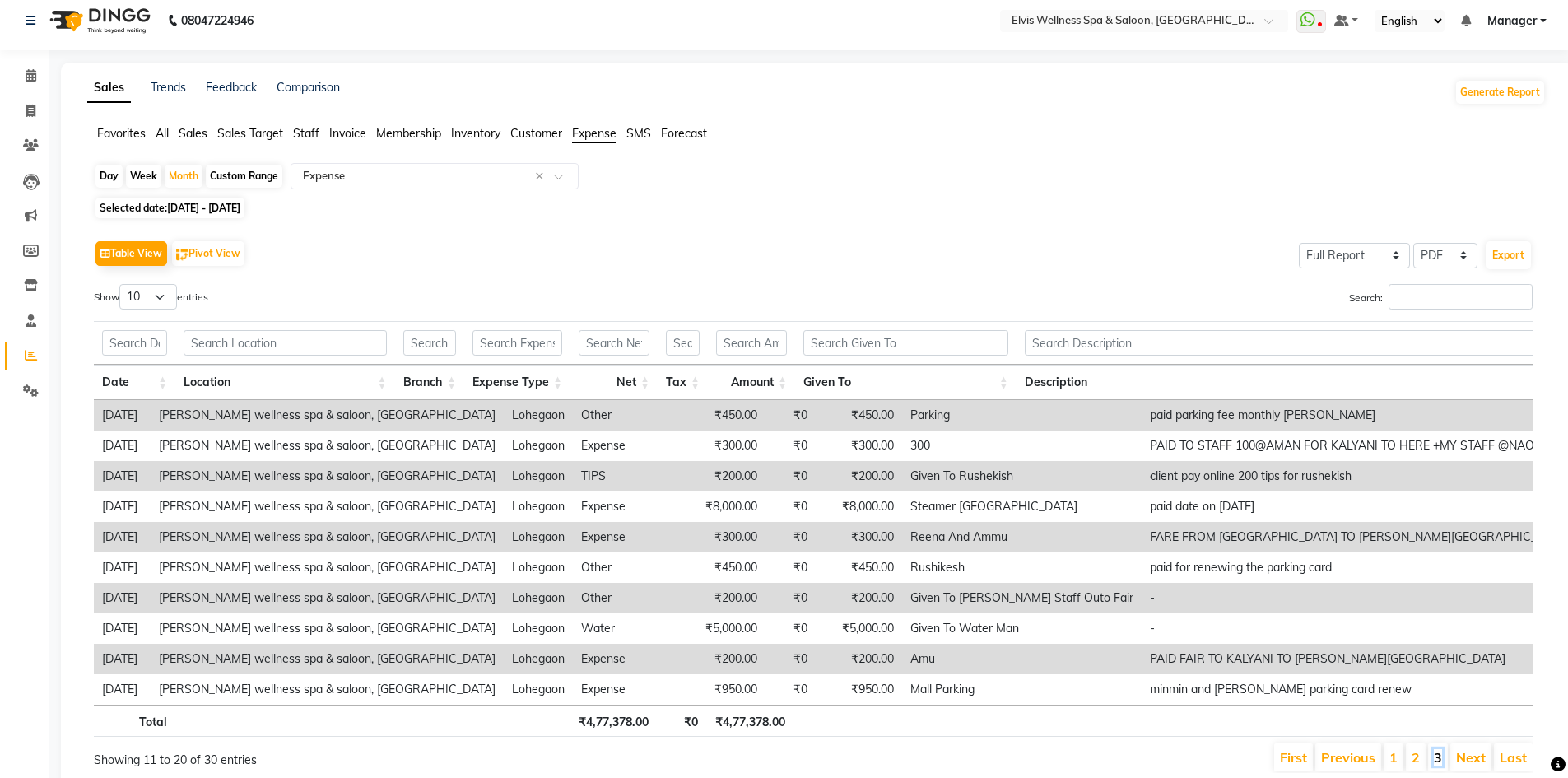
click at [1437, 763] on link "3" at bounding box center [1438, 757] width 9 height 16
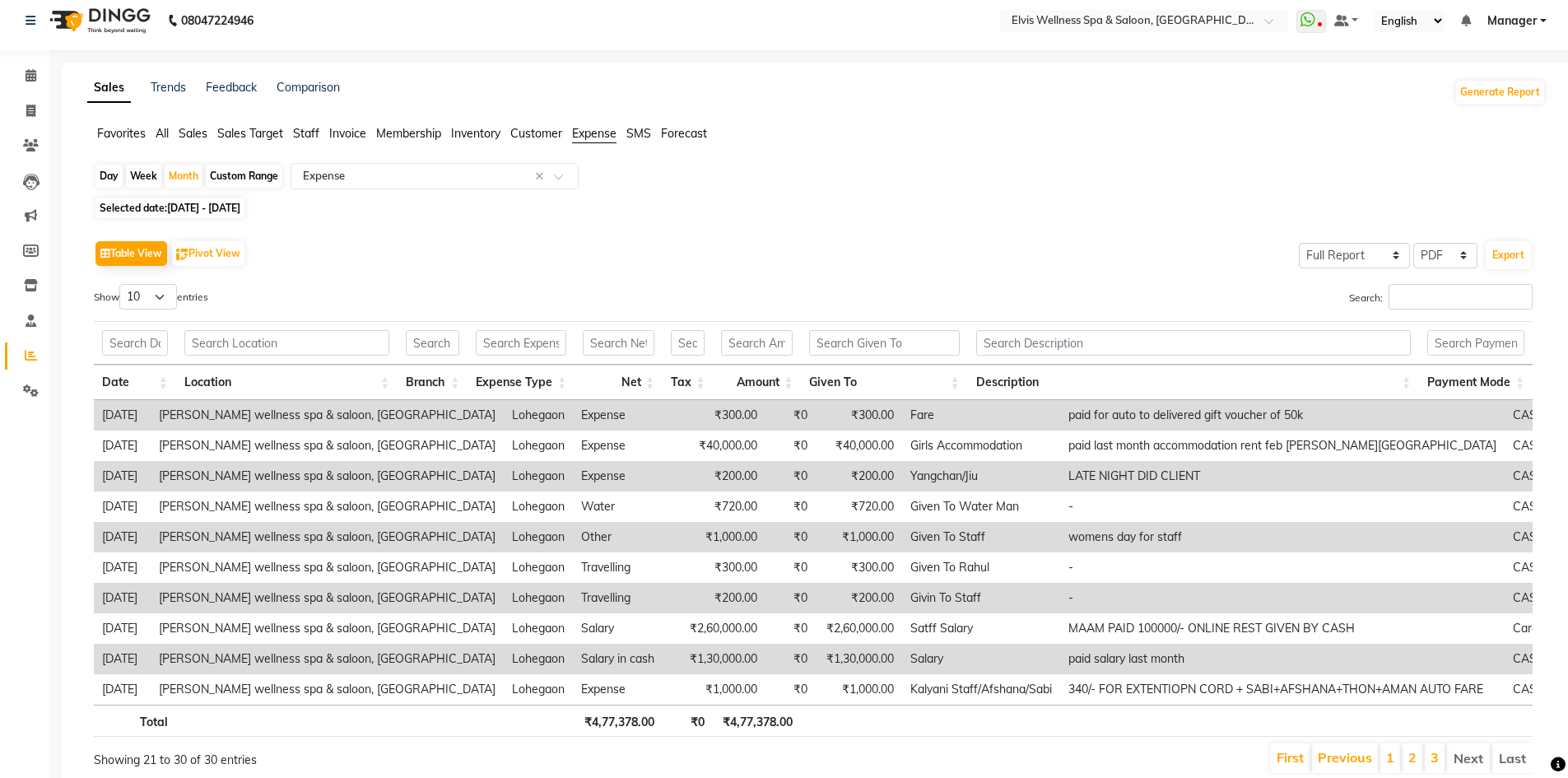
click at [240, 205] on span "[DATE] - [DATE]" at bounding box center [203, 208] width 73 height 12
select select "3"
select select "2025"
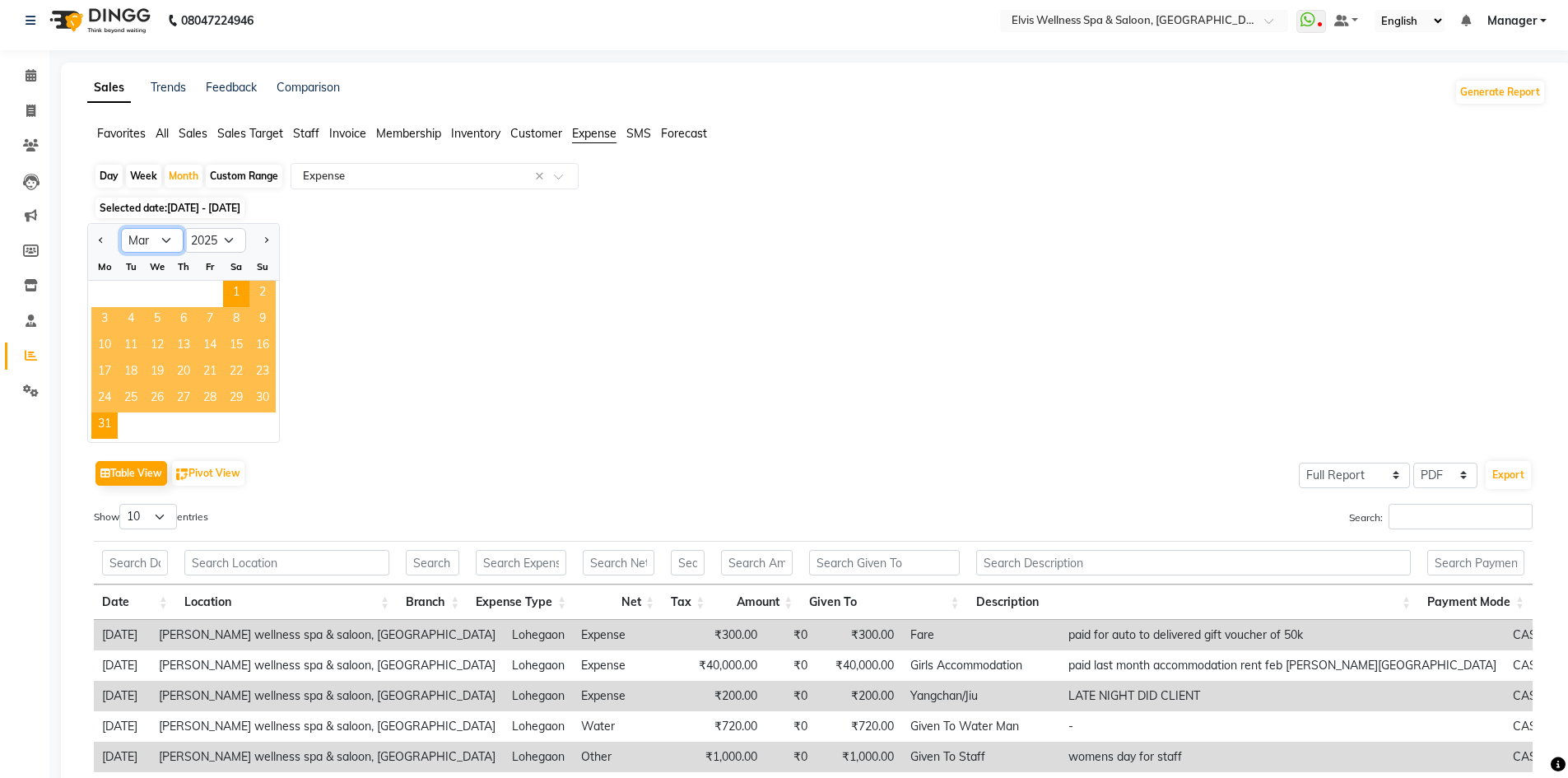
click at [169, 241] on select "Jan Feb Mar Apr May Jun [DATE] Aug Sep Oct Nov Dec" at bounding box center [153, 240] width 63 height 25
select select "4"
click at [121, 228] on select "Jan Feb Mar Apr May Jun [DATE] Aug Sep Oct Nov Dec" at bounding box center [153, 240] width 63 height 25
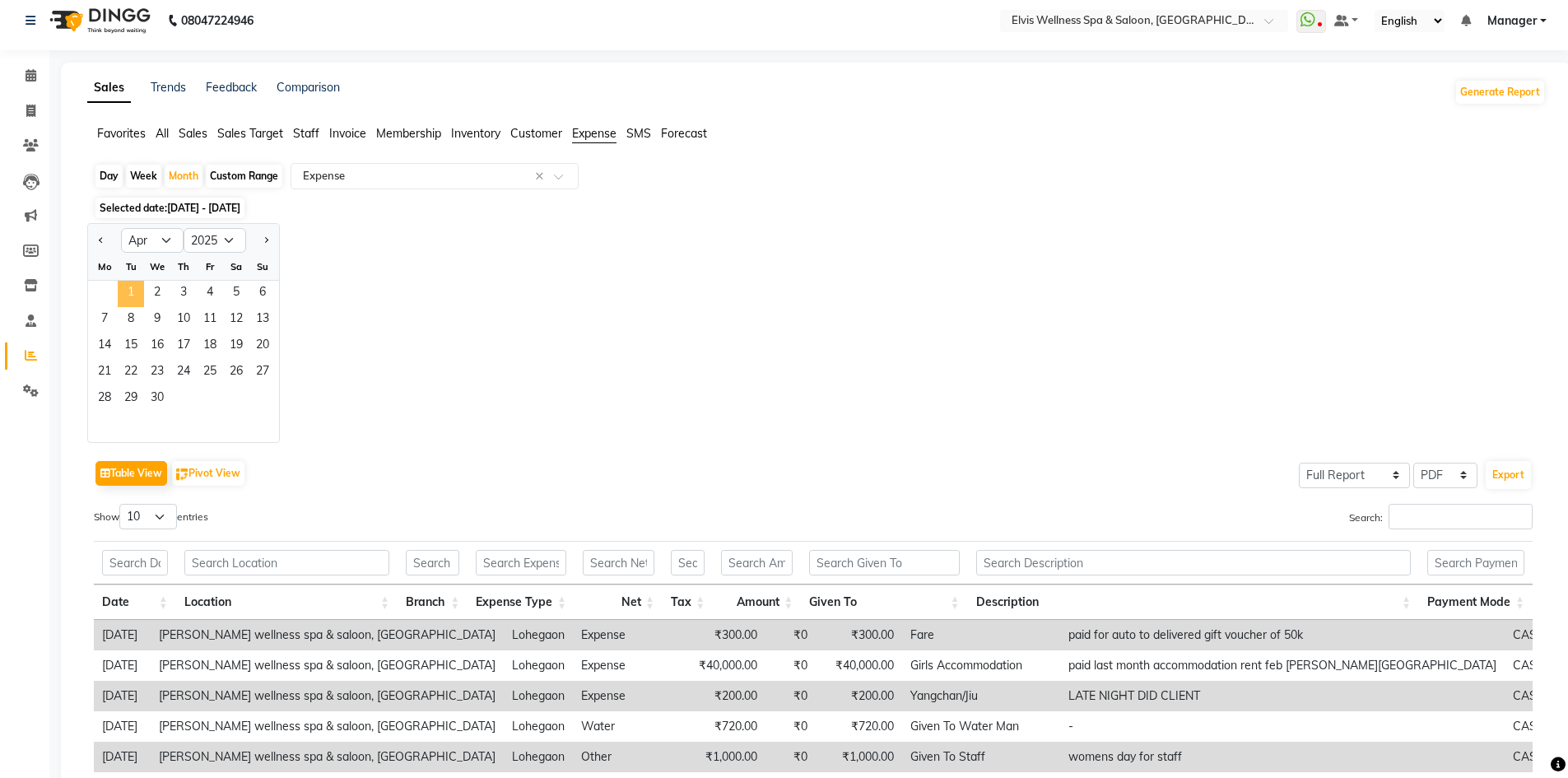
click at [128, 295] on span "1" at bounding box center [131, 294] width 27 height 27
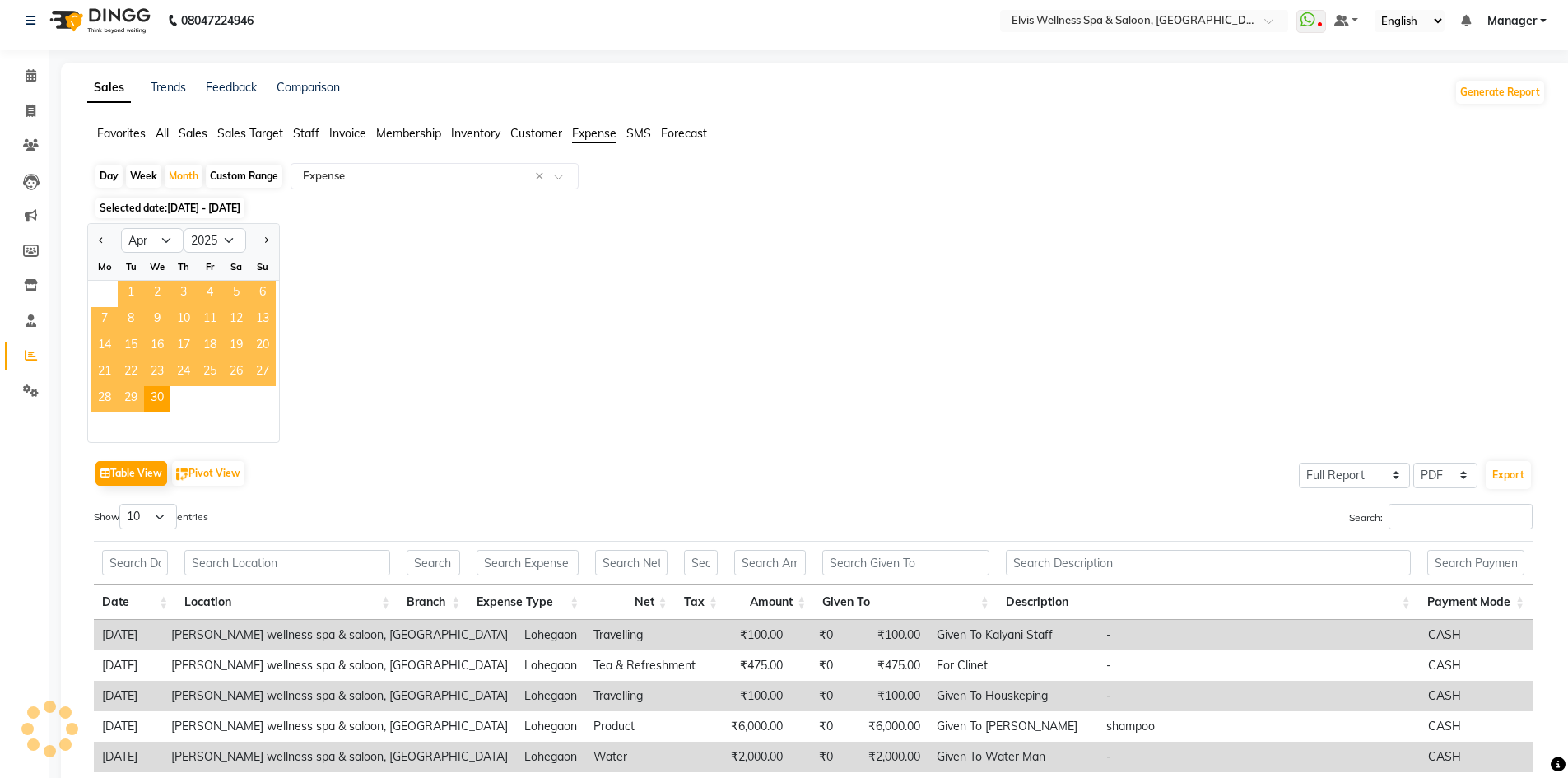
scroll to position [0, 0]
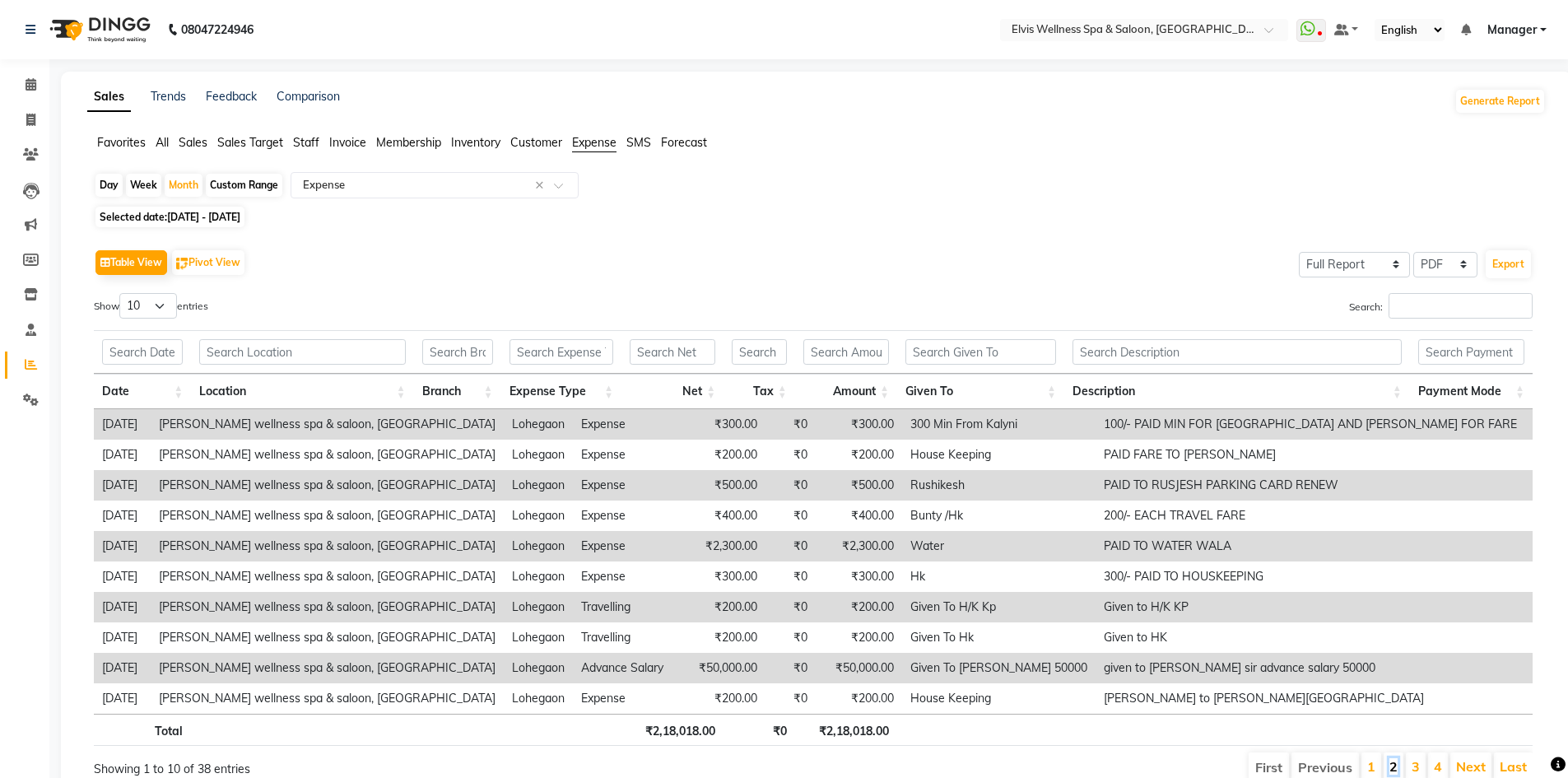
click at [1393, 764] on link "2" at bounding box center [1393, 766] width 9 height 16
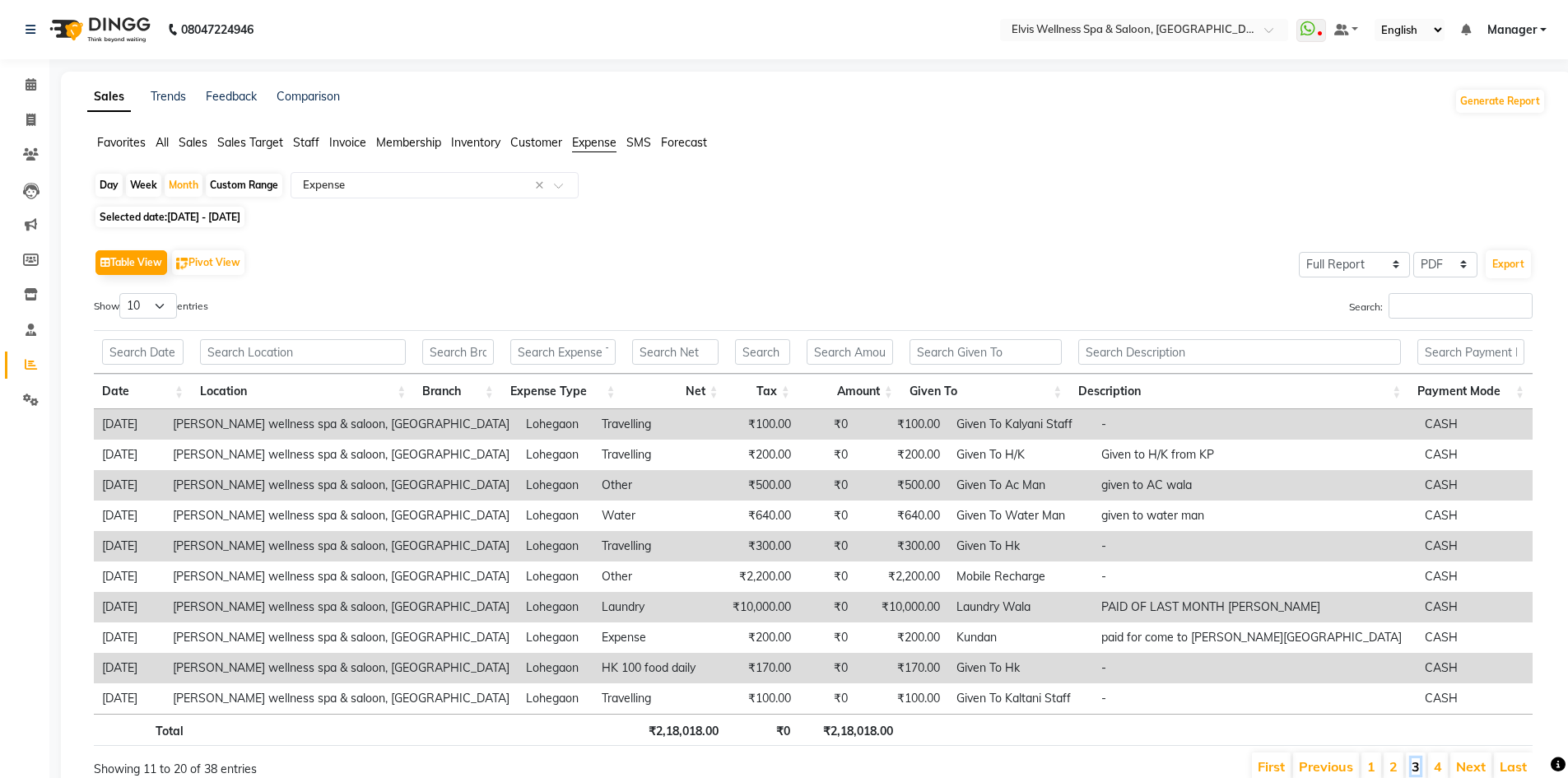
click at [1420, 768] on link "3" at bounding box center [1415, 766] width 9 height 16
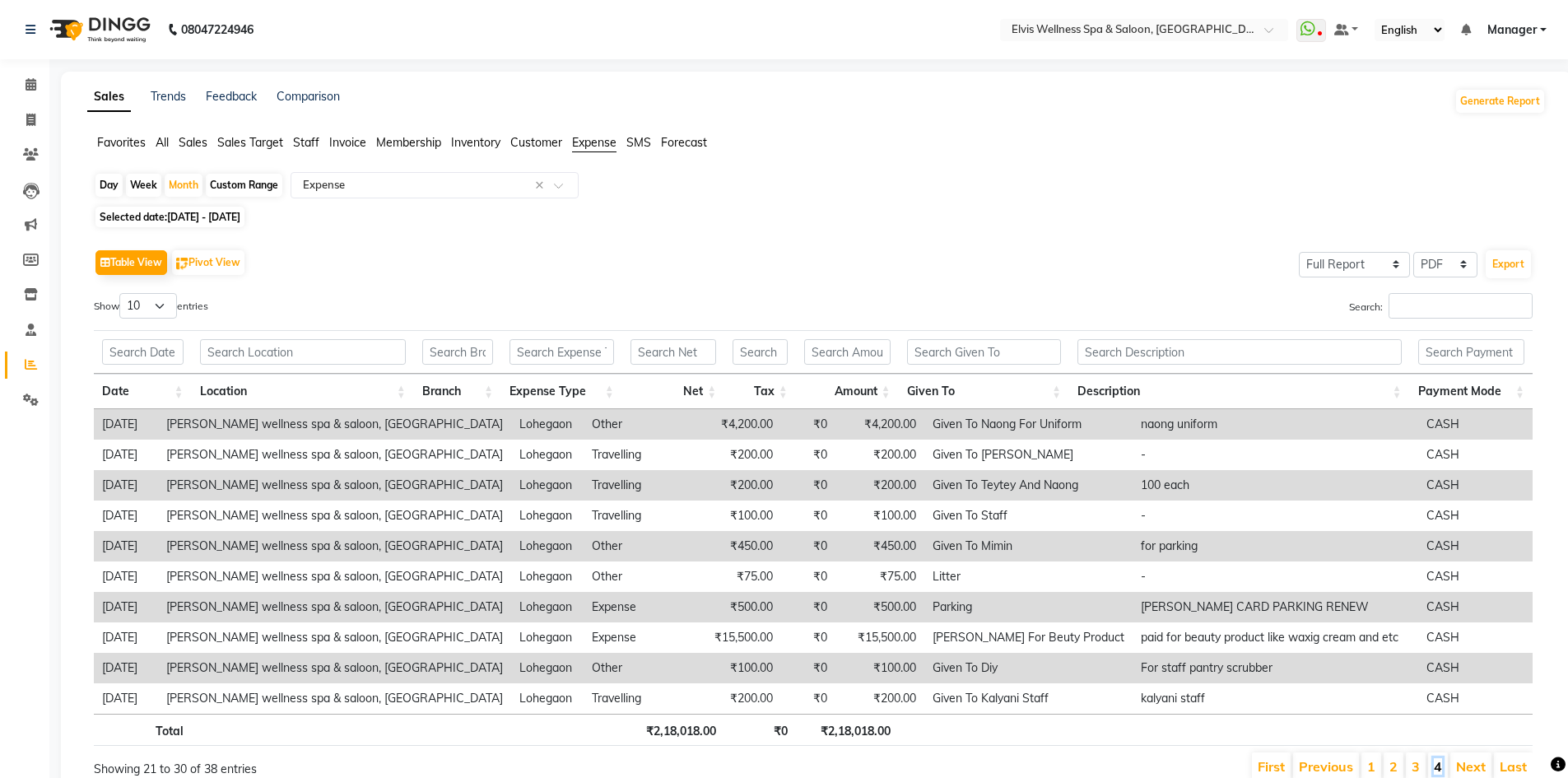
click at [1436, 761] on link "4" at bounding box center [1438, 766] width 9 height 16
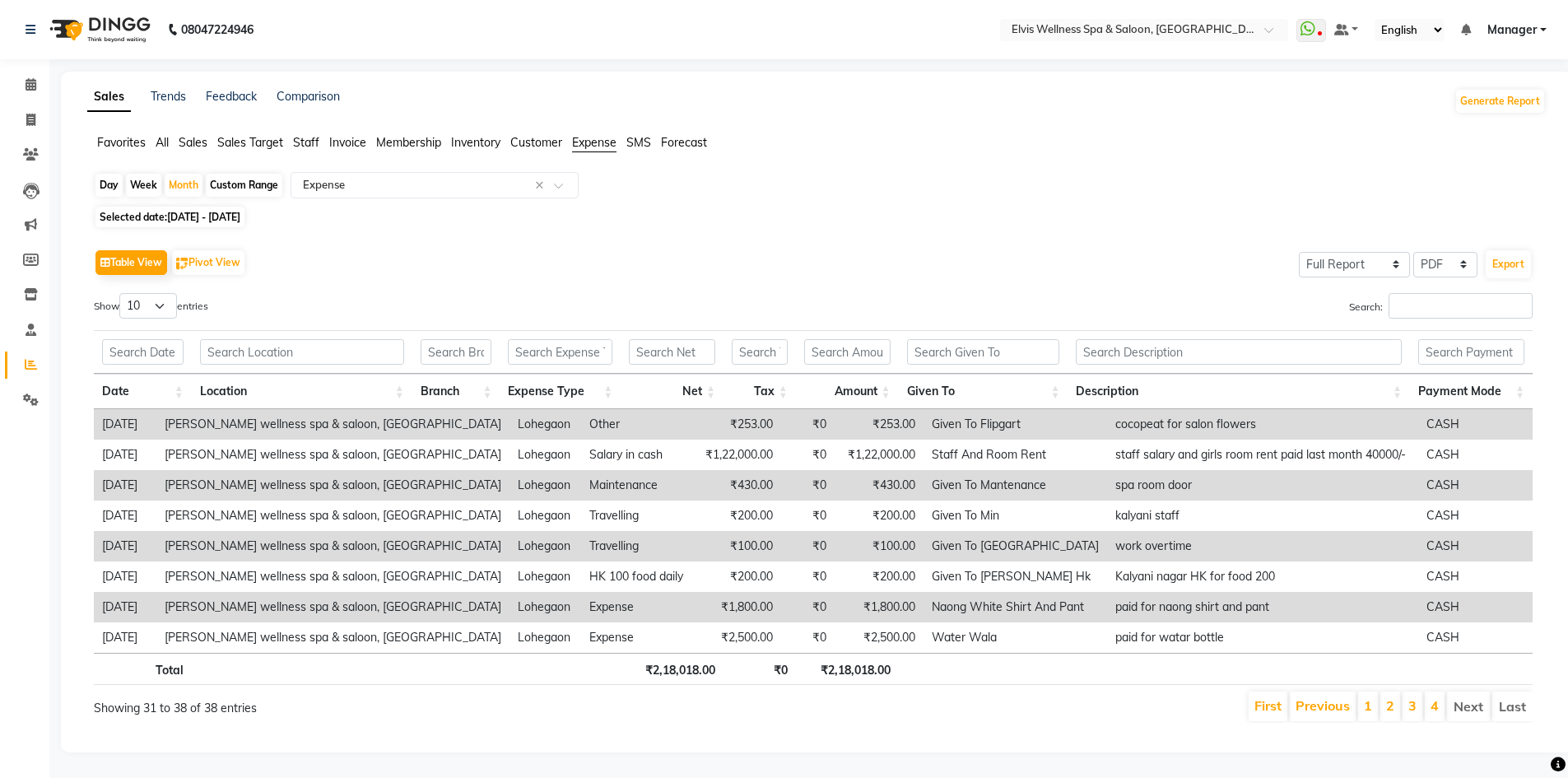
click at [1466, 710] on li "Next" at bounding box center [1467, 706] width 43 height 29
click at [233, 210] on span "Selected date: [DATE] - [DATE]" at bounding box center [170, 217] width 149 height 21
select select "4"
select select "2025"
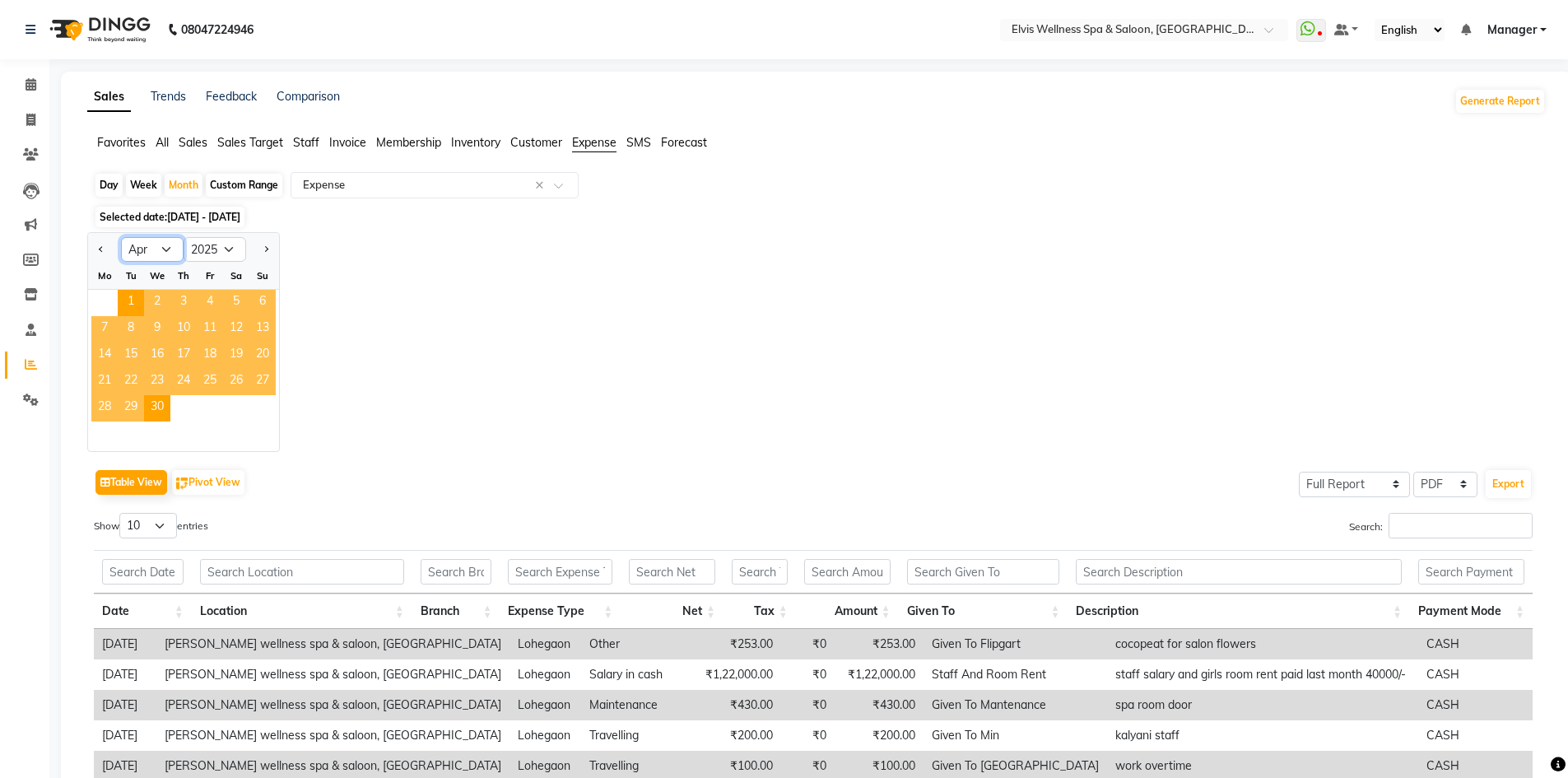
click at [173, 248] on select "Jan Feb Mar Apr May Jun [DATE] Aug Sep Oct Nov Dec" at bounding box center [153, 250] width 63 height 25
select select "5"
click at [121, 237] on select "Jan Feb Mar Apr May Jun [DATE] Aug Sep Oct Nov Dec" at bounding box center [153, 250] width 63 height 25
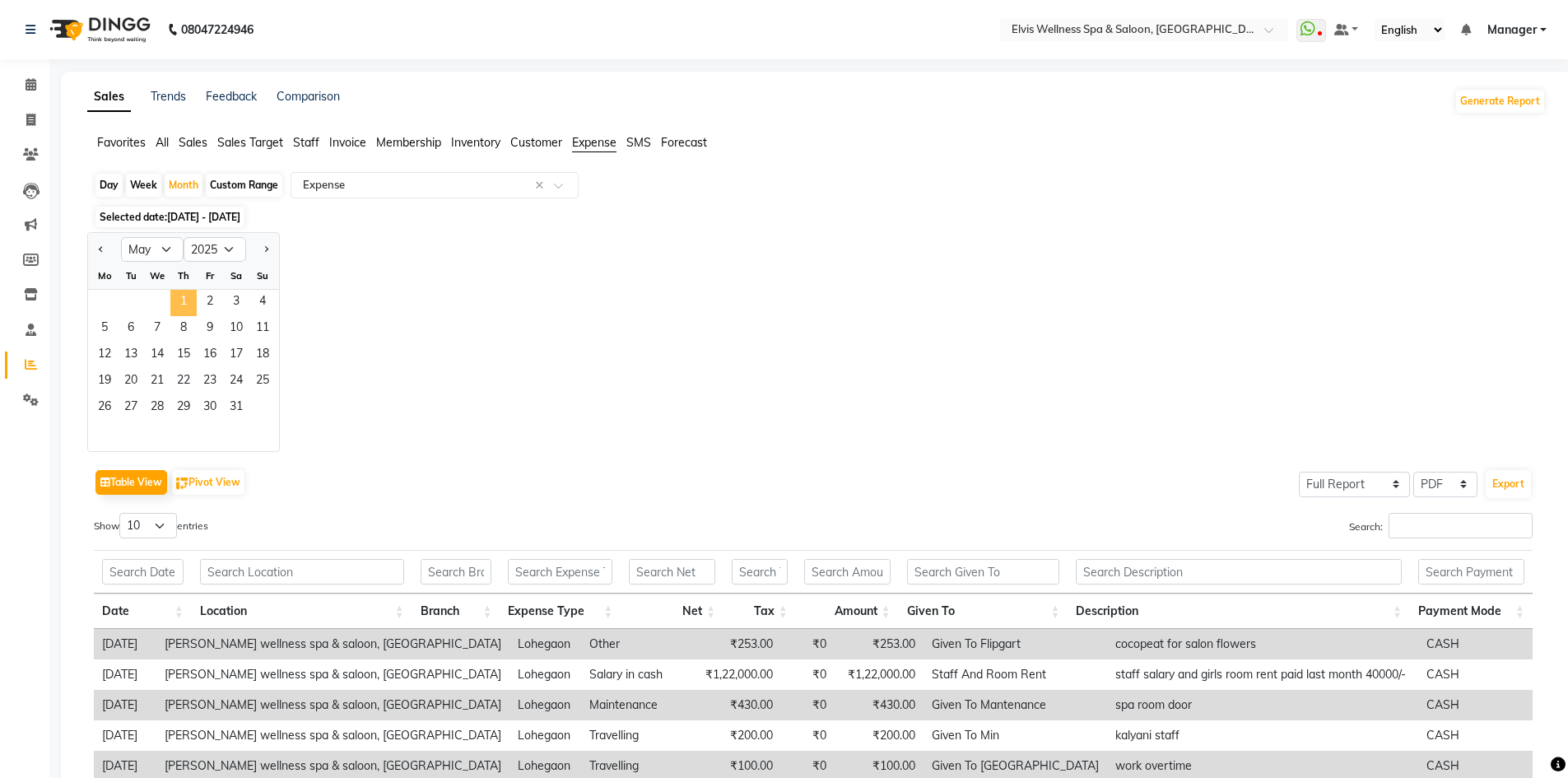
click at [187, 297] on span "1" at bounding box center [184, 303] width 27 height 27
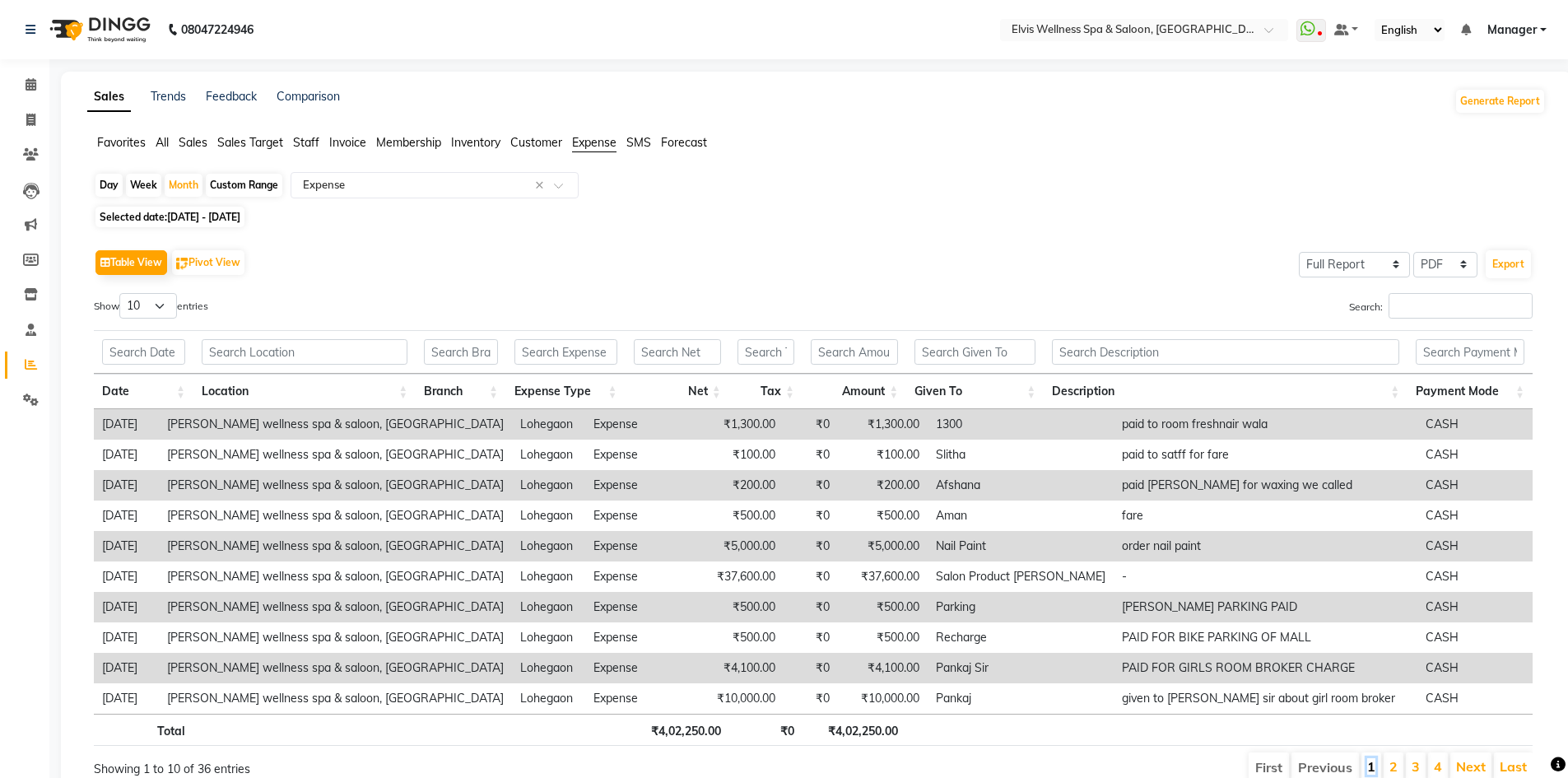
click at [1371, 764] on link "1" at bounding box center [1371, 766] width 9 height 16
click at [1371, 765] on link "1" at bounding box center [1371, 766] width 9 height 16
click at [1393, 765] on link "2" at bounding box center [1393, 766] width 9 height 16
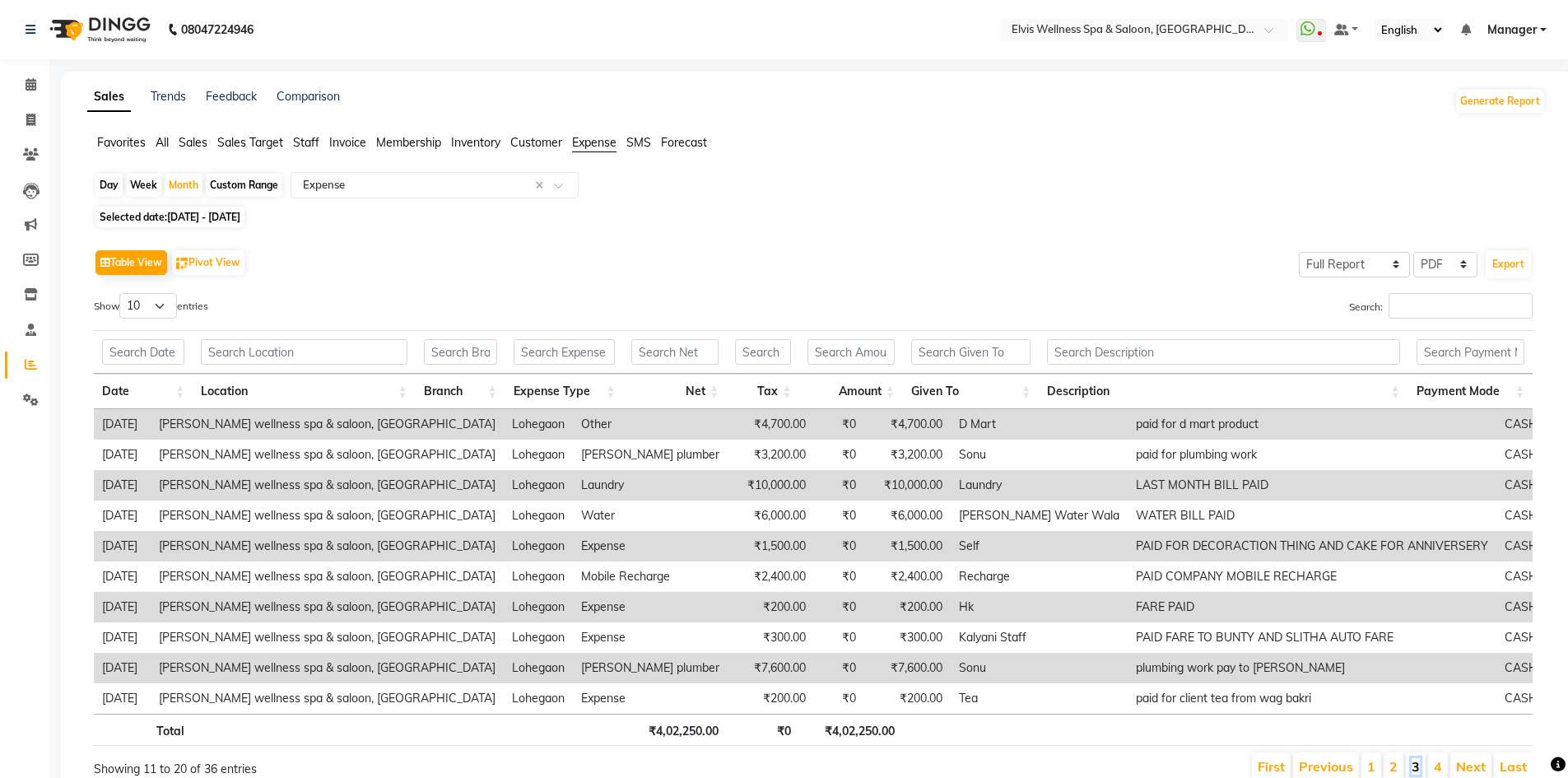
click at [1418, 767] on link "3" at bounding box center [1415, 766] width 9 height 16
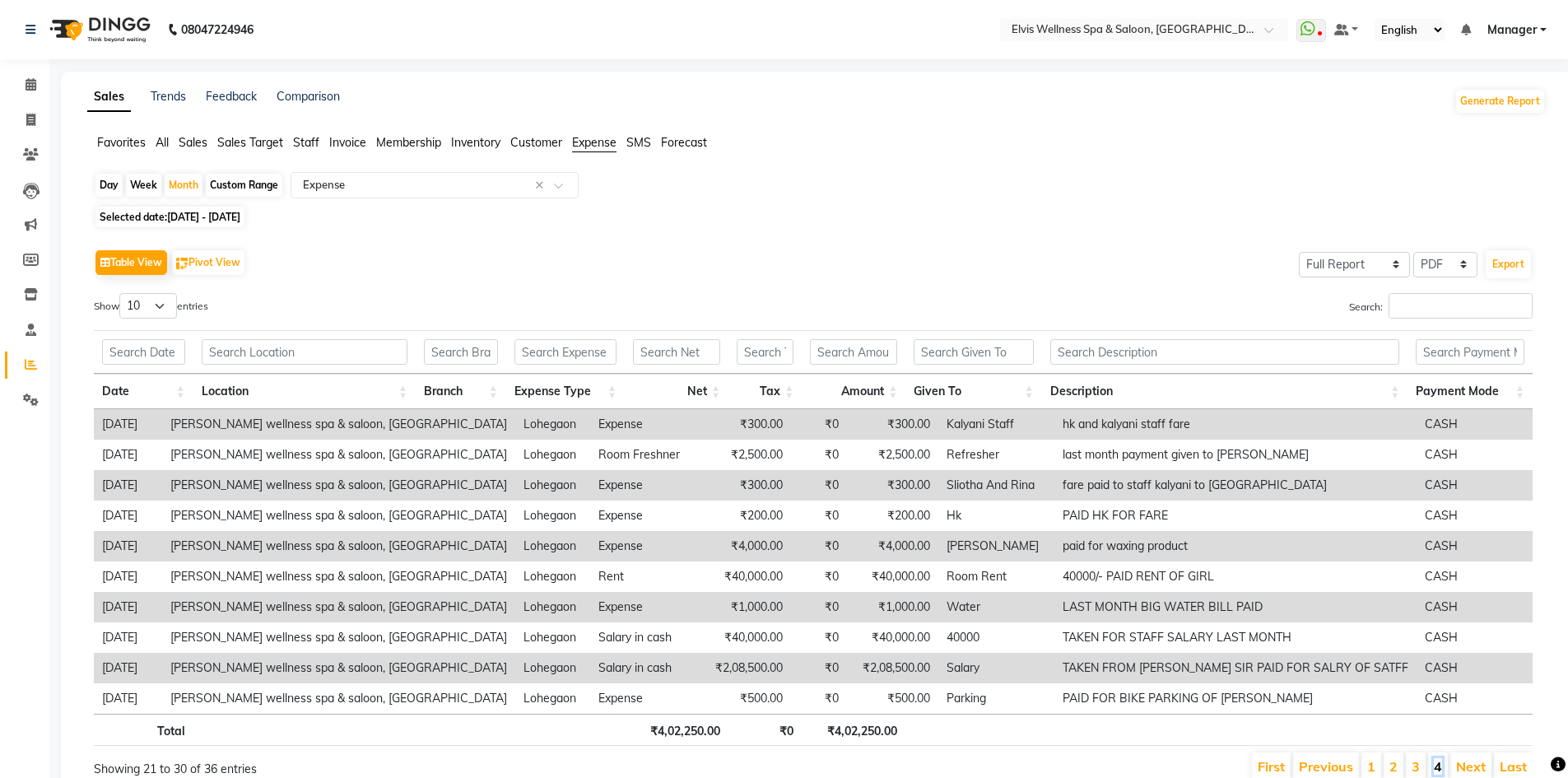
click at [1437, 767] on link "4" at bounding box center [1438, 766] width 9 height 16
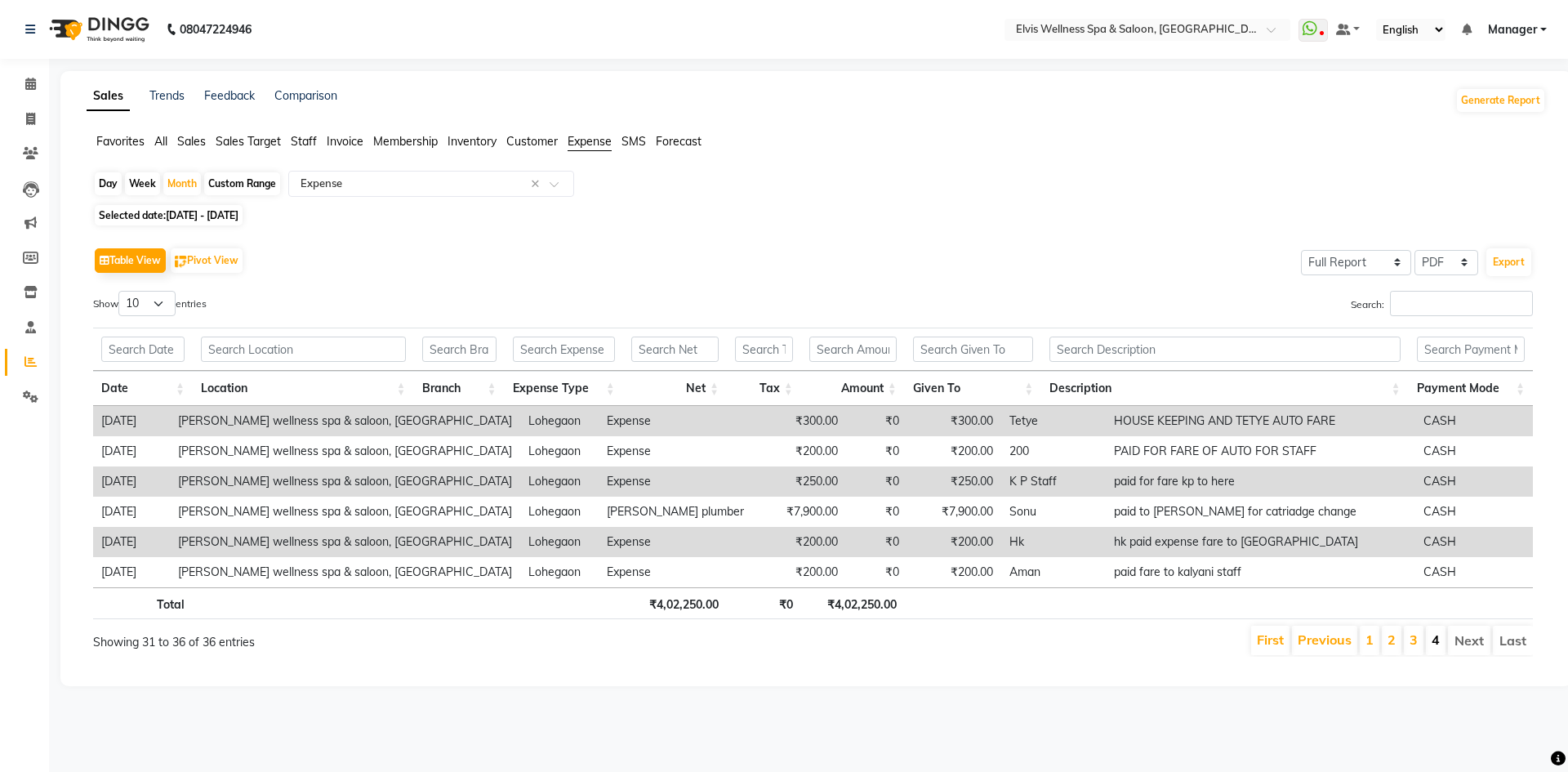
click at [1434, 647] on link "4" at bounding box center [1435, 639] width 8 height 16
click at [235, 212] on span "[DATE] - [DATE]" at bounding box center [201, 215] width 72 height 12
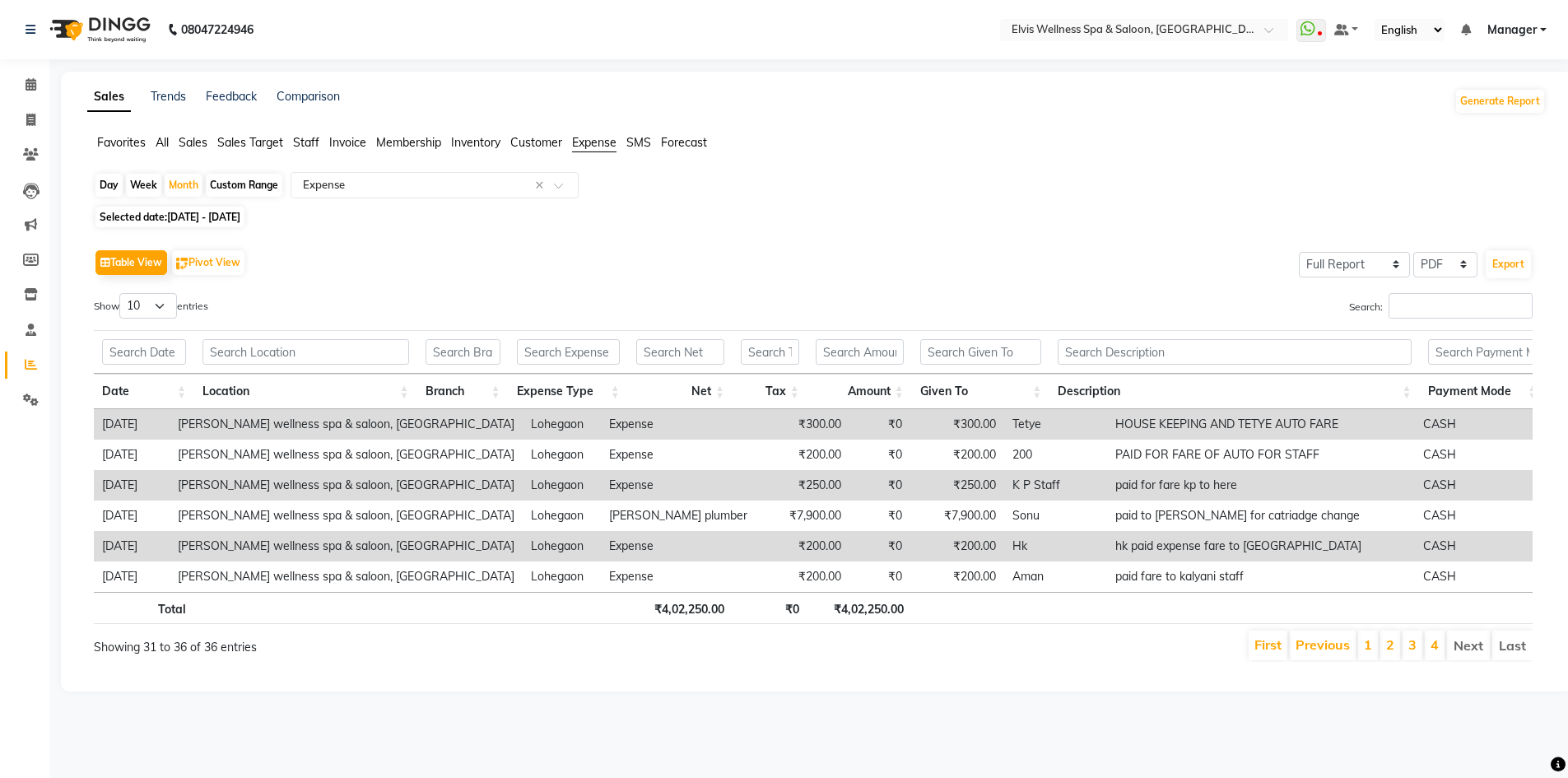
select select "5"
select select "2025"
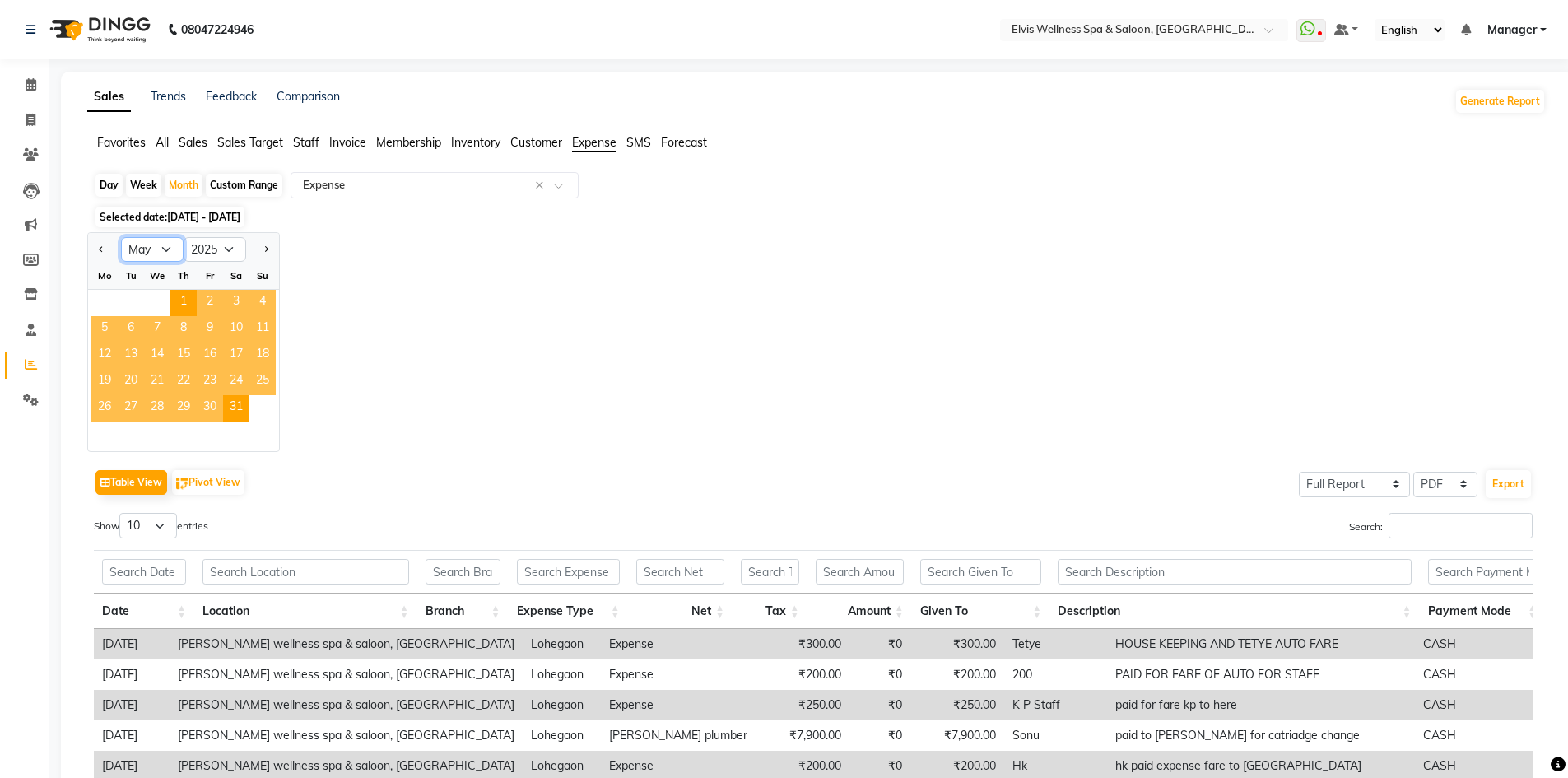
click at [175, 254] on select "Jan Feb Mar Apr May Jun [DATE] Aug Sep Oct Nov Dec" at bounding box center [153, 250] width 63 height 25
select select "6"
click at [121, 237] on select "Jan Feb Mar Apr May Jun [DATE] Aug Sep Oct Nov Dec" at bounding box center [153, 250] width 63 height 25
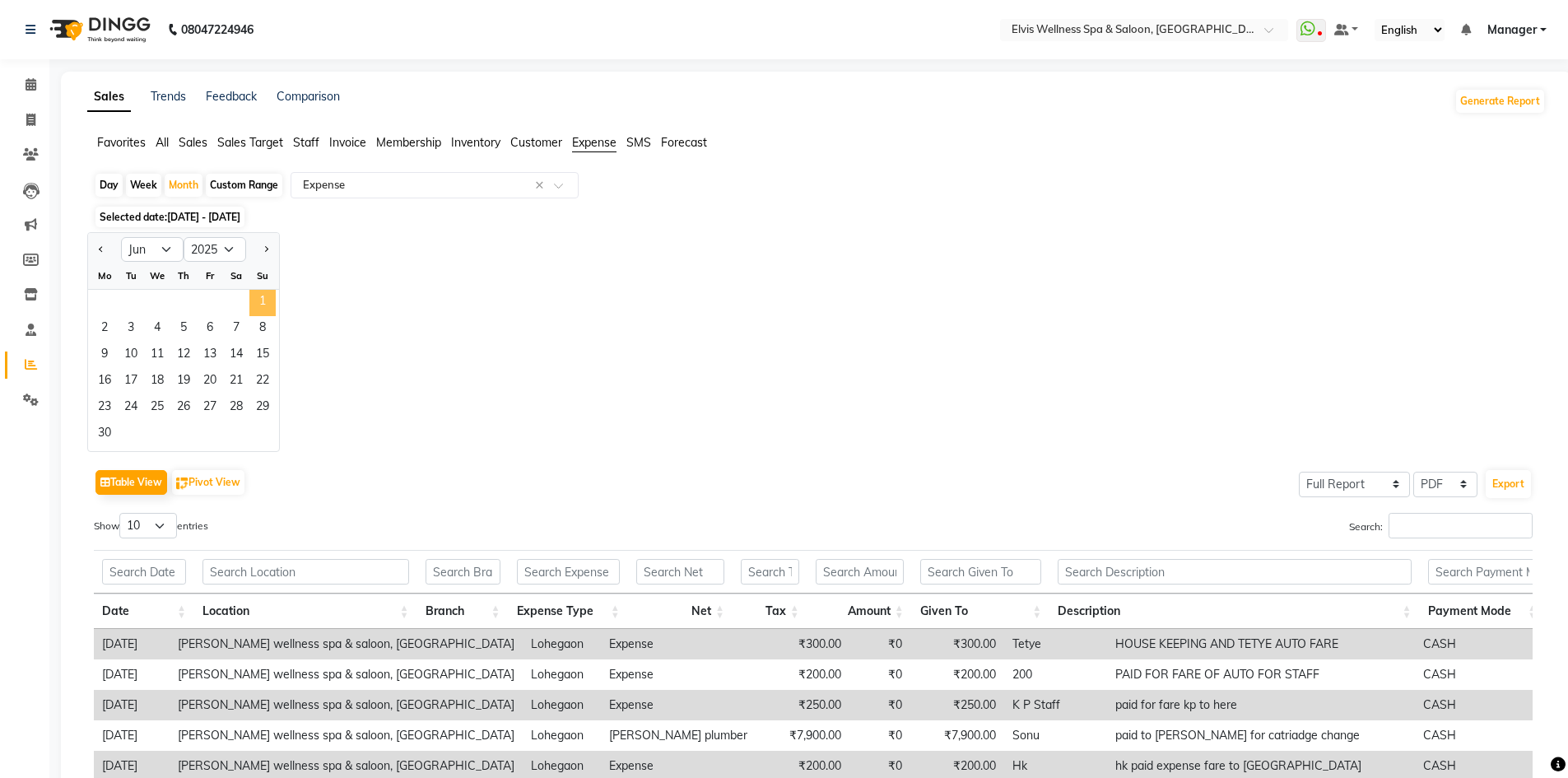
click at [270, 296] on span "1" at bounding box center [263, 303] width 27 height 27
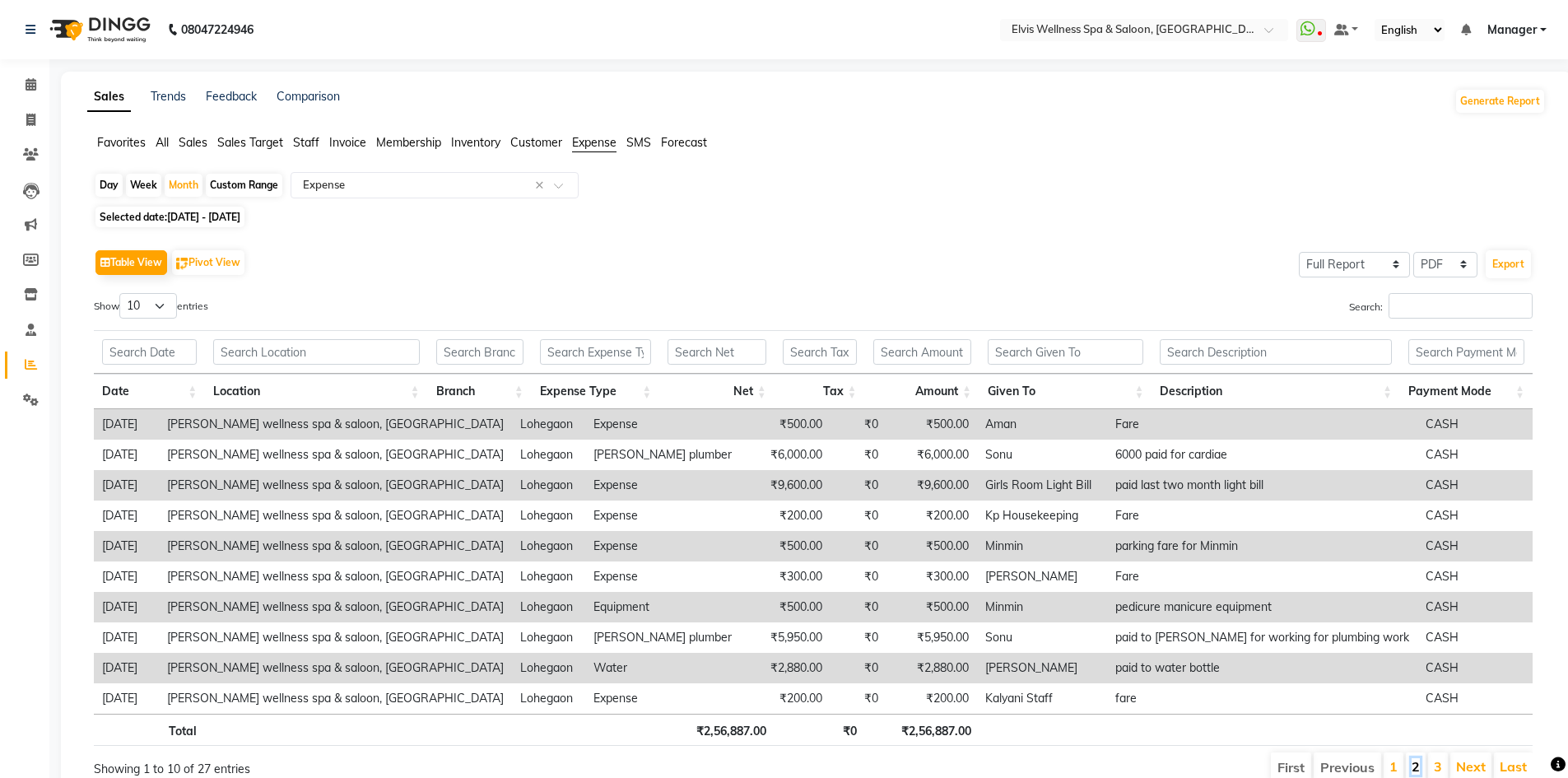
click at [1416, 760] on link "2" at bounding box center [1415, 766] width 9 height 16
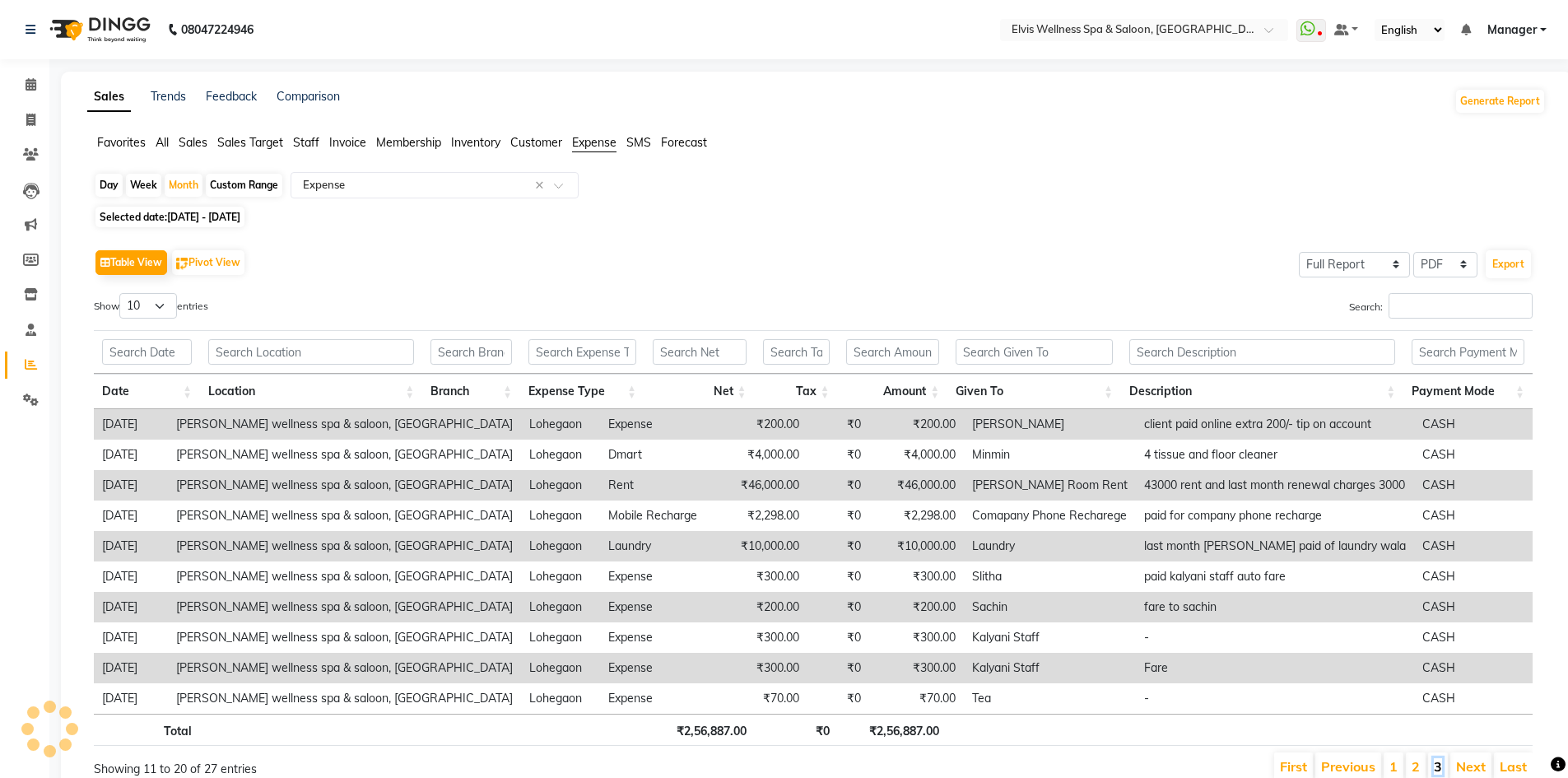
click at [1439, 767] on link "3" at bounding box center [1438, 766] width 9 height 16
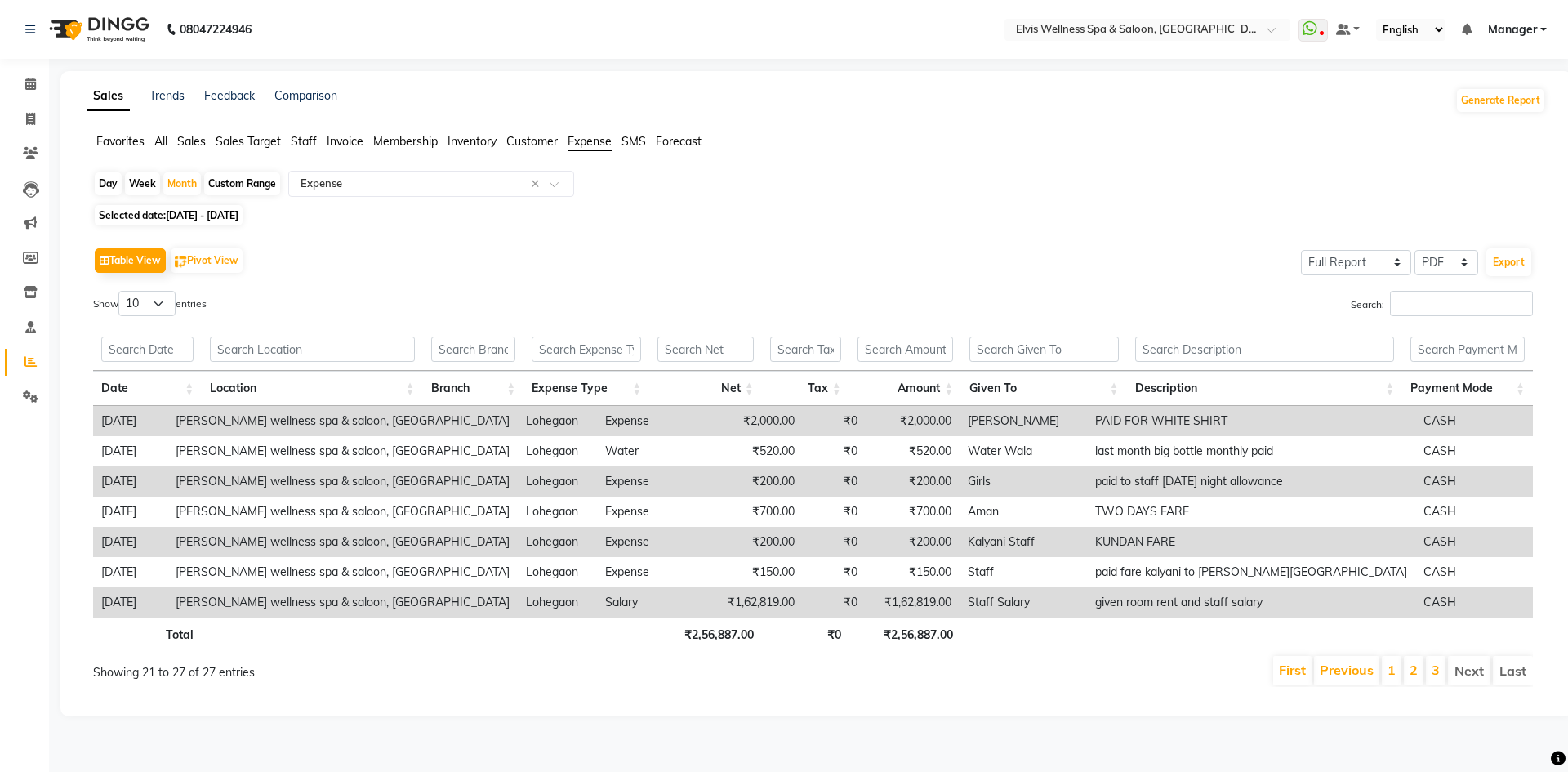
click at [200, 213] on span "[DATE] - [DATE]" at bounding box center [201, 215] width 72 height 12
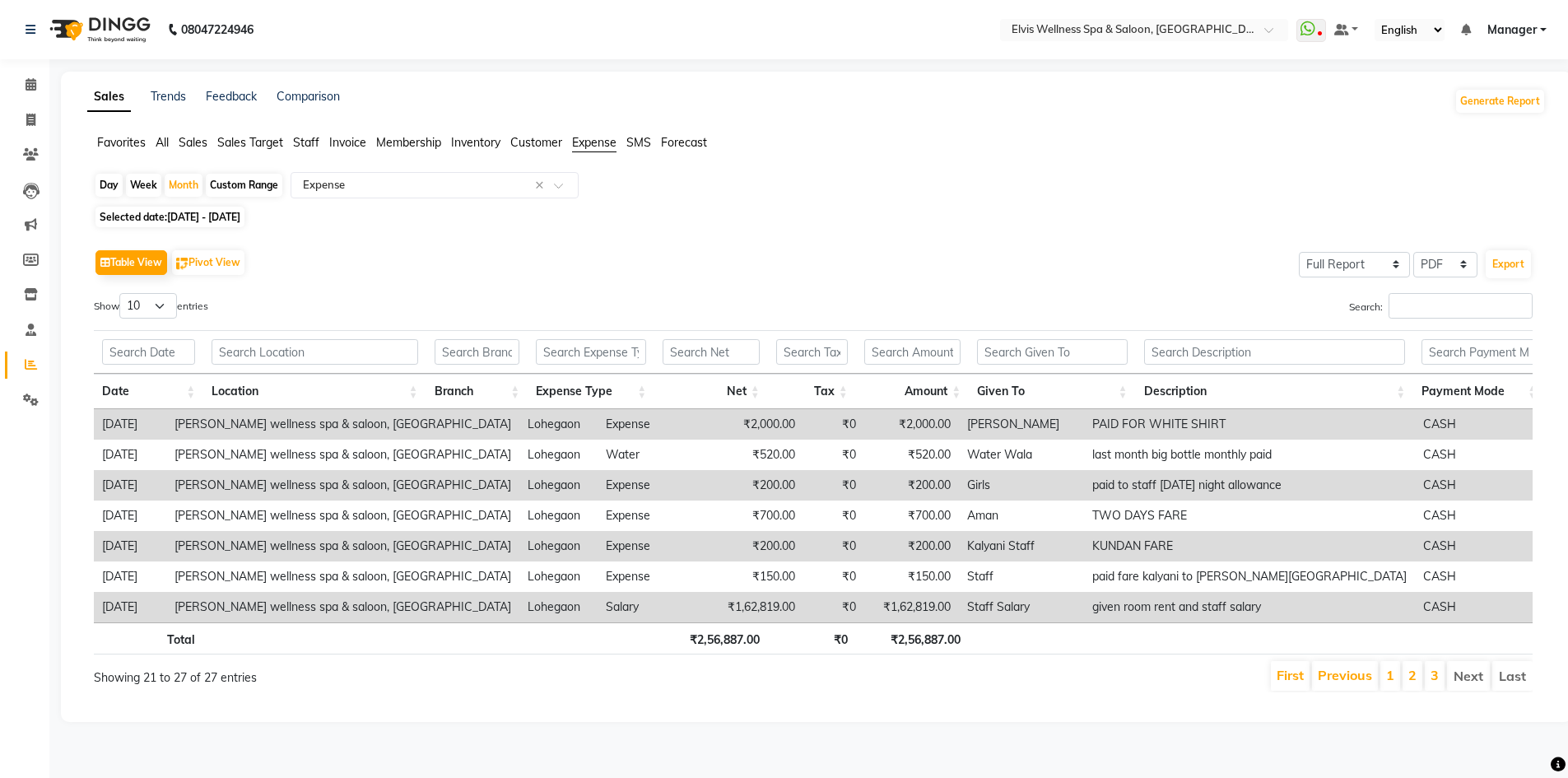
select select "6"
select select "2025"
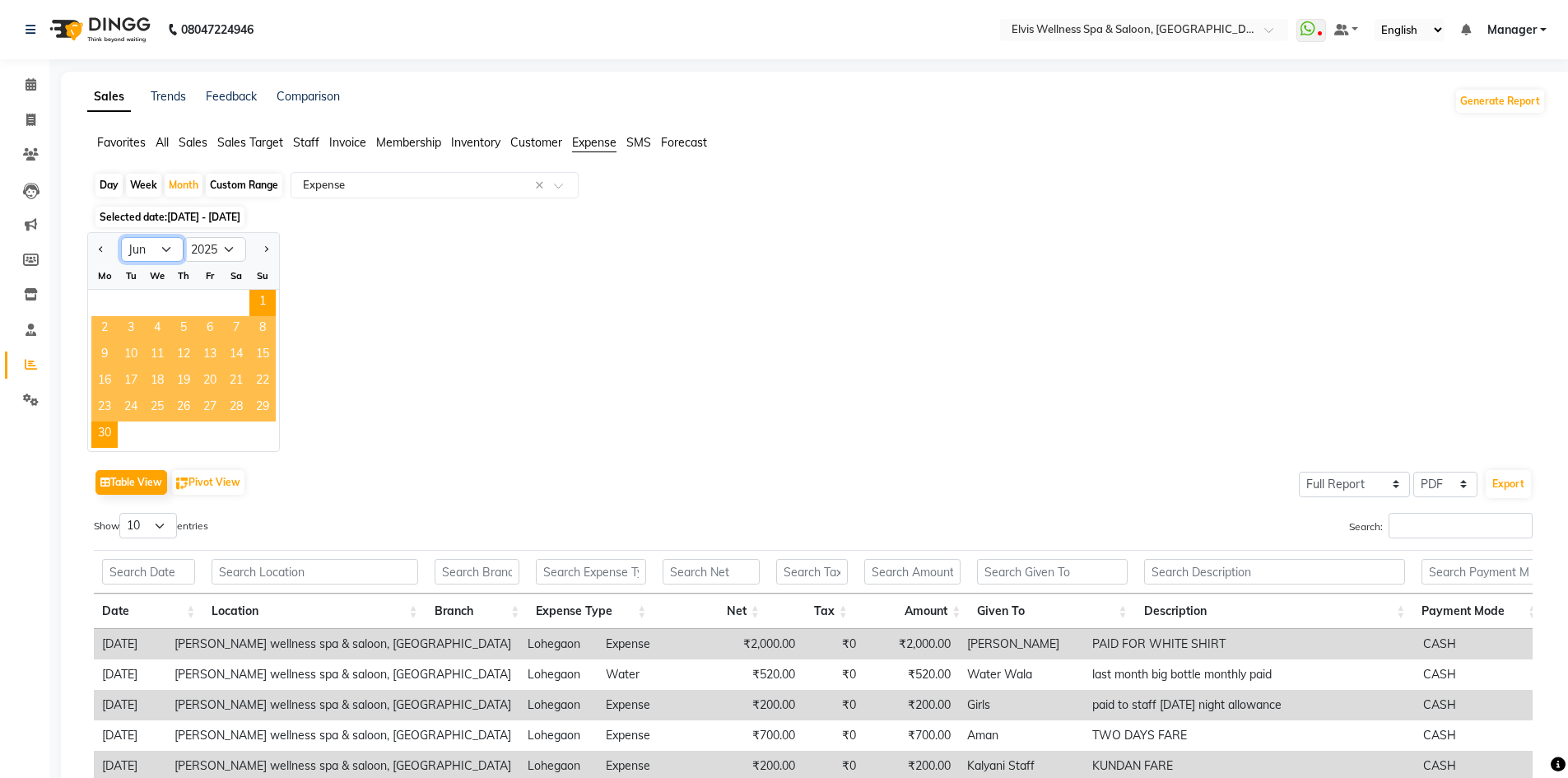
click at [156, 244] on select "Jan Feb Mar Apr May Jun [DATE] Aug Sep Oct Nov Dec" at bounding box center [153, 250] width 63 height 25
select select "7"
click at [121, 237] on select "Jan Feb Mar Apr May Jun [DATE] Aug Sep Oct Nov Dec" at bounding box center [153, 250] width 63 height 25
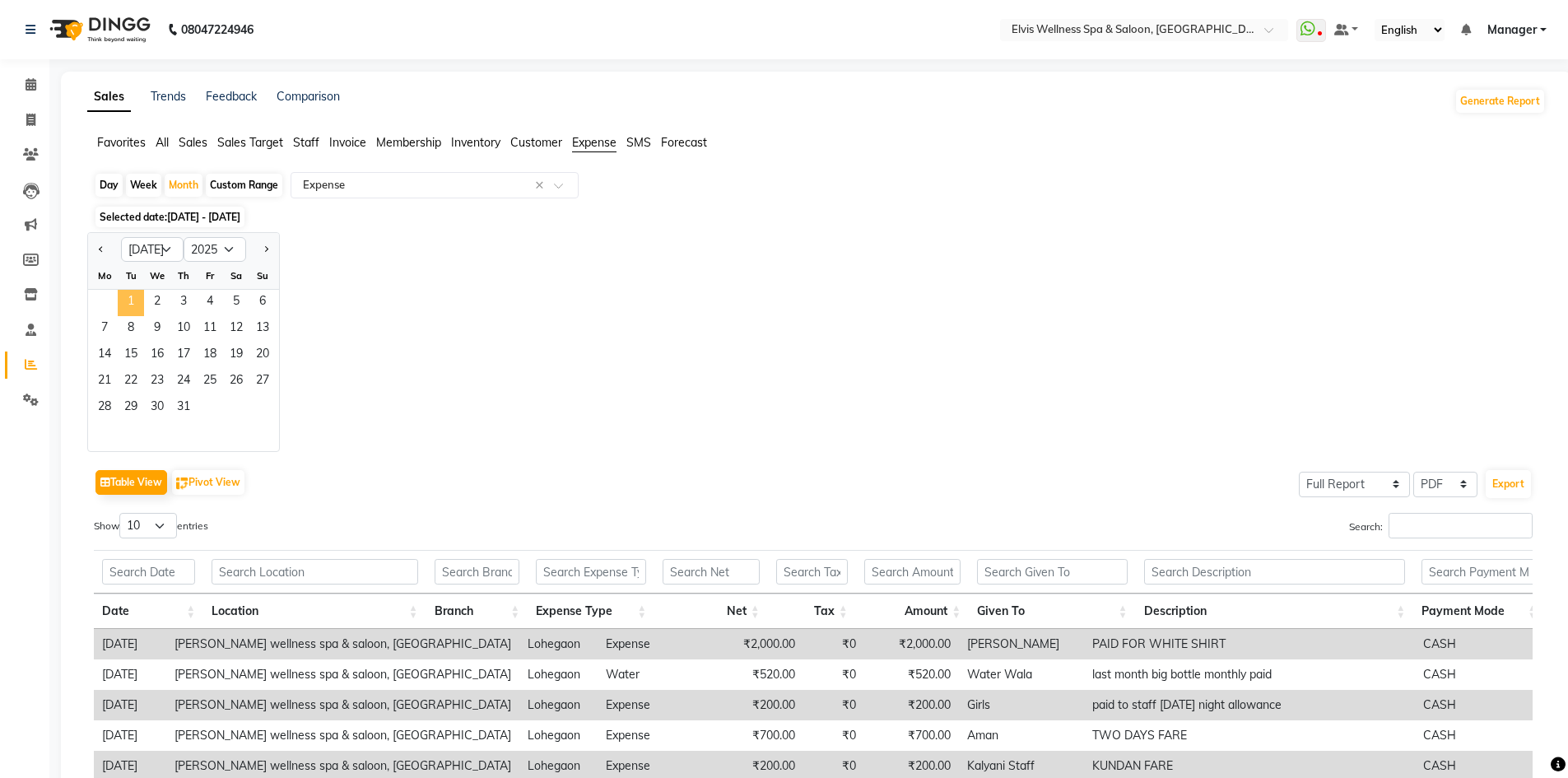
click at [139, 306] on span "1" at bounding box center [131, 303] width 27 height 27
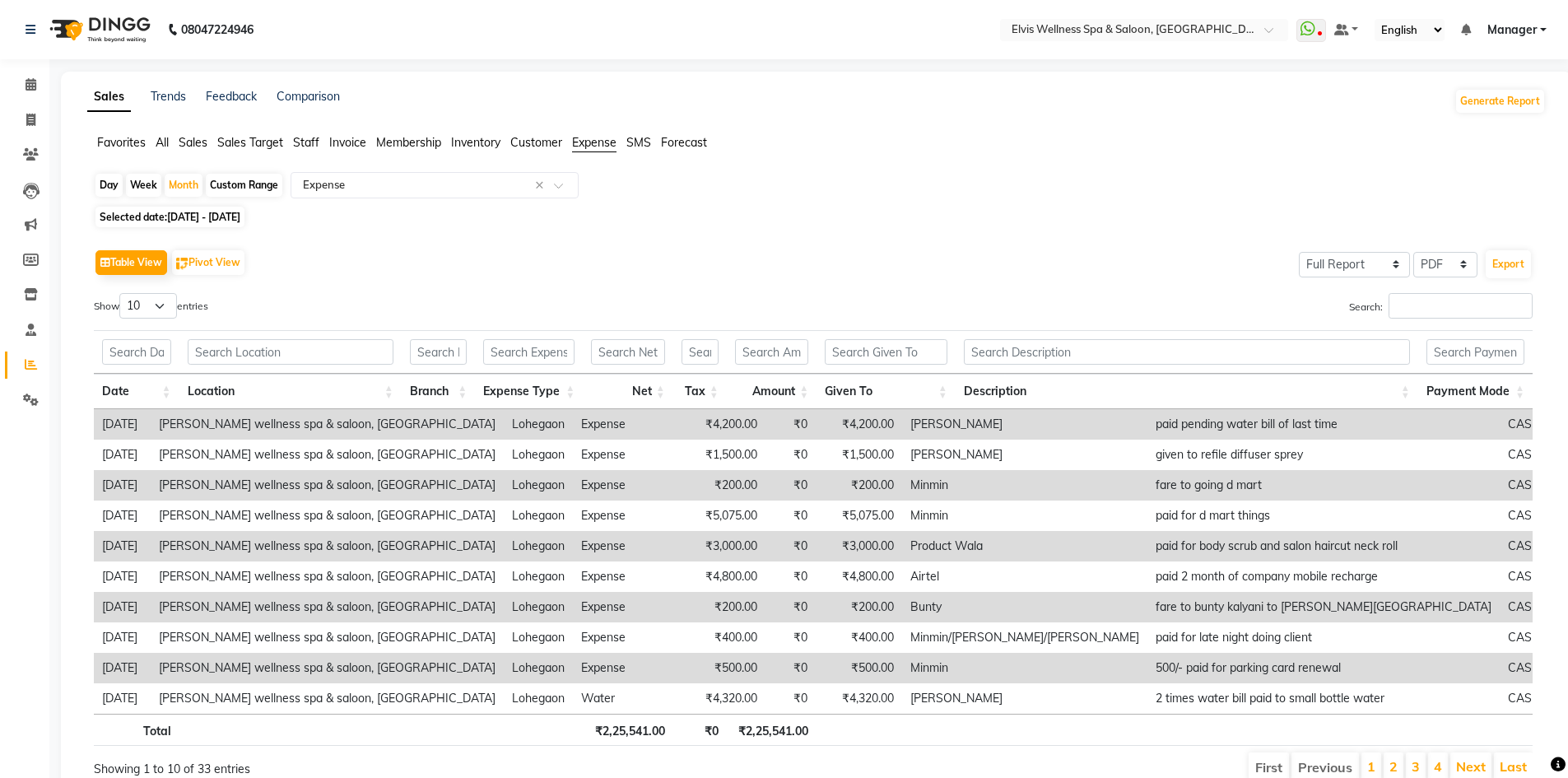
scroll to position [72, 0]
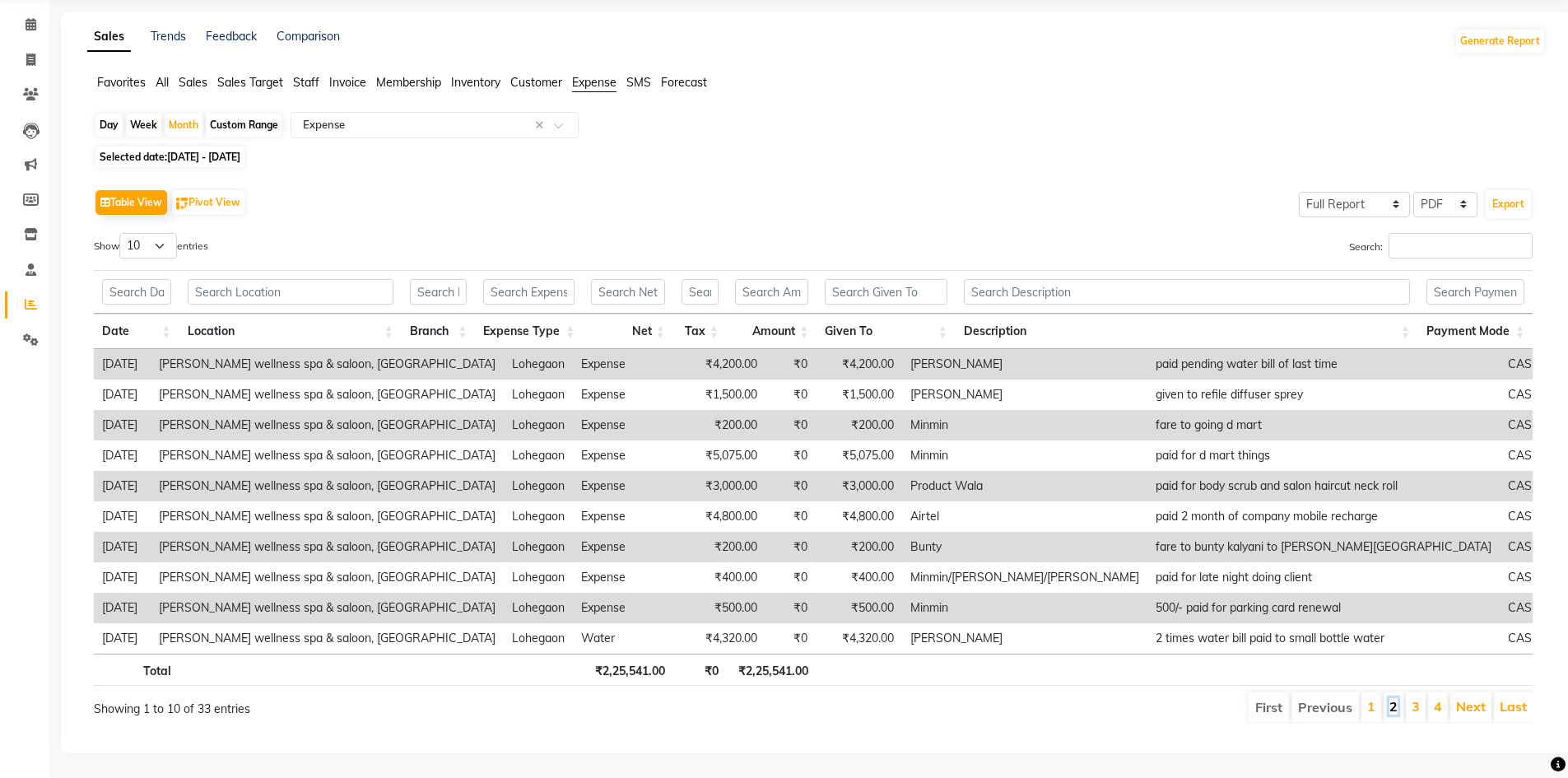
click at [1395, 698] on link "2" at bounding box center [1393, 706] width 9 height 16
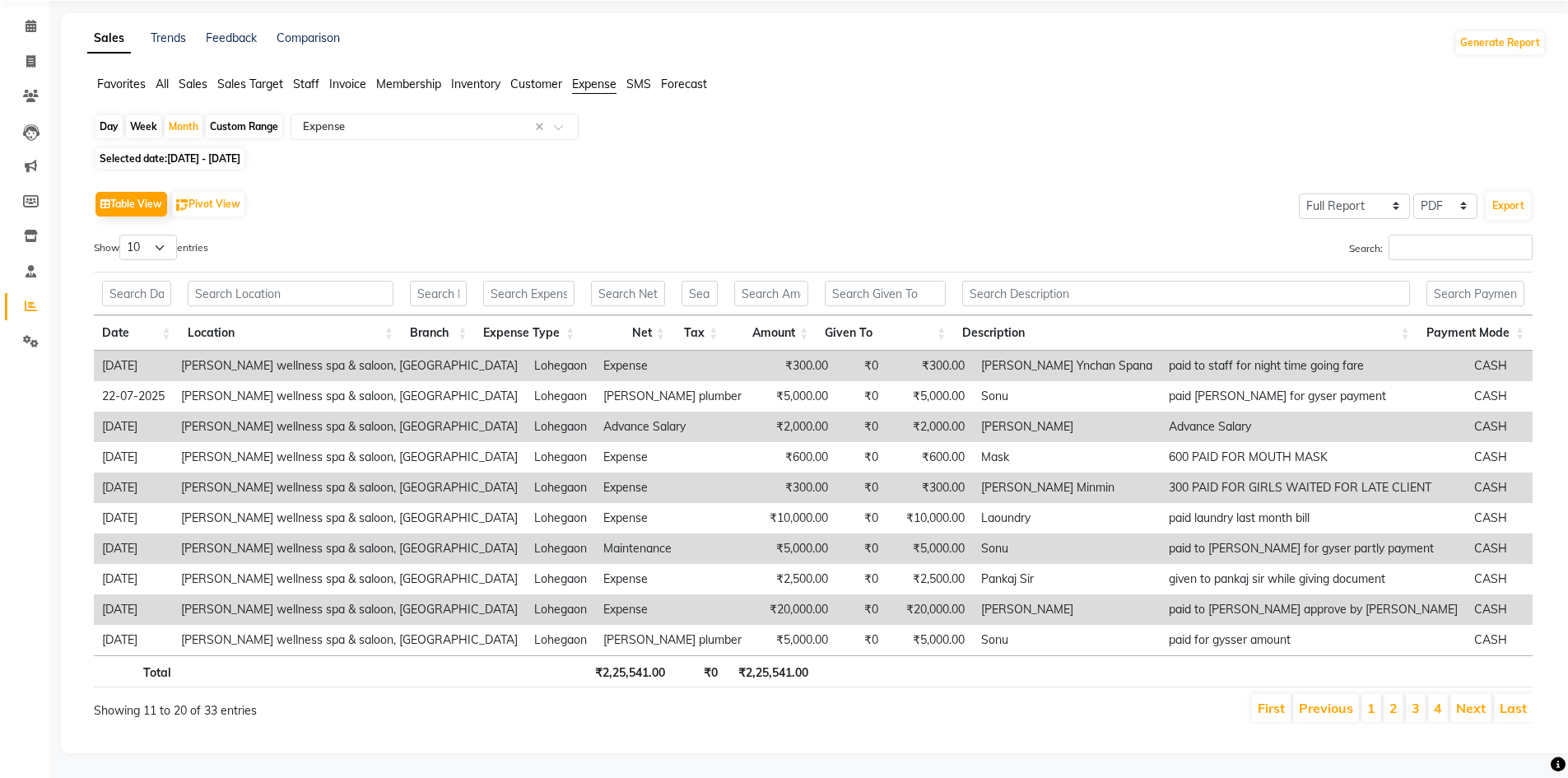
scroll to position [71, 0]
click at [1417, 700] on link "3" at bounding box center [1415, 708] width 9 height 16
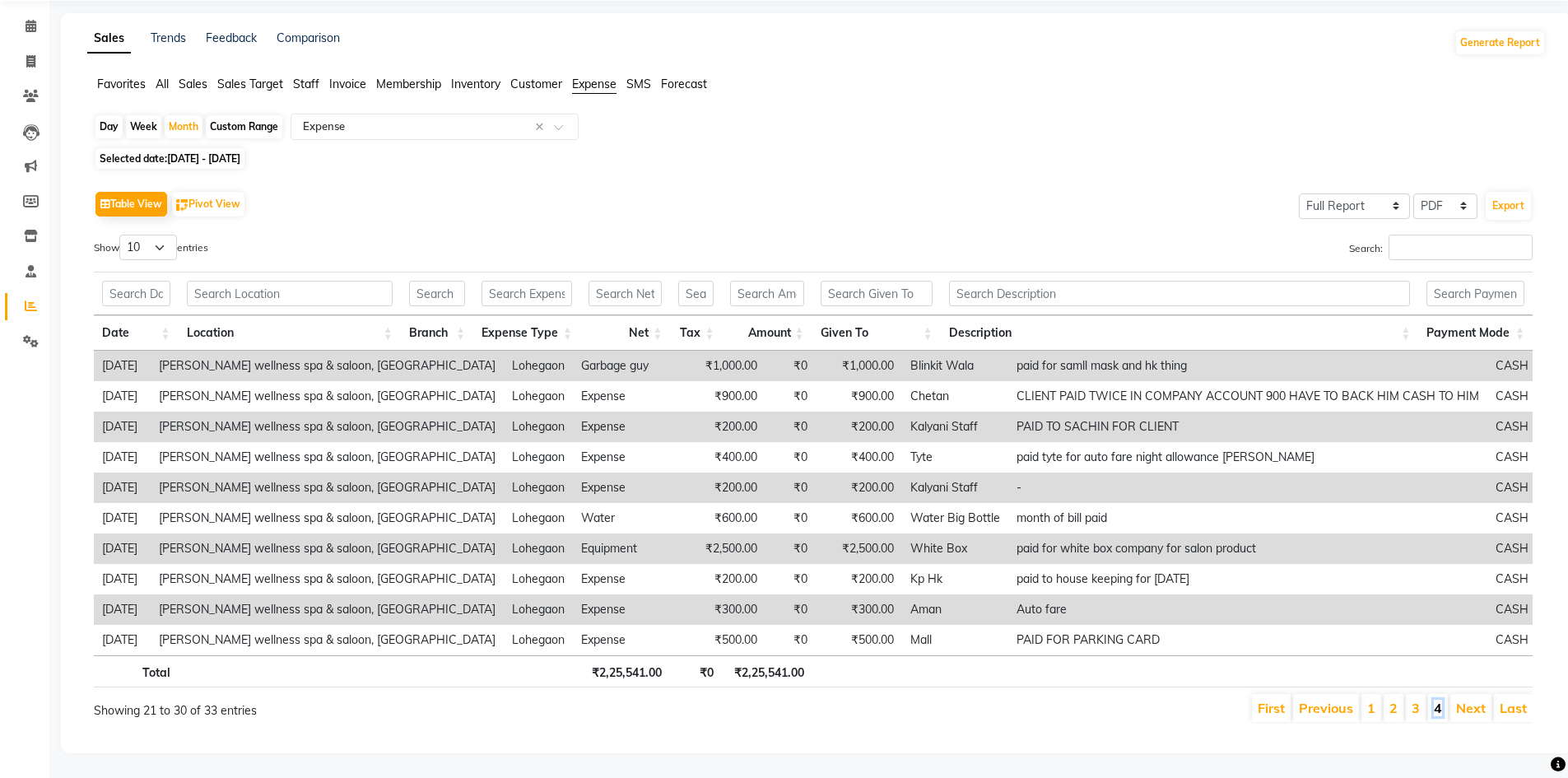
click at [1436, 700] on link "4" at bounding box center [1438, 708] width 9 height 16
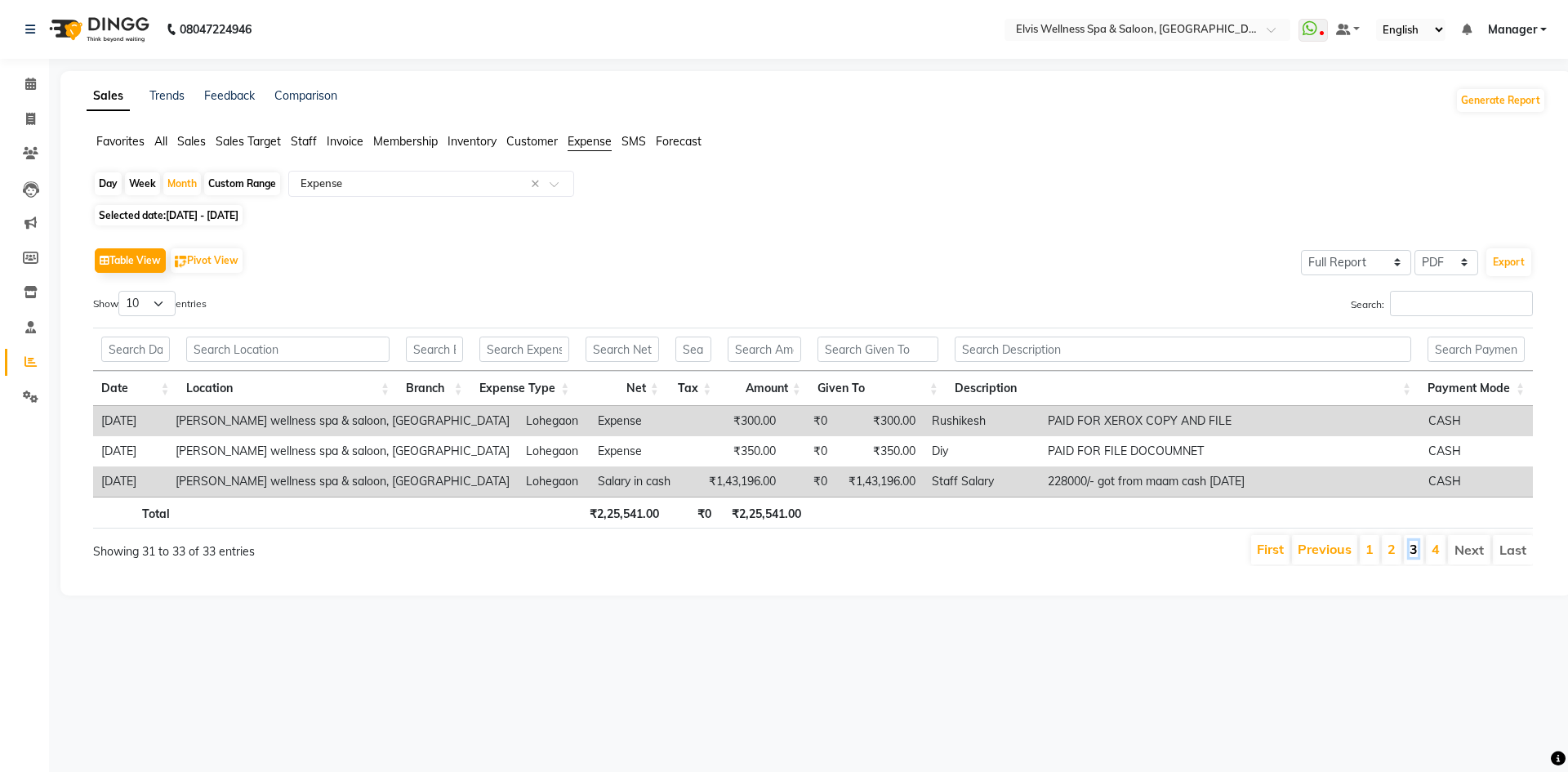
click at [1413, 550] on link "3" at bounding box center [1414, 548] width 8 height 16
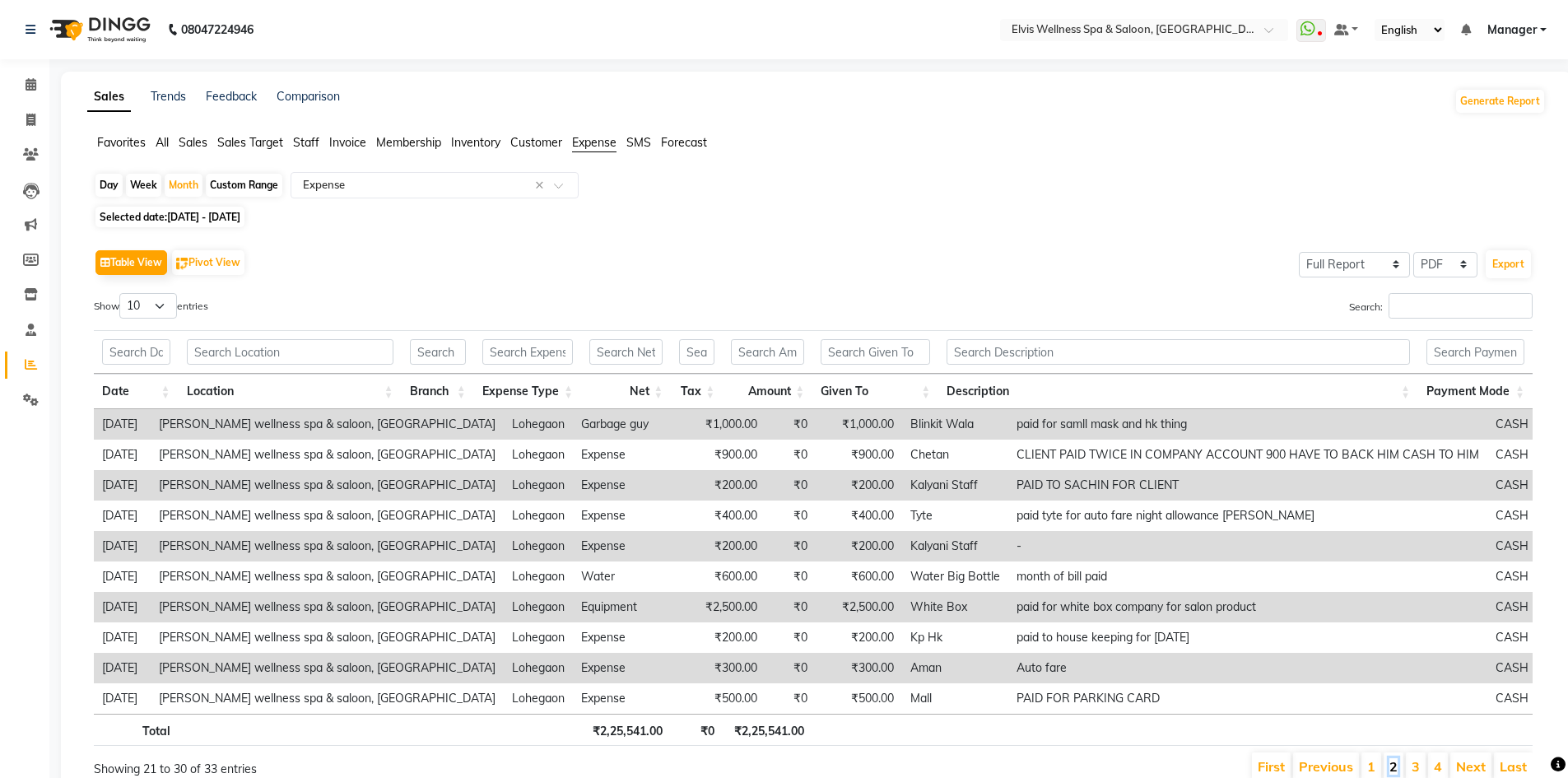
click at [1393, 759] on link "2" at bounding box center [1393, 766] width 9 height 16
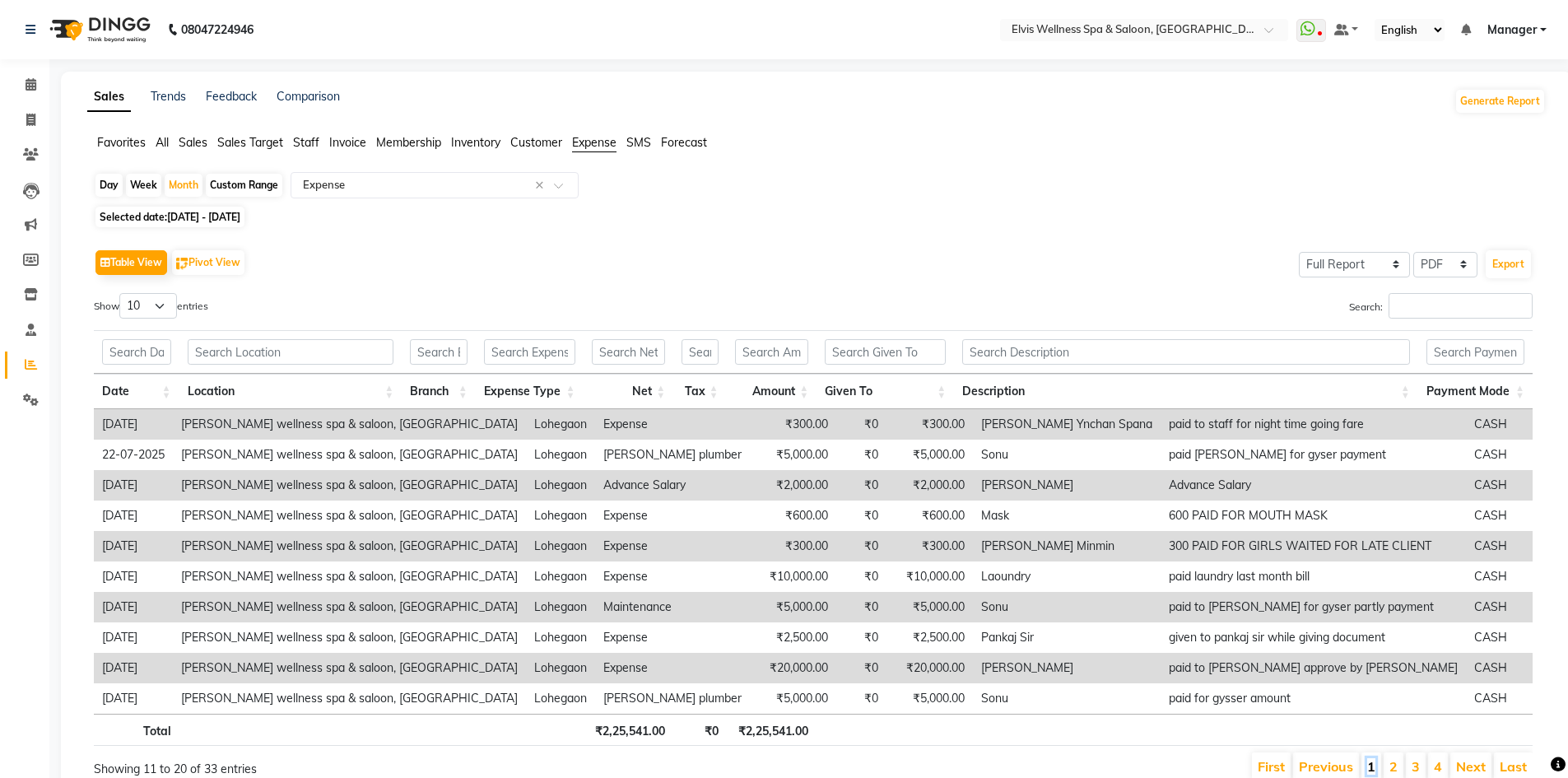
click at [1371, 765] on link "1" at bounding box center [1371, 766] width 9 height 16
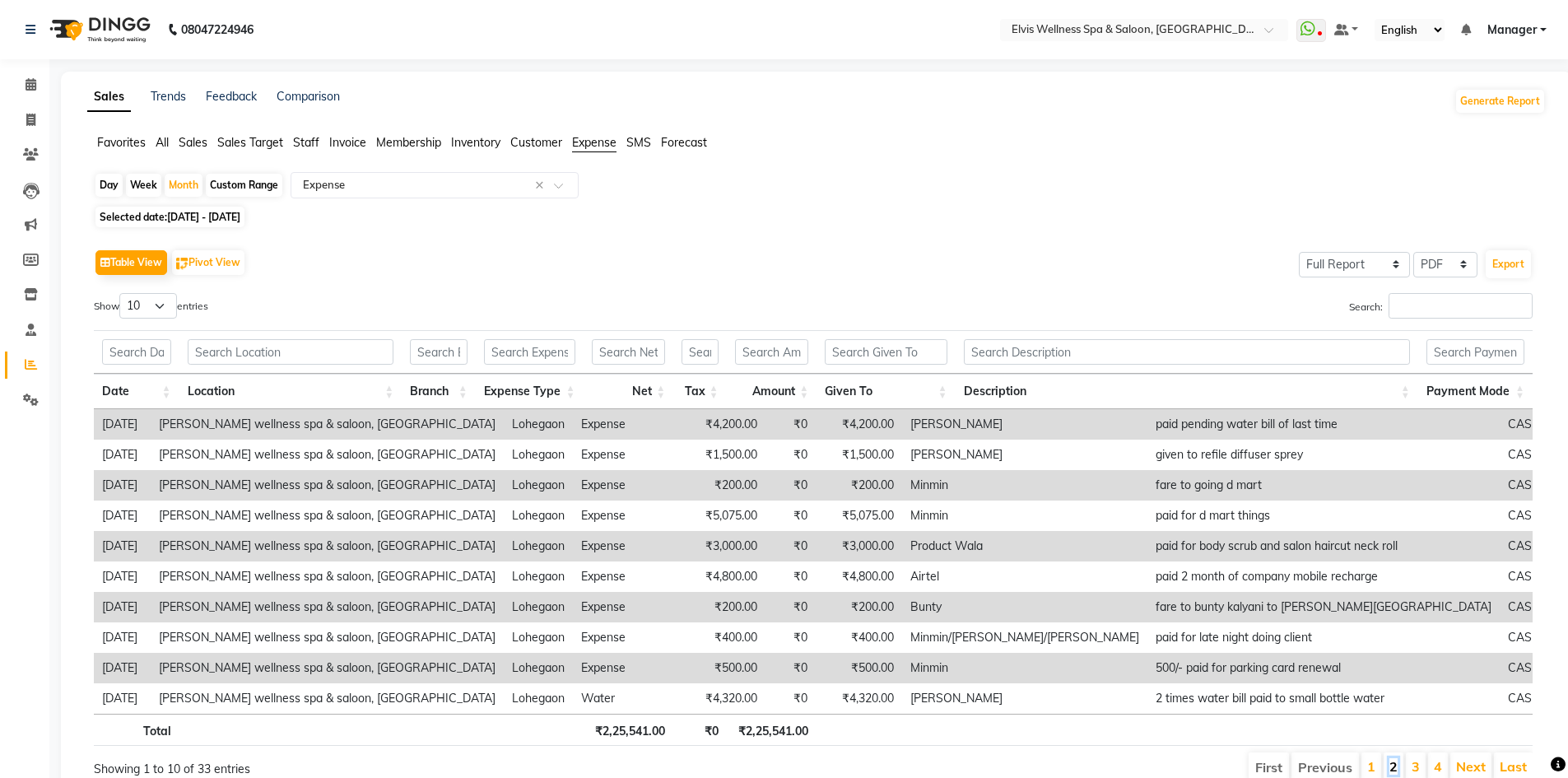
click at [1391, 765] on link "2" at bounding box center [1393, 766] width 9 height 16
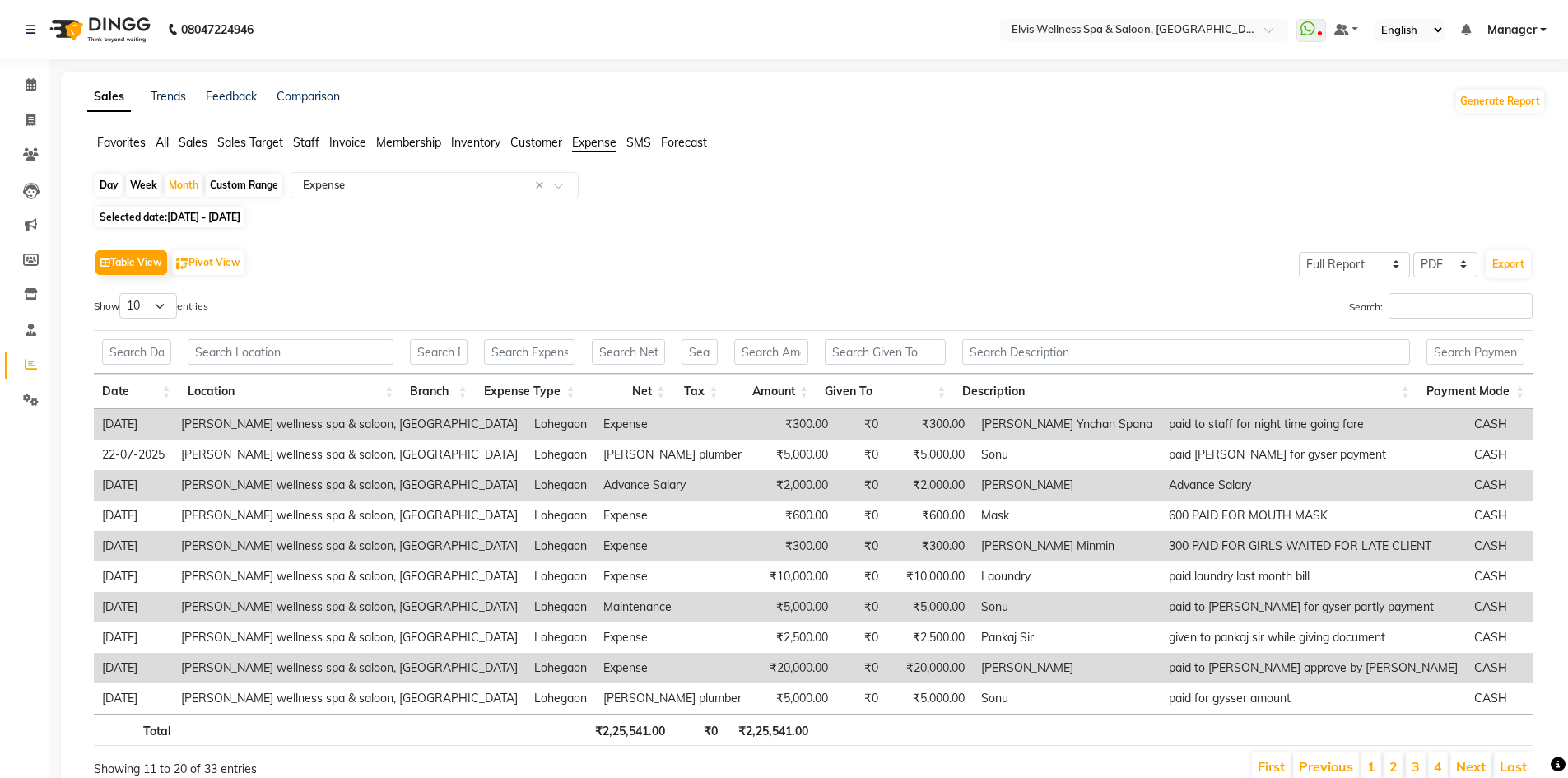
click at [209, 221] on span "[DATE] - [DATE]" at bounding box center [203, 216] width 73 height 12
select select "7"
select select "2025"
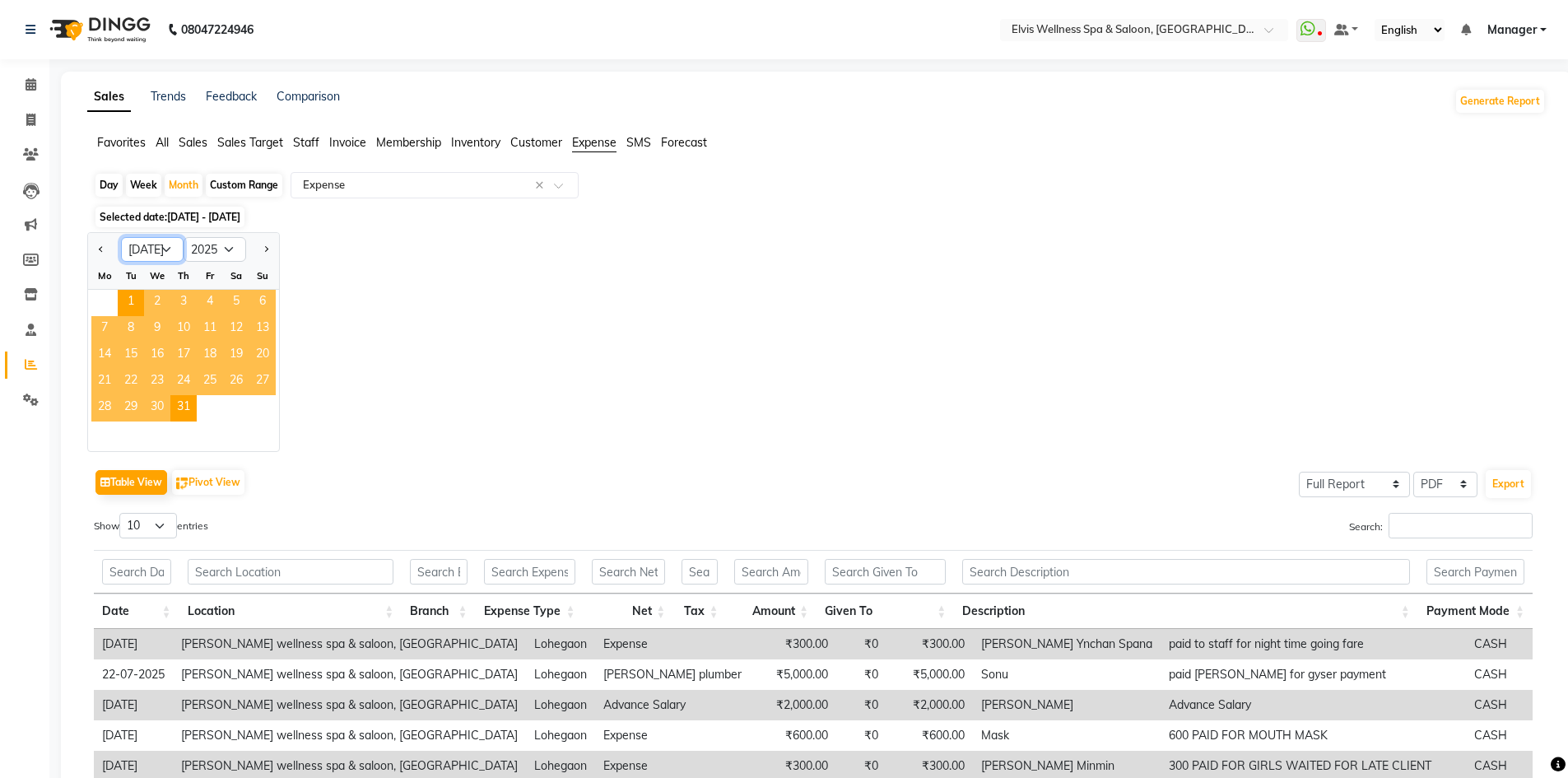
click at [160, 241] on select "Jan Feb Mar Apr May Jun [DATE] Aug Sep Oct Nov Dec" at bounding box center [153, 250] width 63 height 25
select select "8"
click at [121, 237] on select "Jan Feb Mar Apr May Jun [DATE] Aug Sep Oct Nov Dec" at bounding box center [153, 250] width 63 height 25
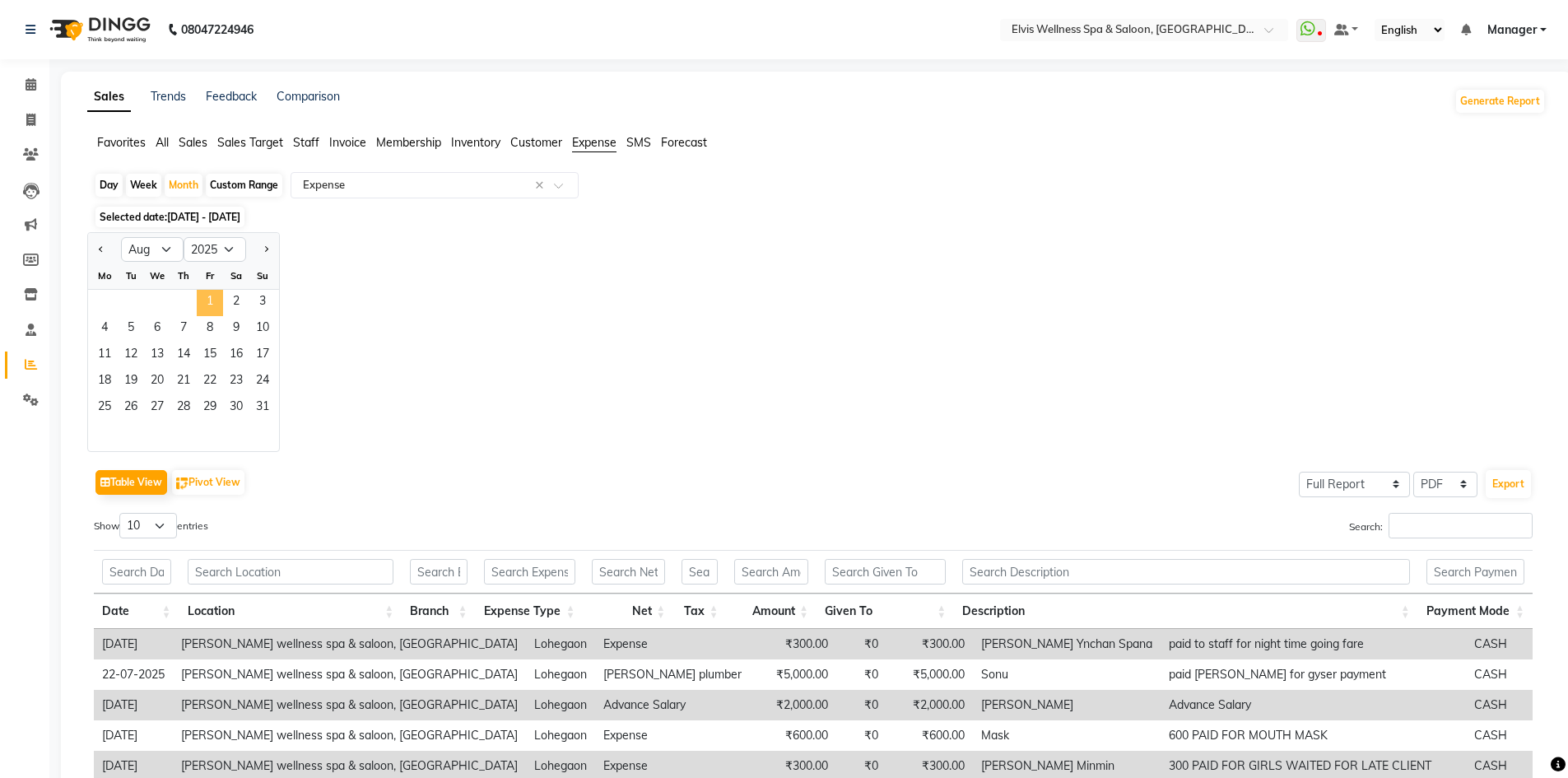
click at [211, 292] on span "1" at bounding box center [210, 303] width 27 height 27
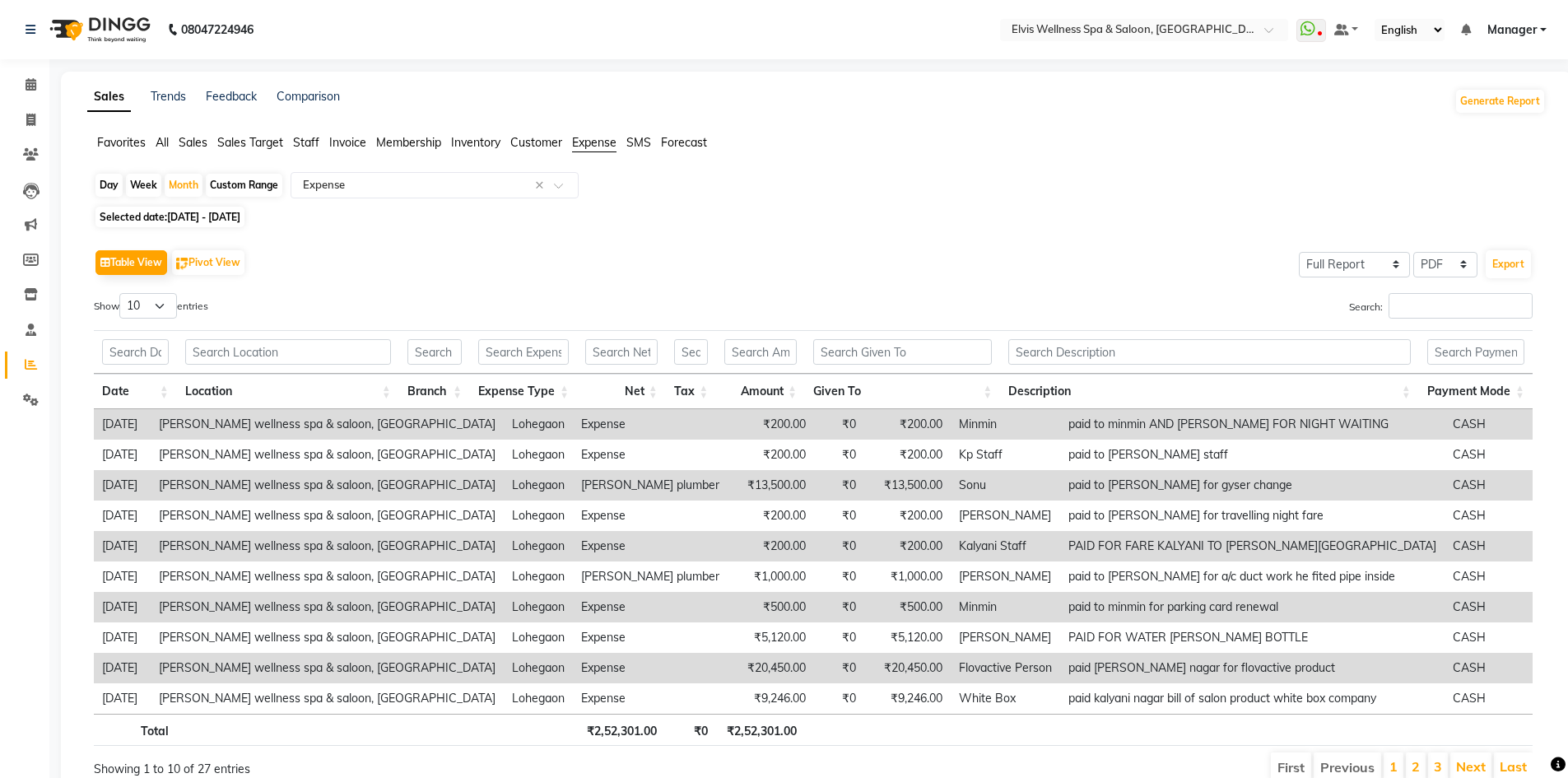
click at [1414, 757] on li "2" at bounding box center [1415, 767] width 20 height 29
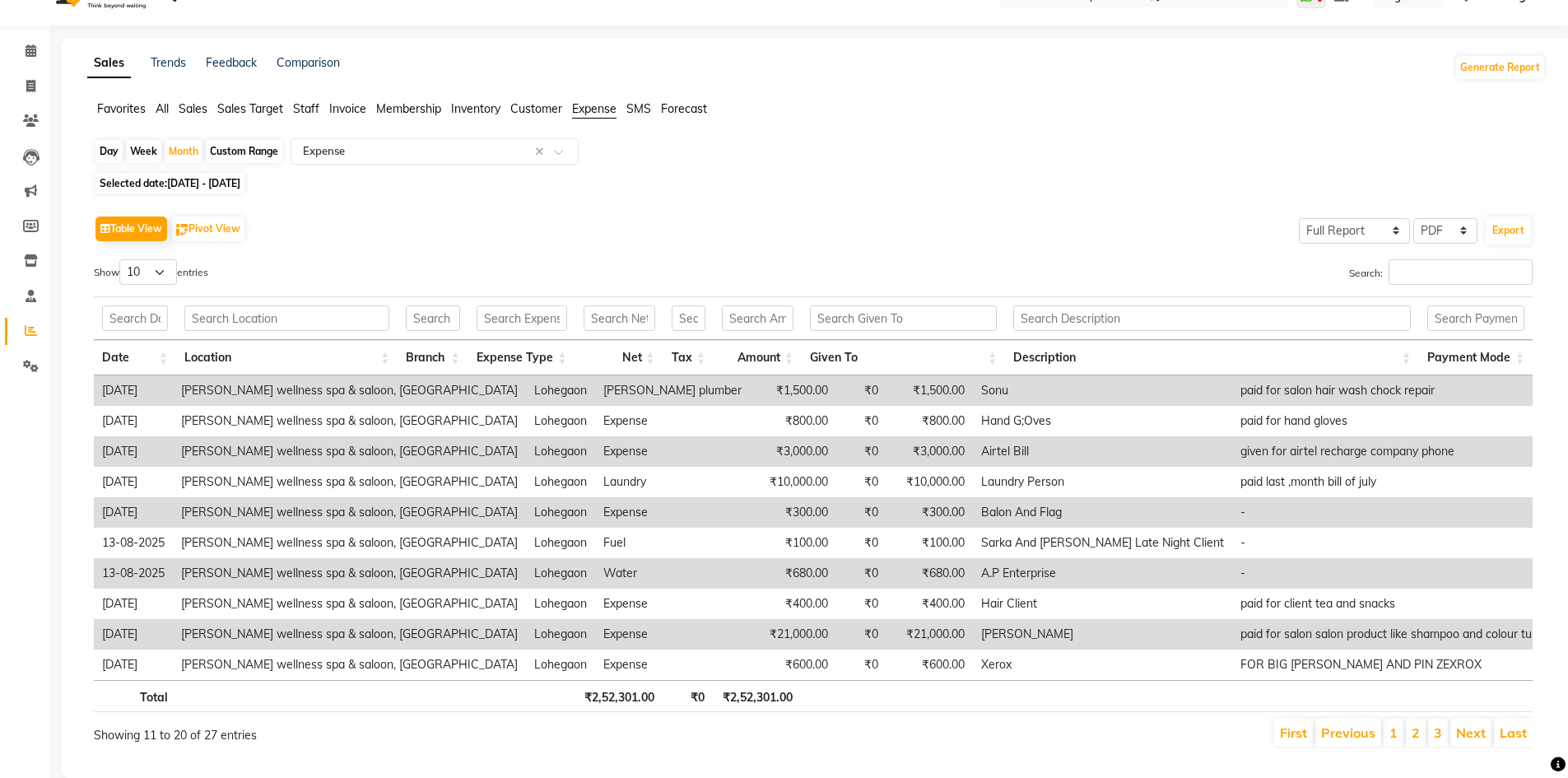
scroll to position [34, 0]
click at [1440, 736] on link "3" at bounding box center [1438, 732] width 9 height 16
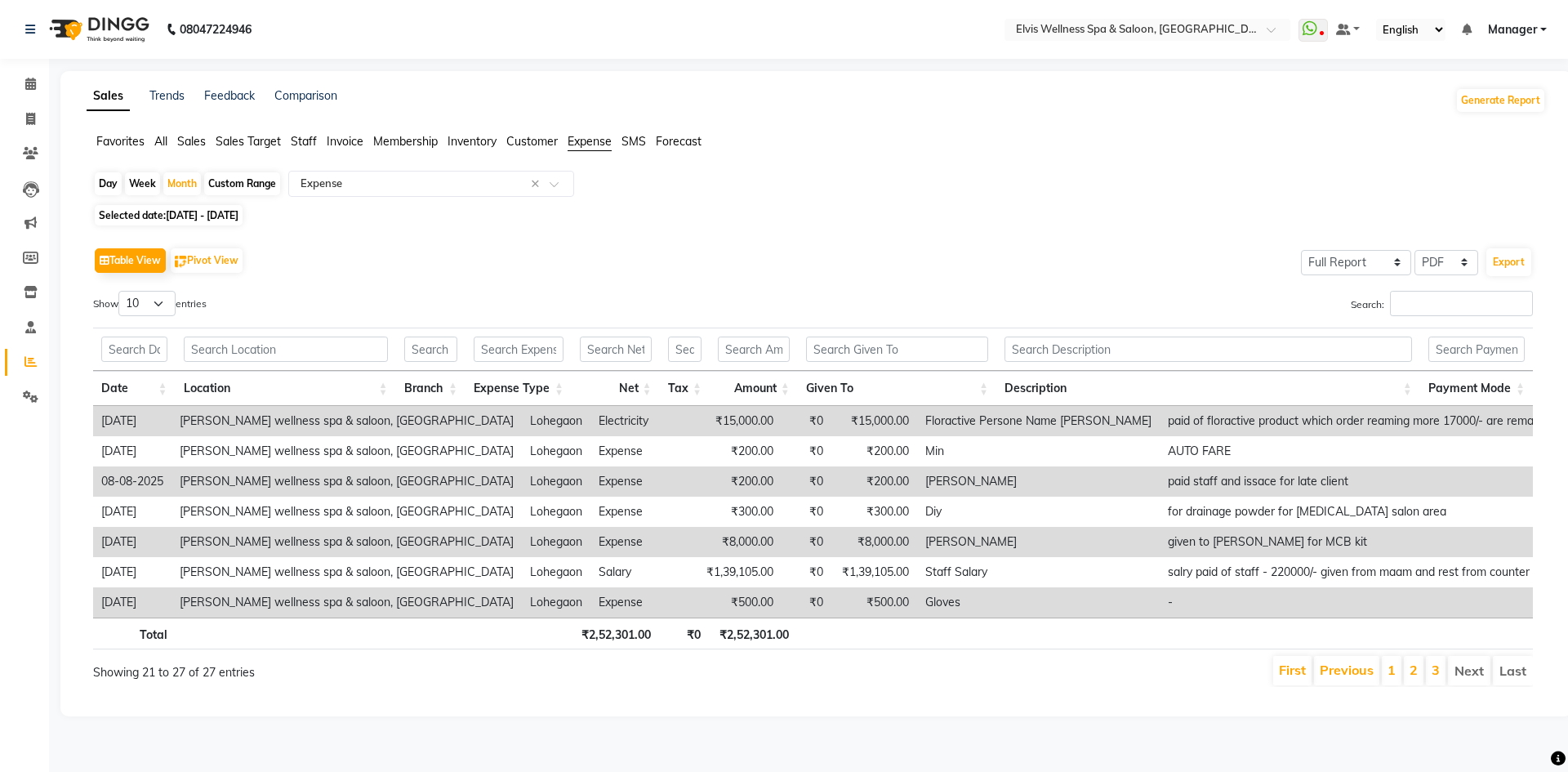
click at [1464, 676] on li "Next" at bounding box center [1468, 670] width 42 height 29
click at [31, 72] on link "Calendar" at bounding box center [24, 84] width 40 height 27
